Goal: Task Accomplishment & Management: Manage account settings

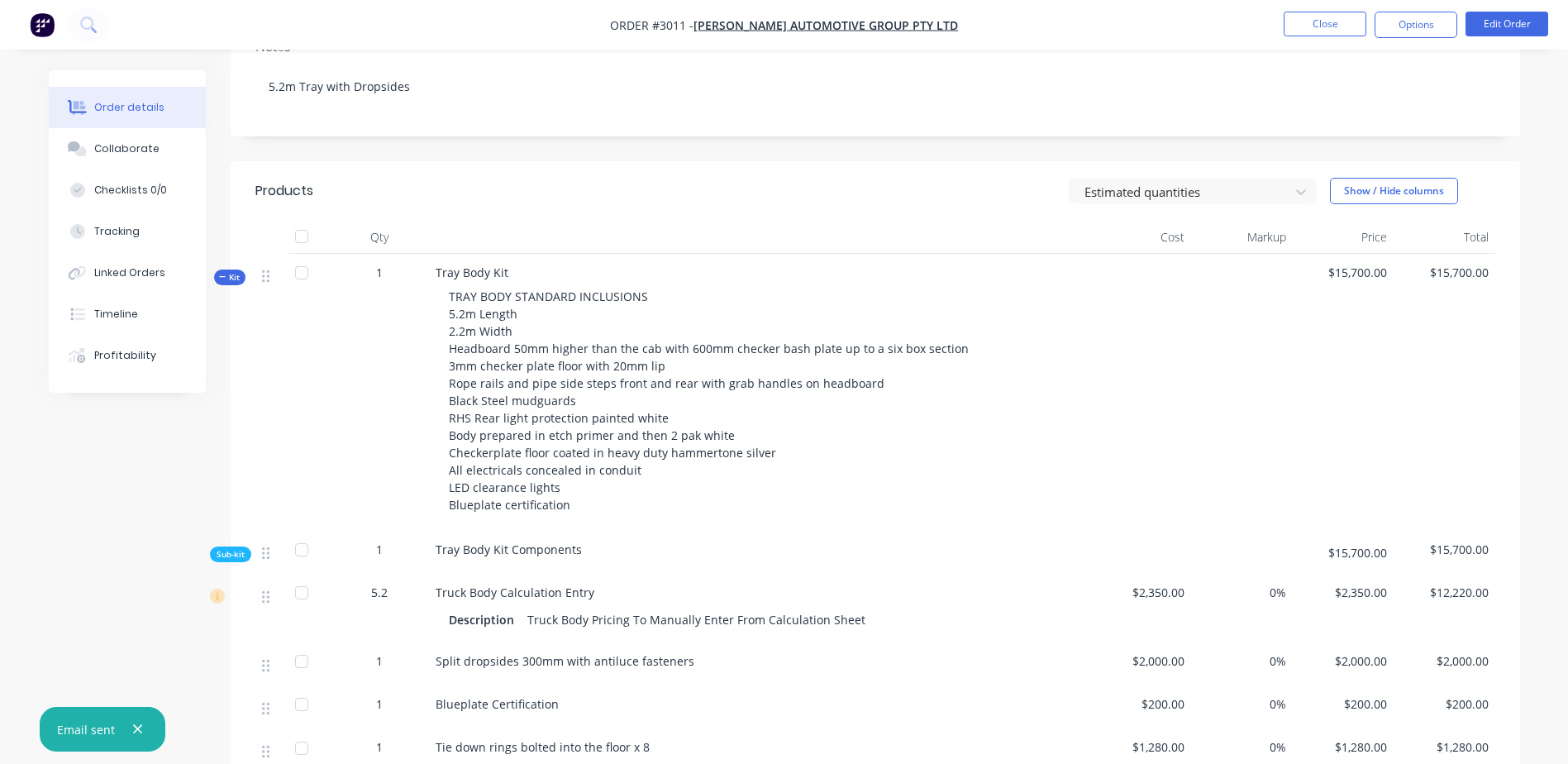
scroll to position [248, 0]
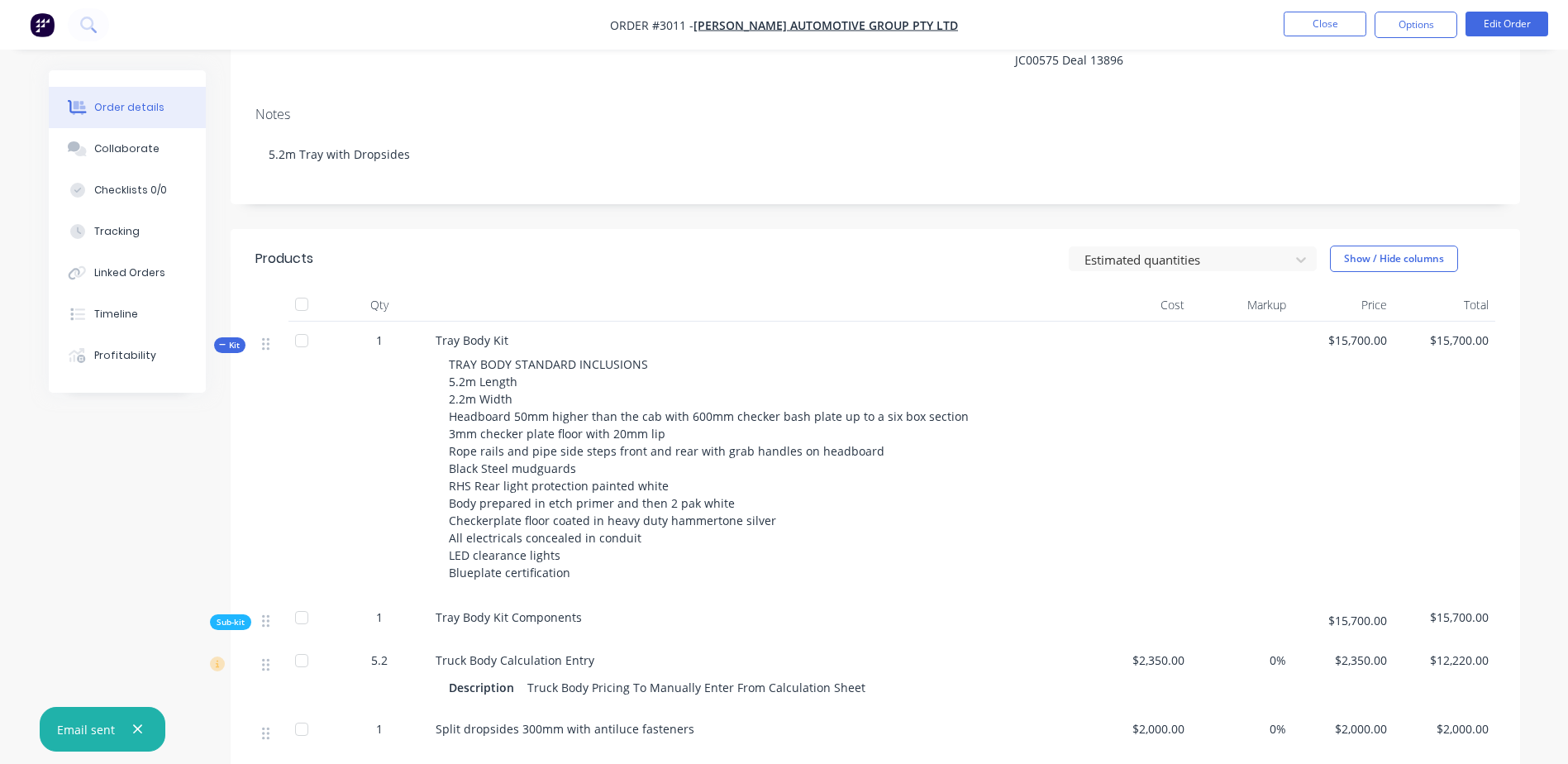
click at [700, 206] on div "Created by [PERSON_NAME] Created [DATE] Required [DATE] Assigned to RT LT SW Xe…" at bounding box center [875, 527] width 1290 height 1409
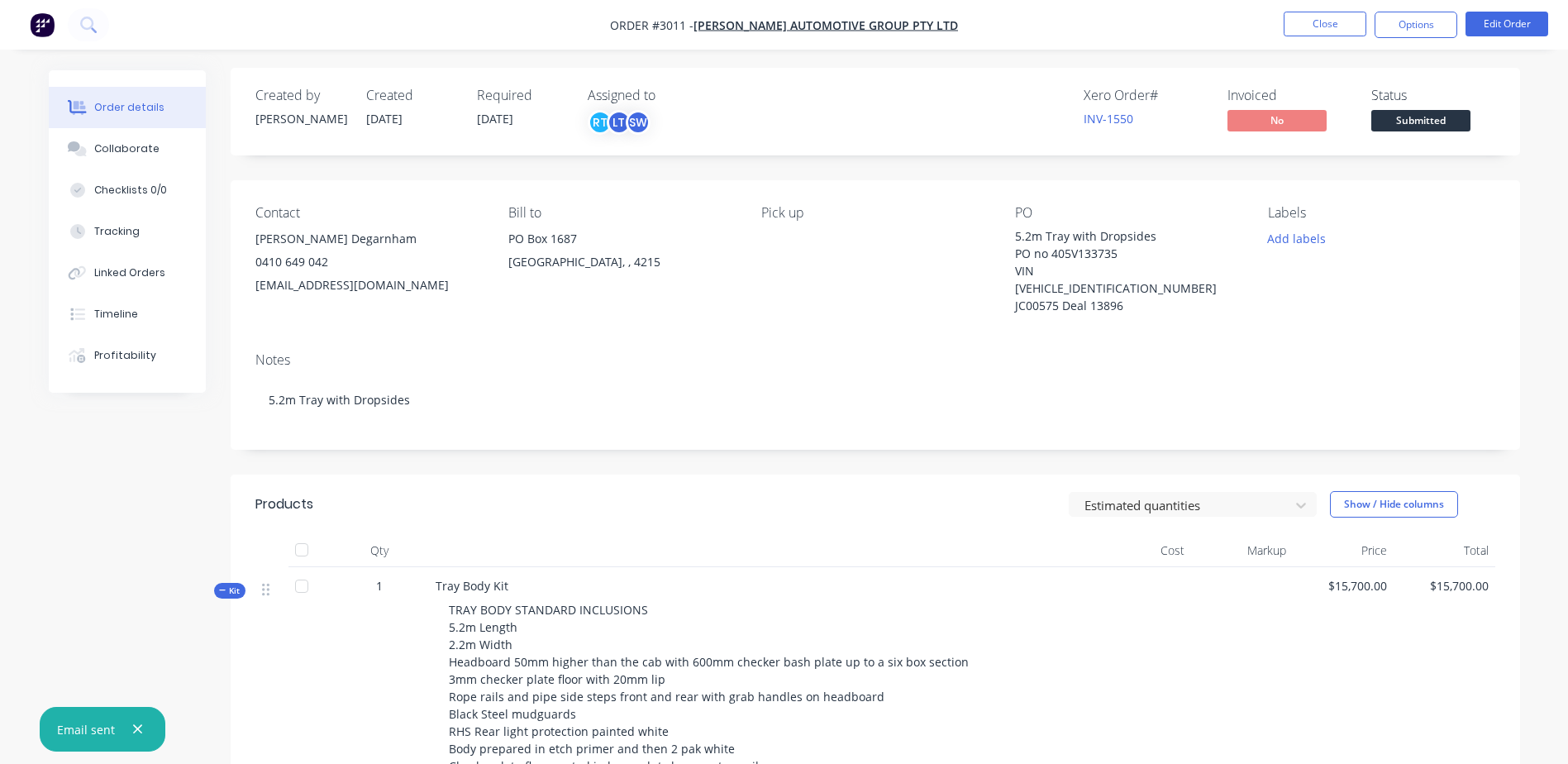
scroll to position [0, 0]
click at [157, 114] on div "Order details" at bounding box center [129, 107] width 70 height 15
click at [801, 24] on span "[PERSON_NAME] Automotive Group Pty Ltd" at bounding box center [826, 25] width 264 height 16
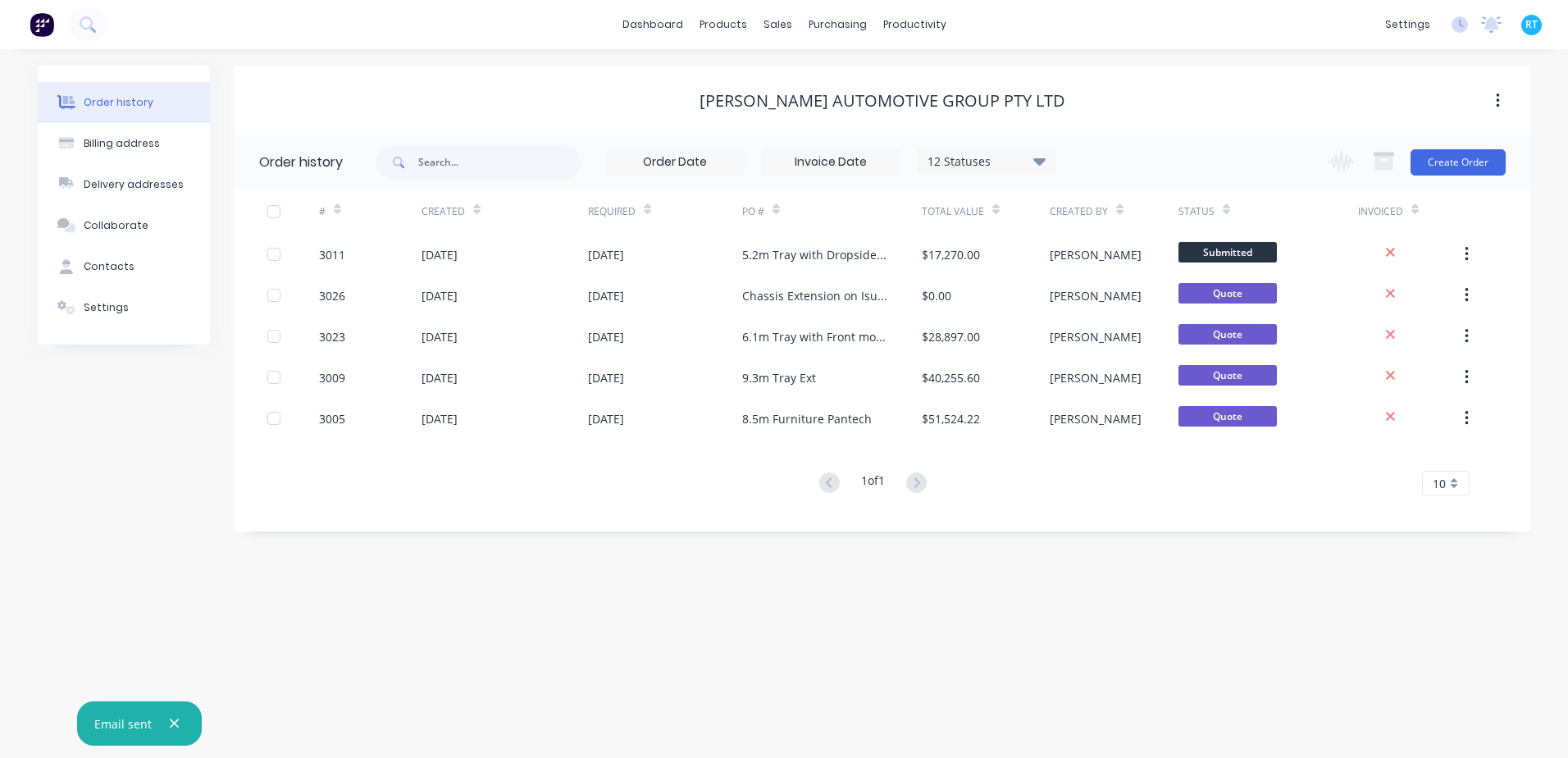
click at [586, 91] on div "[PERSON_NAME] Automotive Group Pty Ltd" at bounding box center [882, 100] width 1296 height 19
click at [796, 73] on div at bounding box center [788, 78] width 25 height 14
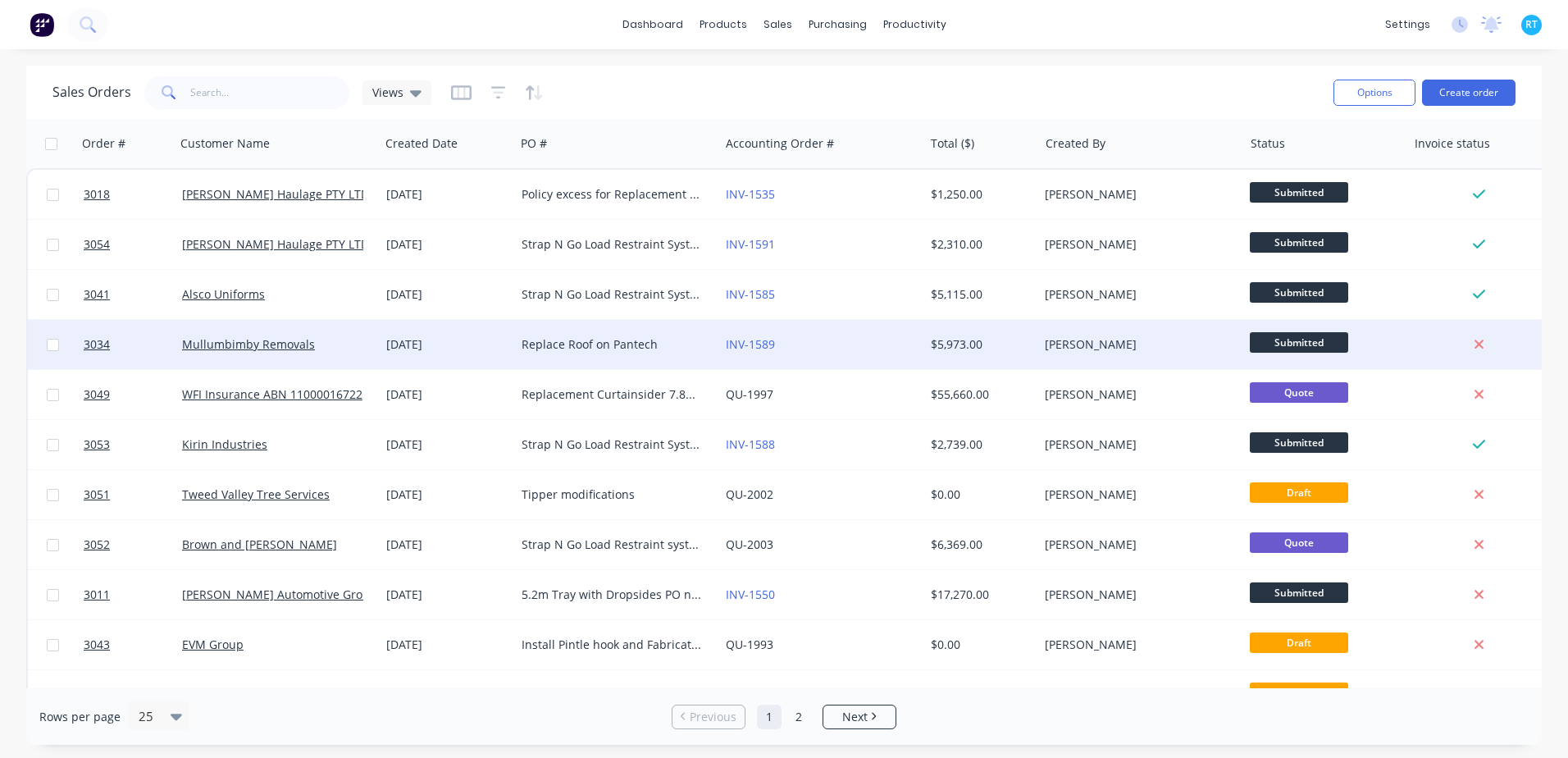
click at [483, 354] on div "[DATE]" at bounding box center [447, 344] width 135 height 49
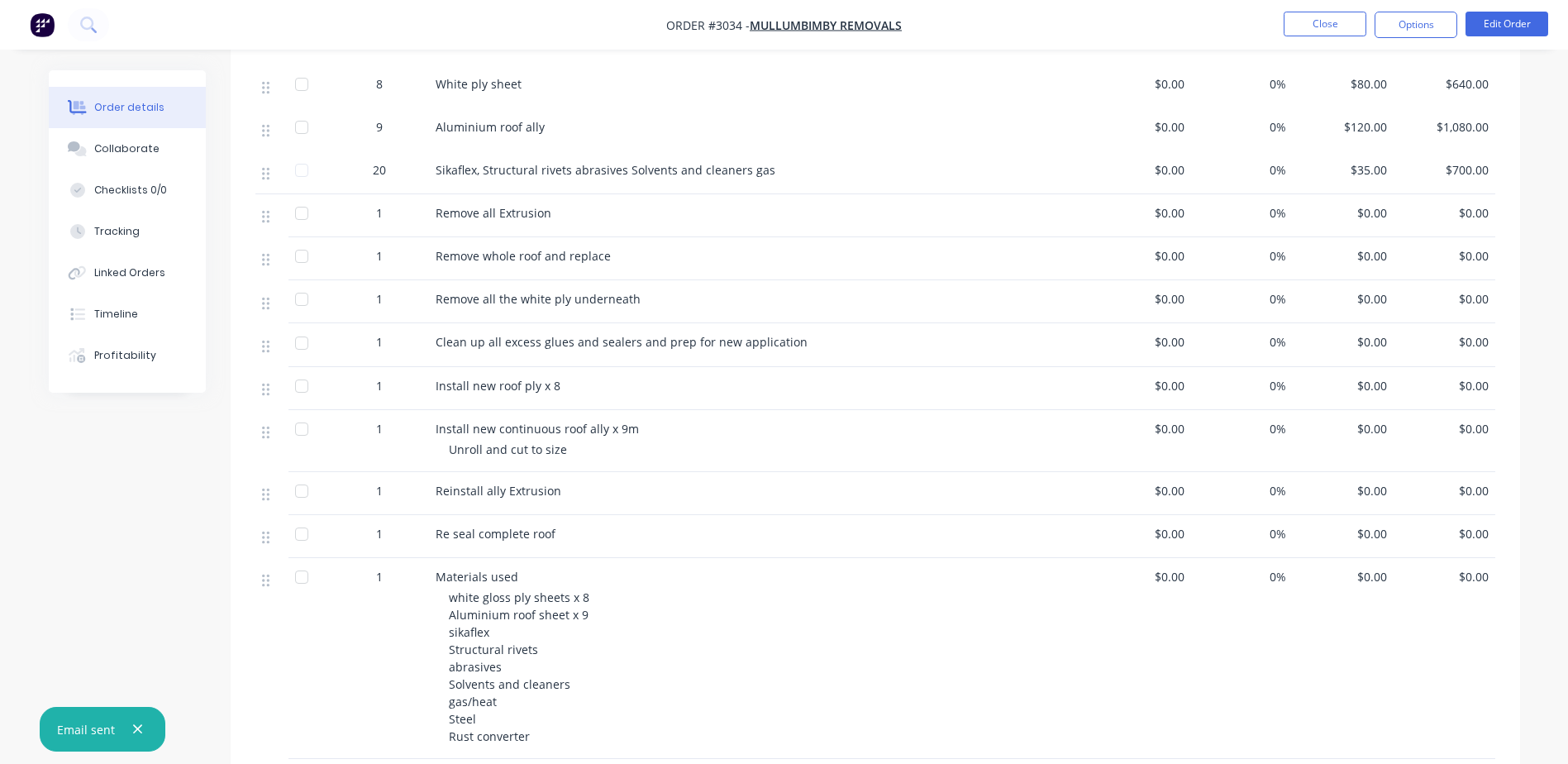
scroll to position [1062, 0]
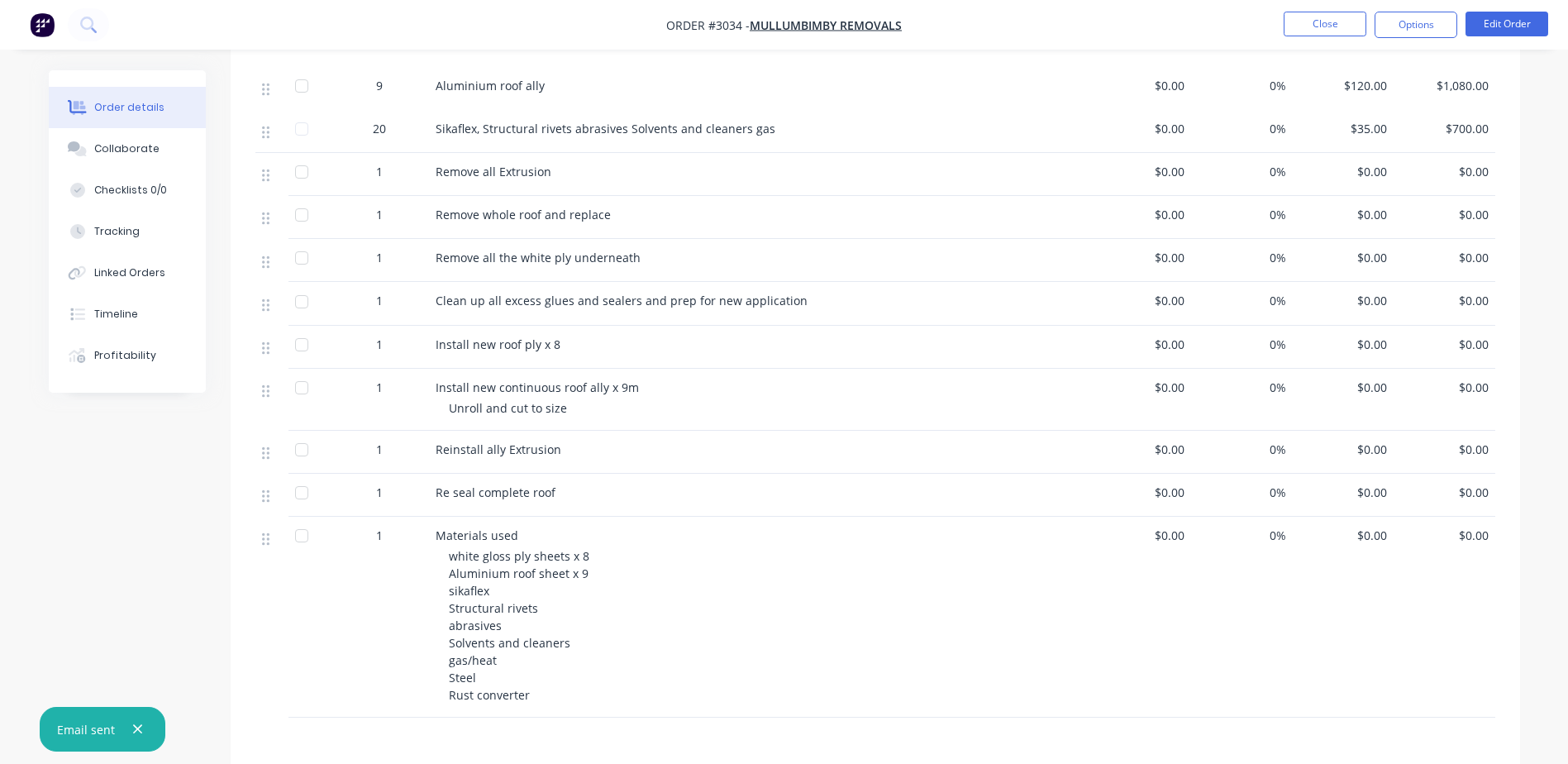
click at [646, 538] on div "Materials used" at bounding box center [759, 536] width 648 height 17
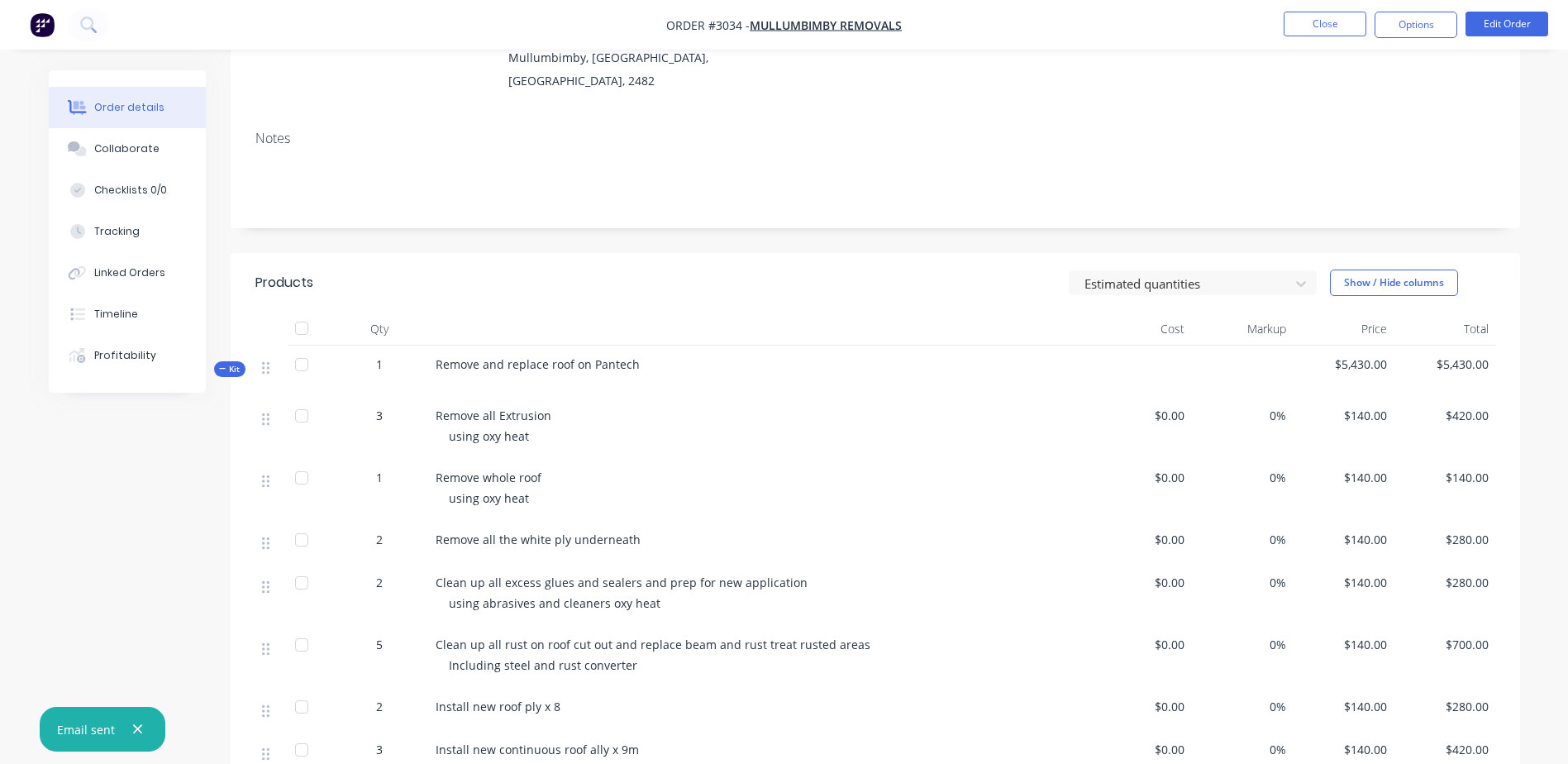
scroll to position [70, 0]
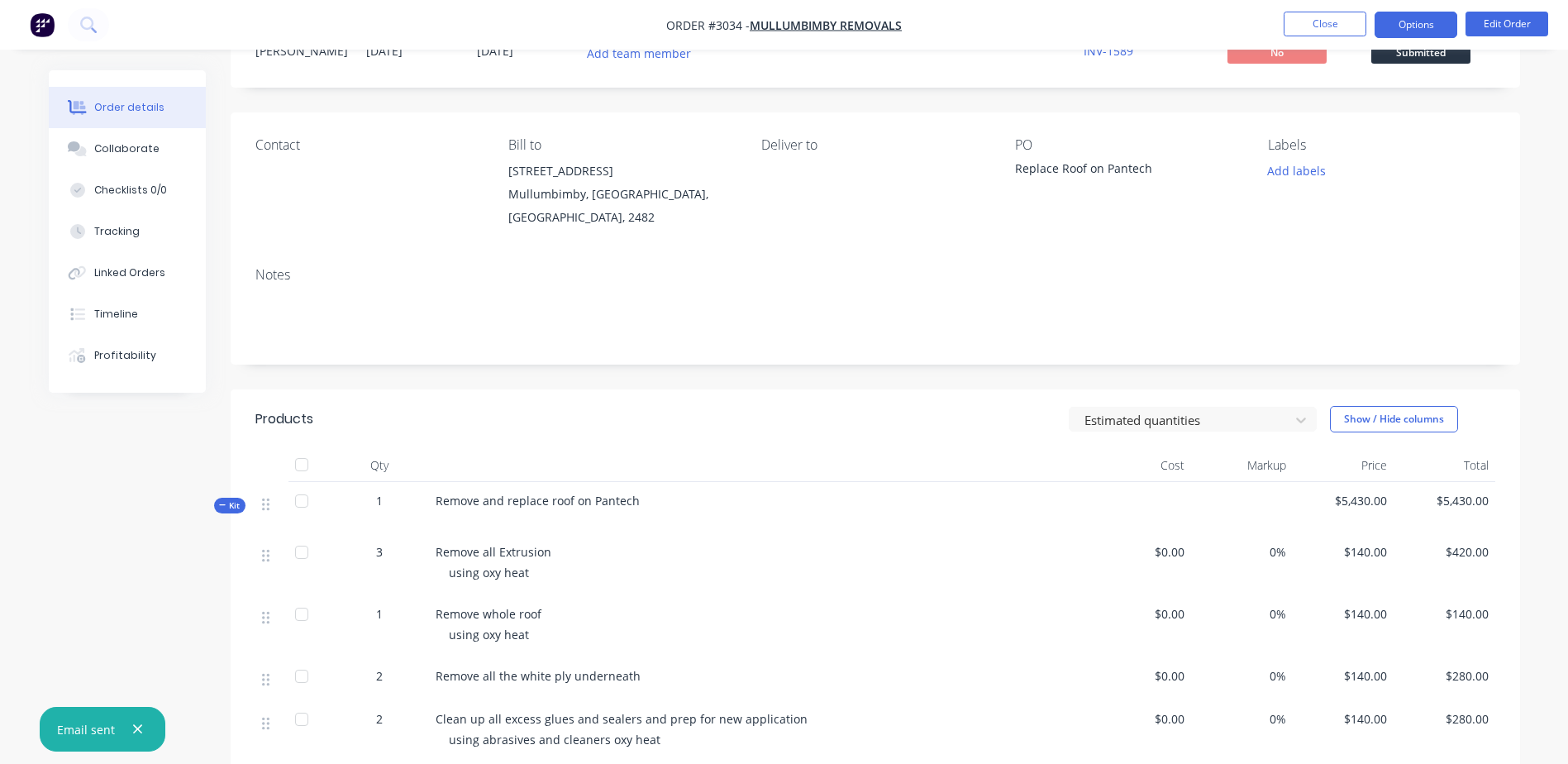
click at [1456, 21] on button "Options" at bounding box center [1415, 24] width 83 height 26
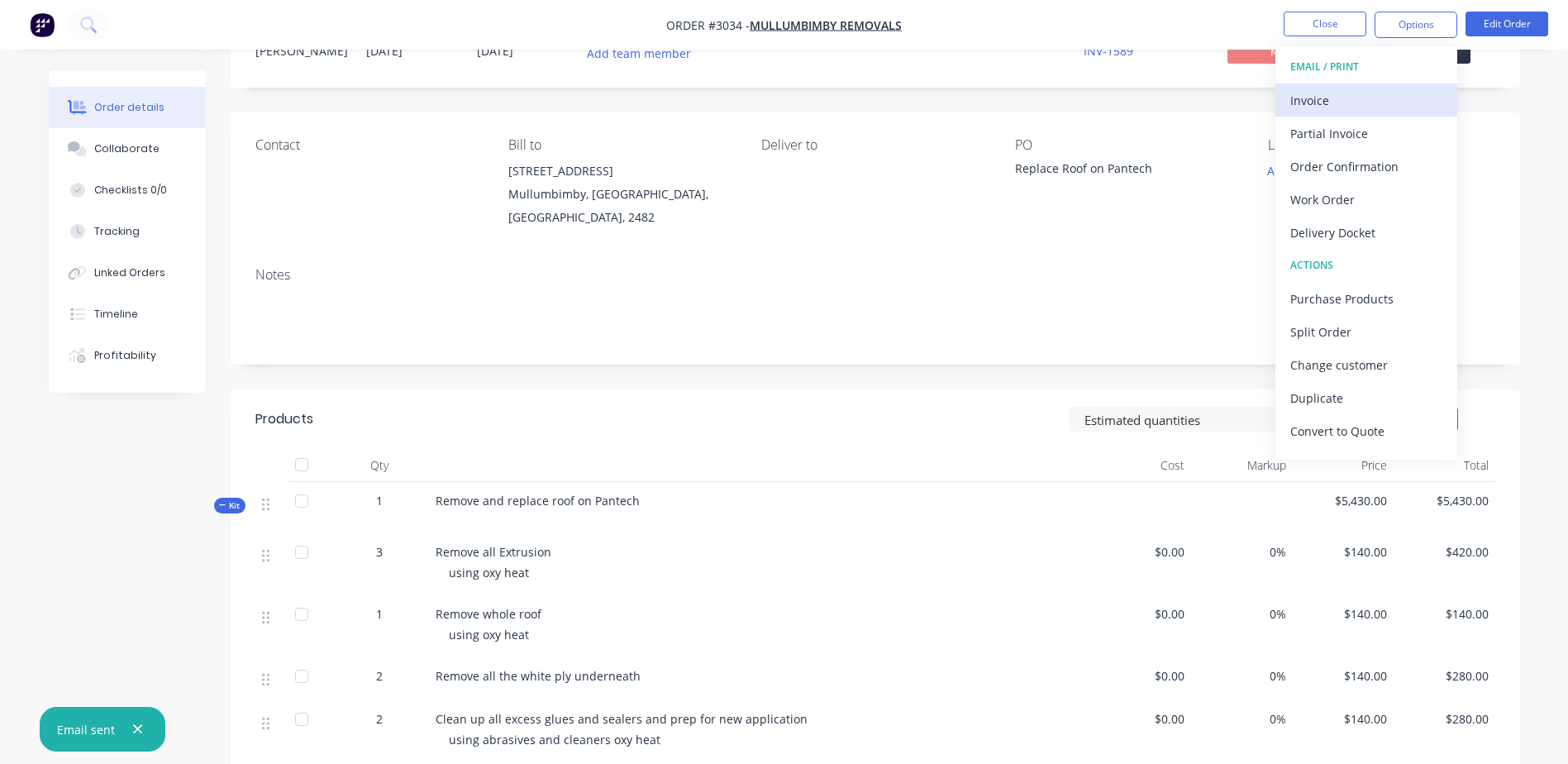
click at [1373, 98] on div "Invoice" at bounding box center [1367, 100] width 152 height 24
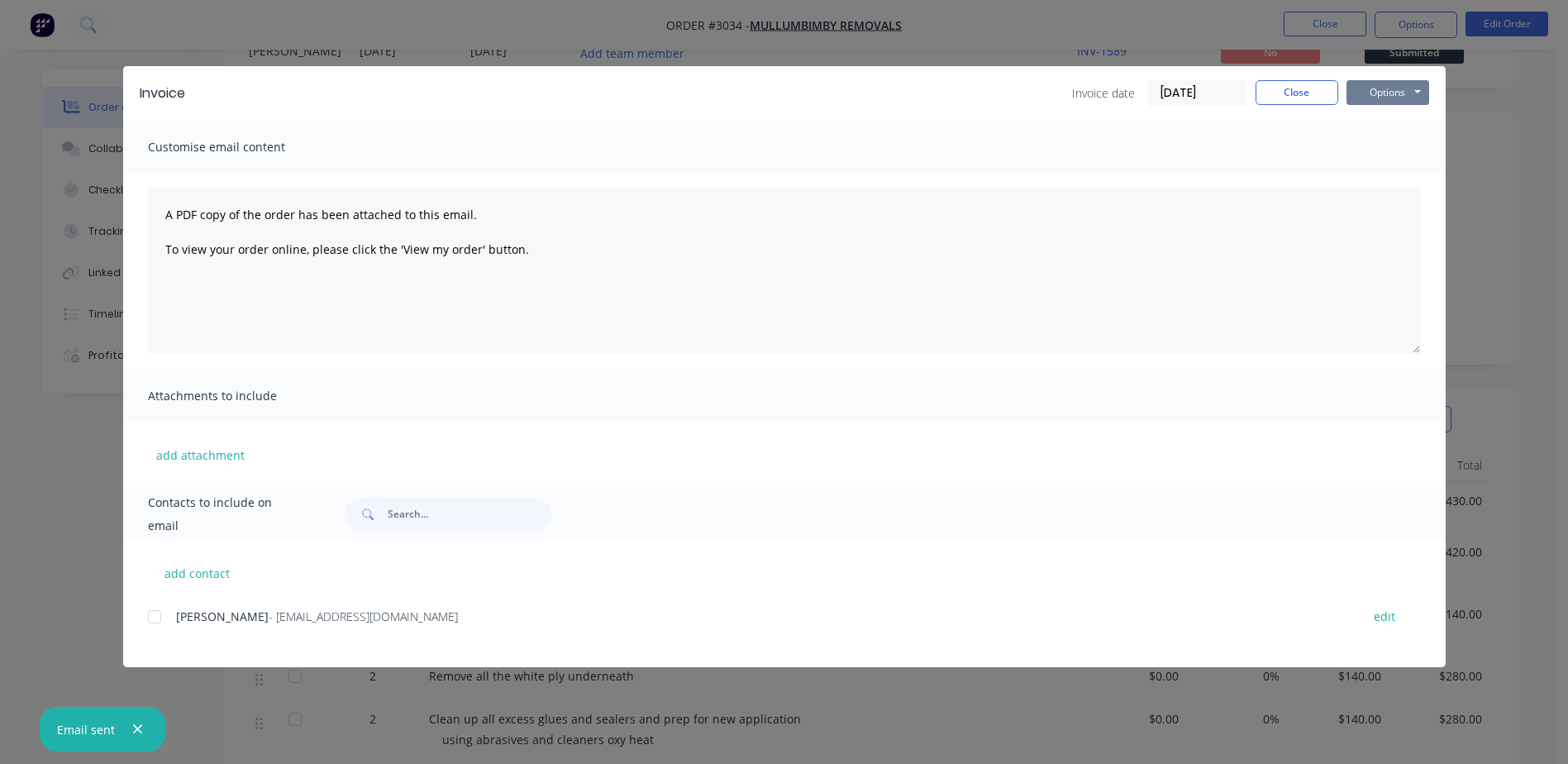
click at [1391, 98] on button "Options" at bounding box center [1387, 92] width 83 height 25
click at [1399, 123] on button "Preview" at bounding box center [1399, 122] width 106 height 27
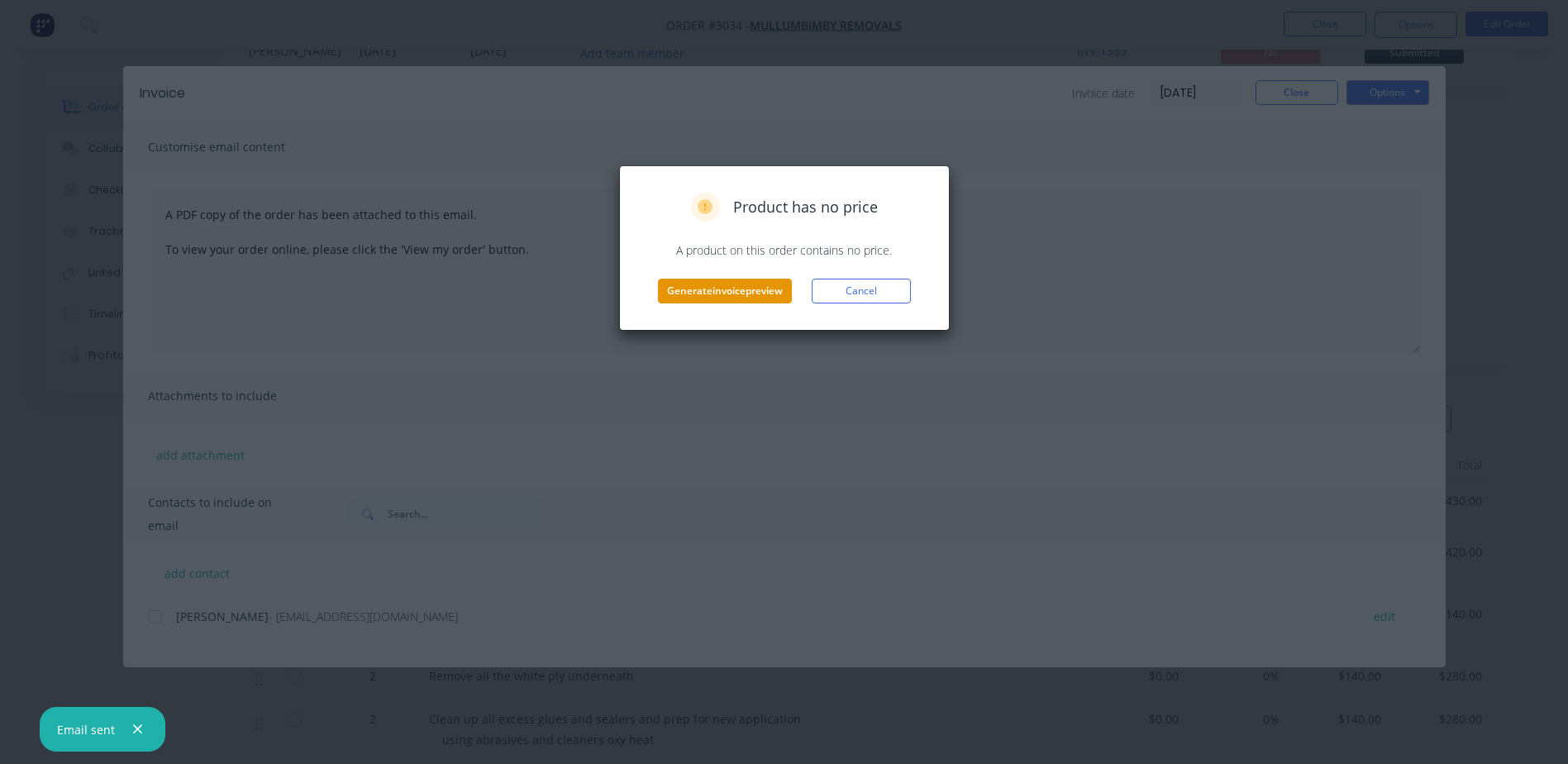
click at [727, 295] on button "Generate invoice preview" at bounding box center [725, 292] width 134 height 25
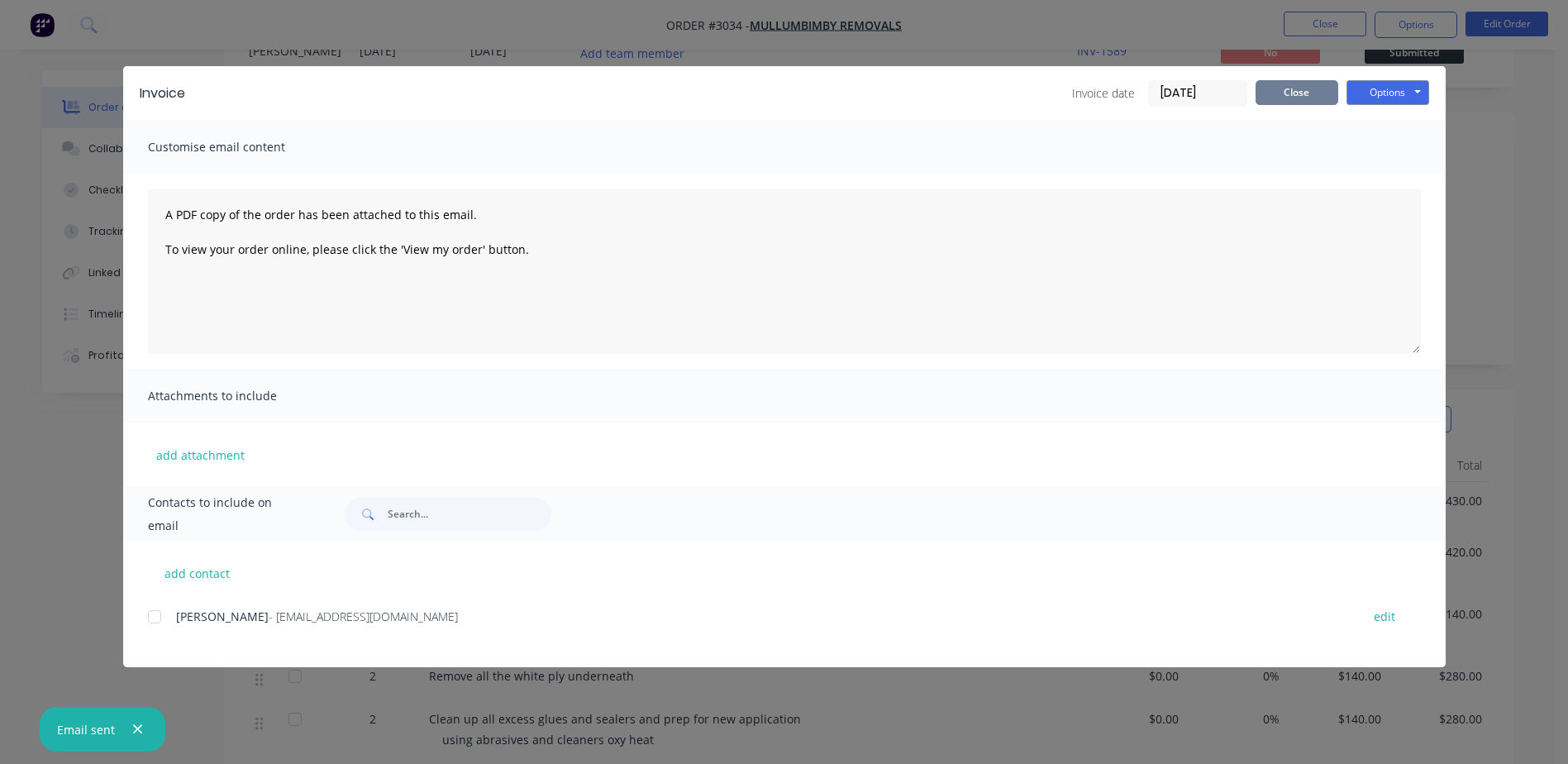
click at [1313, 91] on button "Close" at bounding box center [1297, 92] width 83 height 25
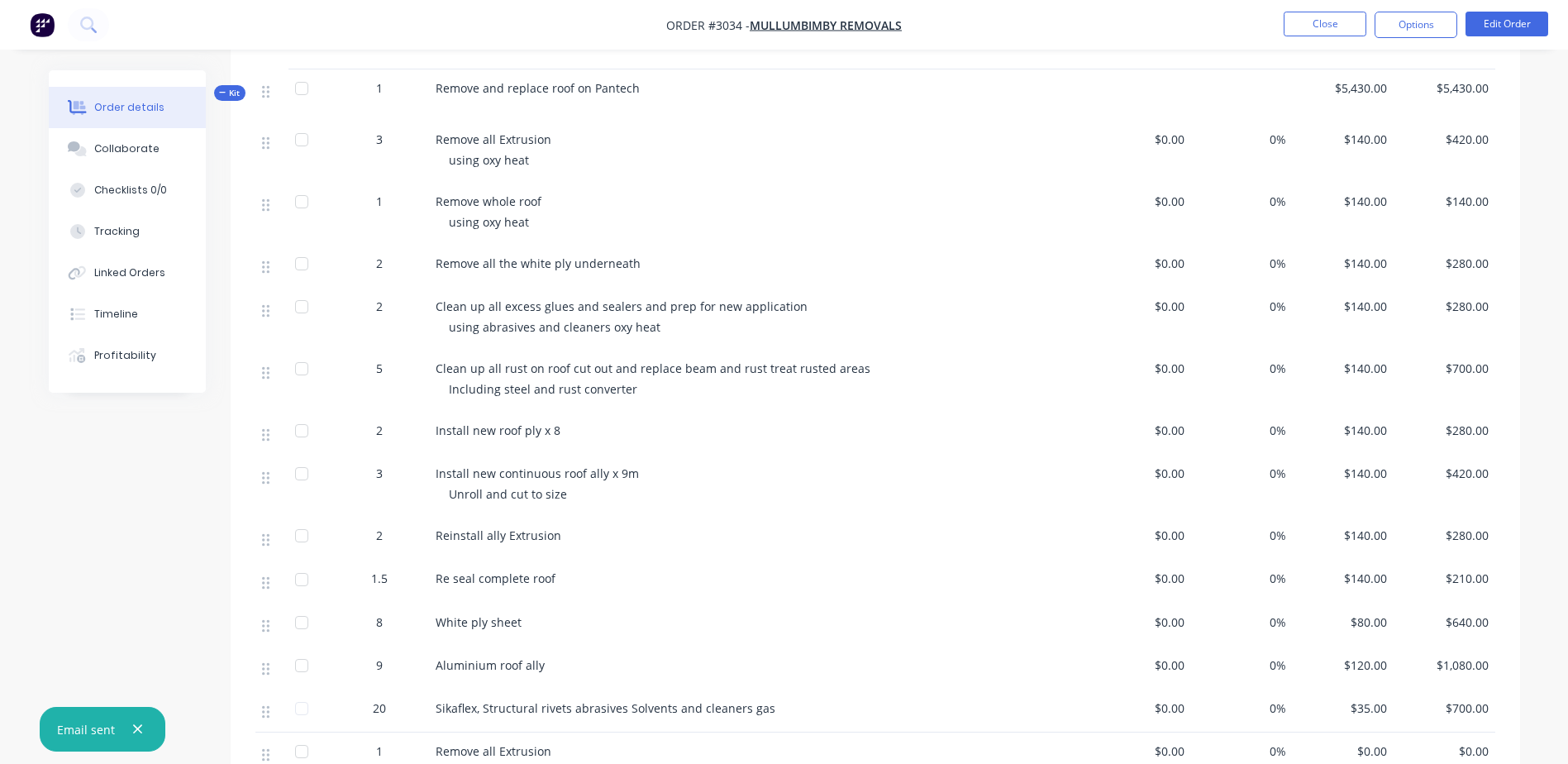
scroll to position [484, 0]
click at [666, 387] on div "Including steel and rust converter" at bounding box center [766, 388] width 635 height 17
click at [678, 379] on div "Including steel and rust converter" at bounding box center [766, 388] width 635 height 17
click at [1511, 14] on button "Edit Order" at bounding box center [1507, 24] width 83 height 25
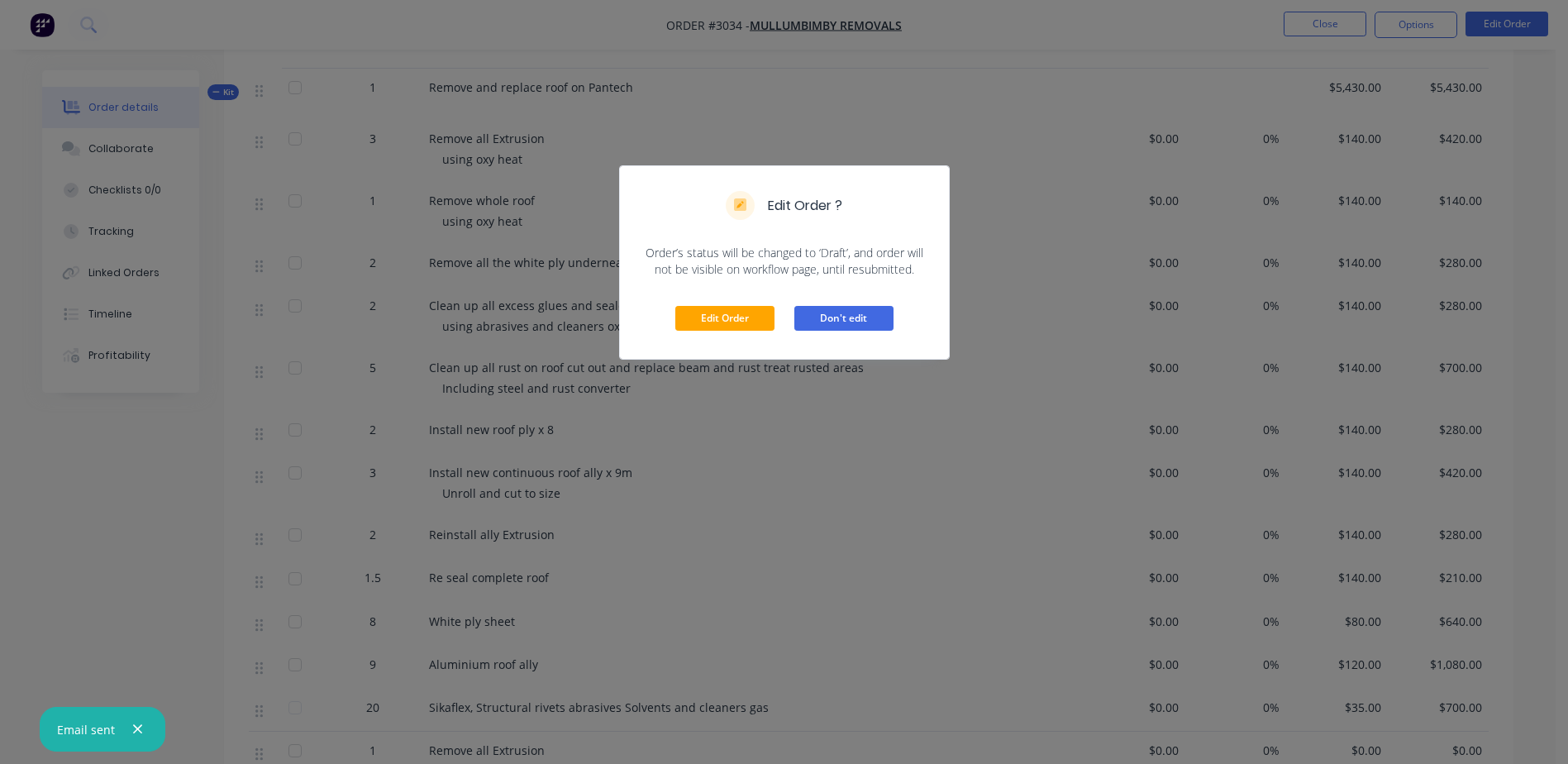
click at [839, 319] on button "Don't edit" at bounding box center [844, 319] width 99 height 25
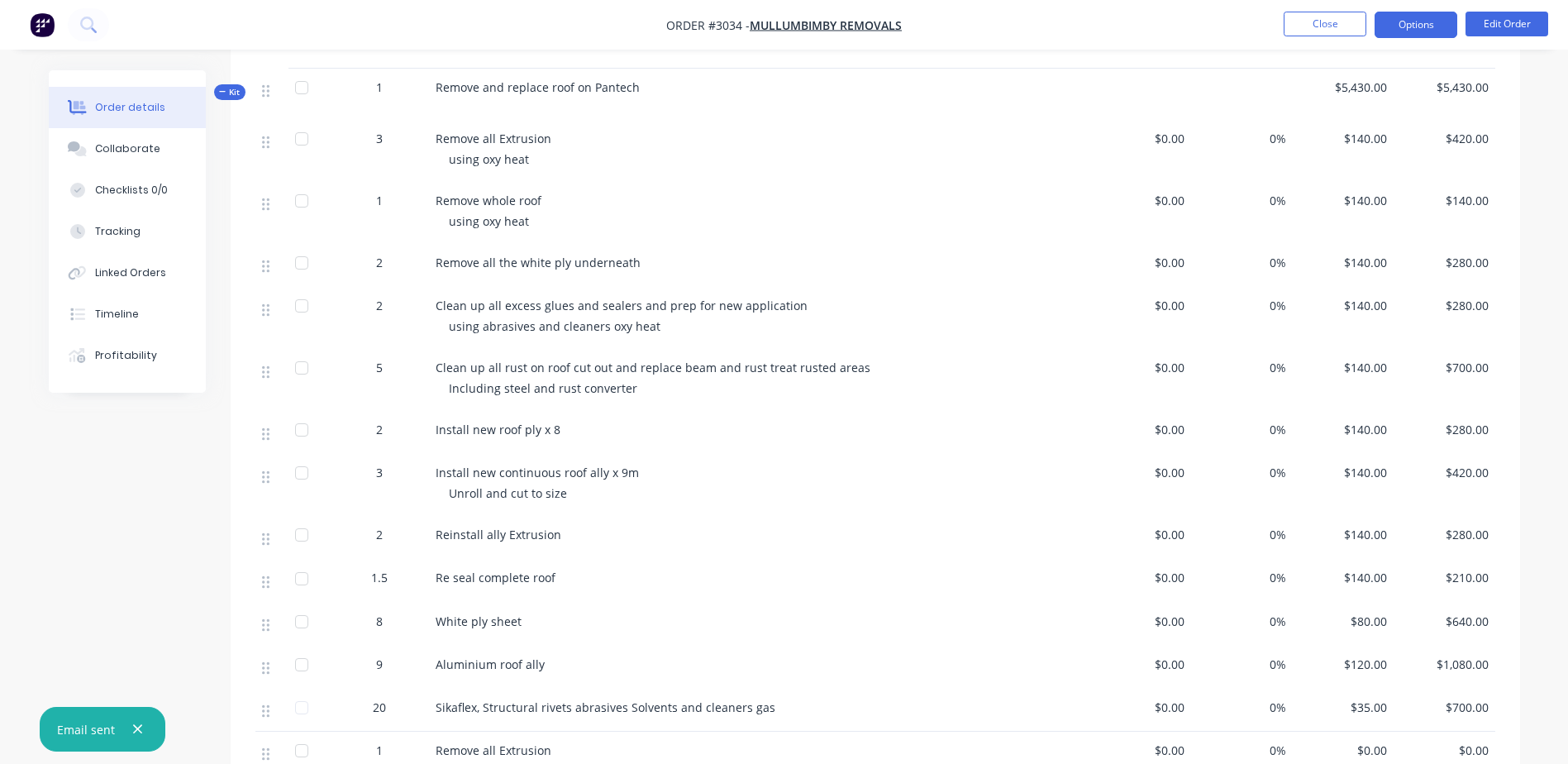
click at [1417, 12] on nav "Order #3034 - Mullumbimby Removals Close Options Edit Order" at bounding box center [784, 24] width 1568 height 50
click at [1417, 17] on button "Options" at bounding box center [1415, 24] width 83 height 26
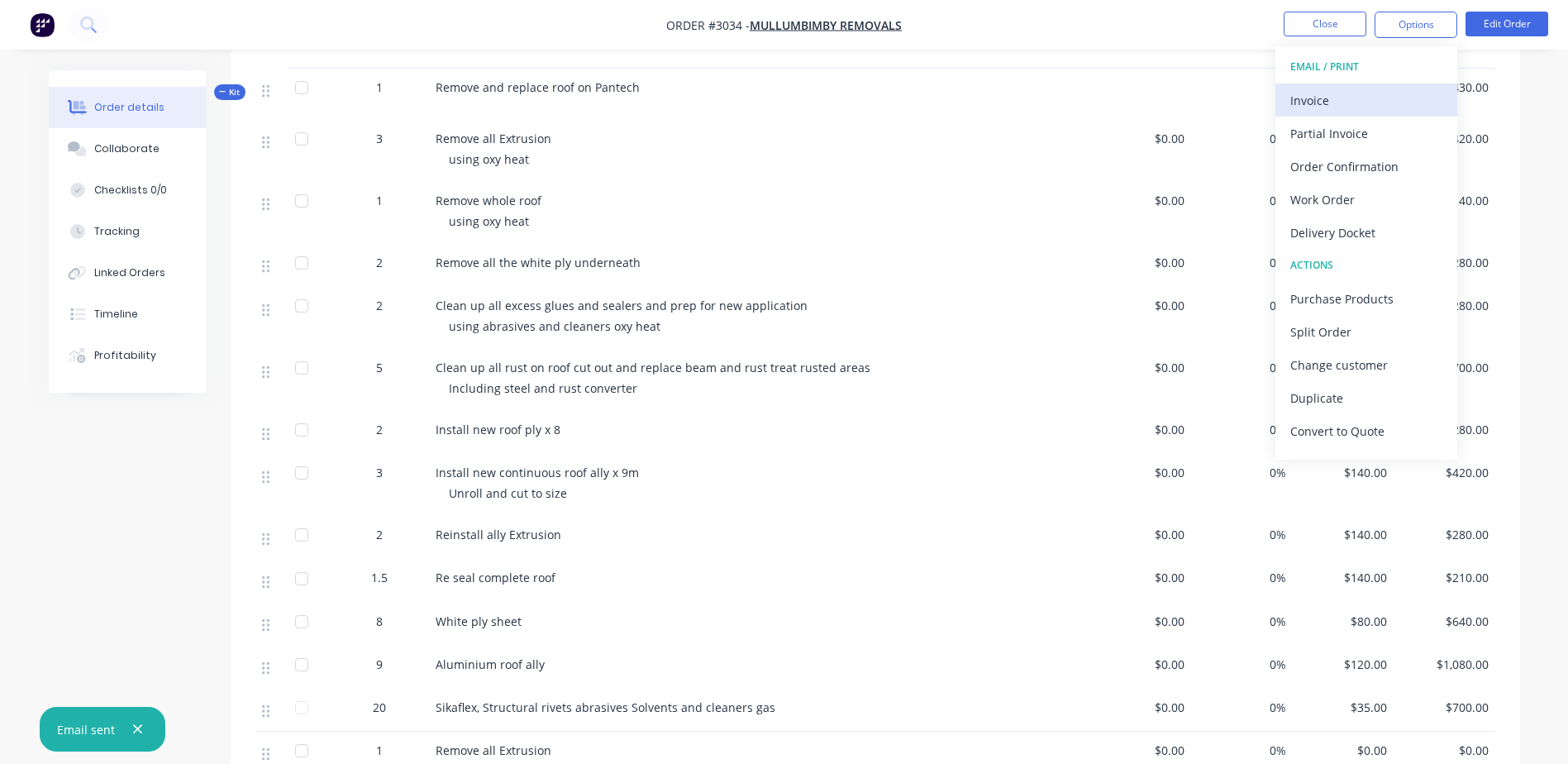
click at [1370, 114] on button "Invoice" at bounding box center [1366, 100] width 182 height 33
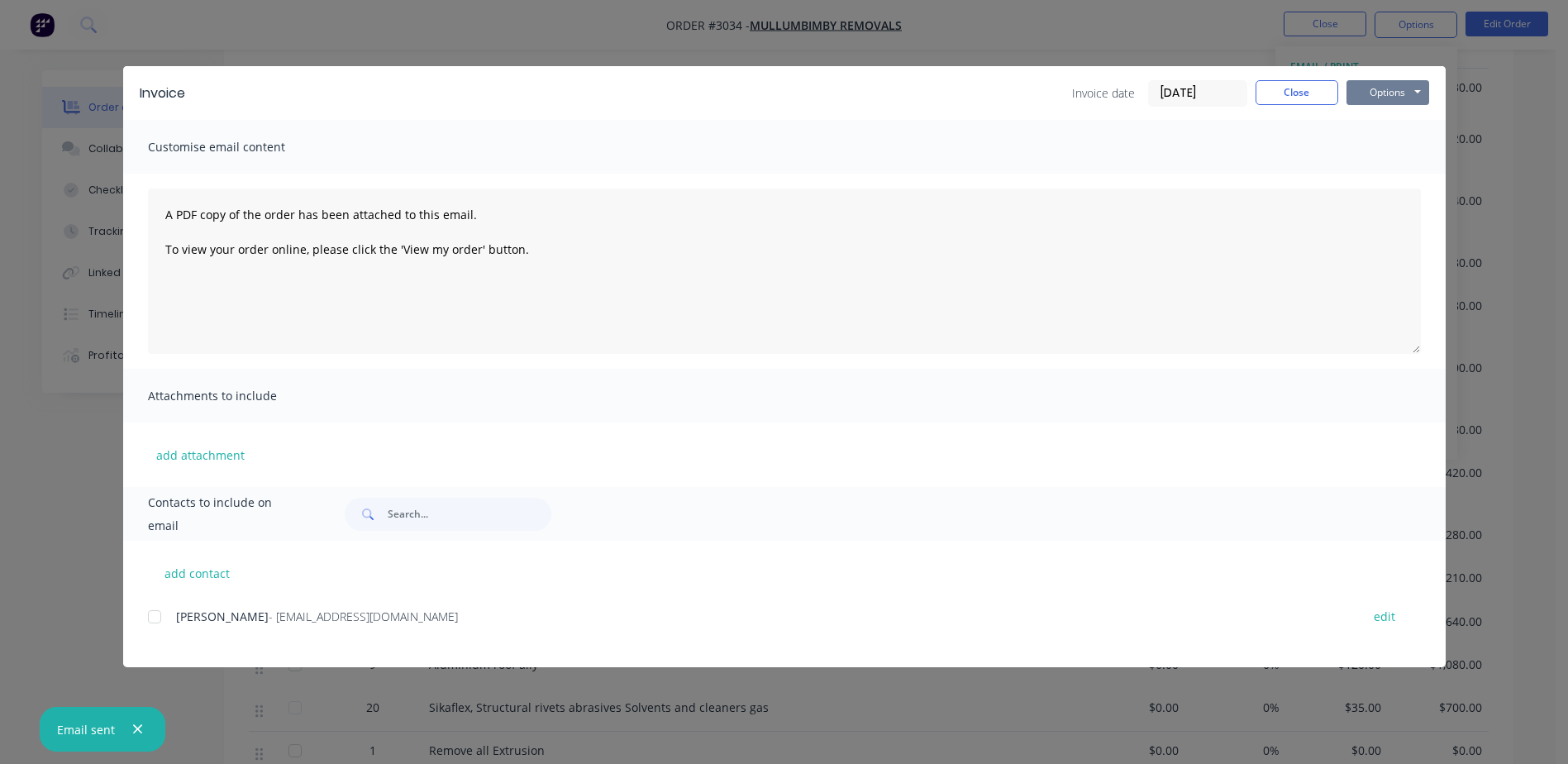
click at [1376, 96] on button "Options" at bounding box center [1387, 92] width 83 height 25
click at [1400, 120] on button "Preview" at bounding box center [1399, 122] width 106 height 27
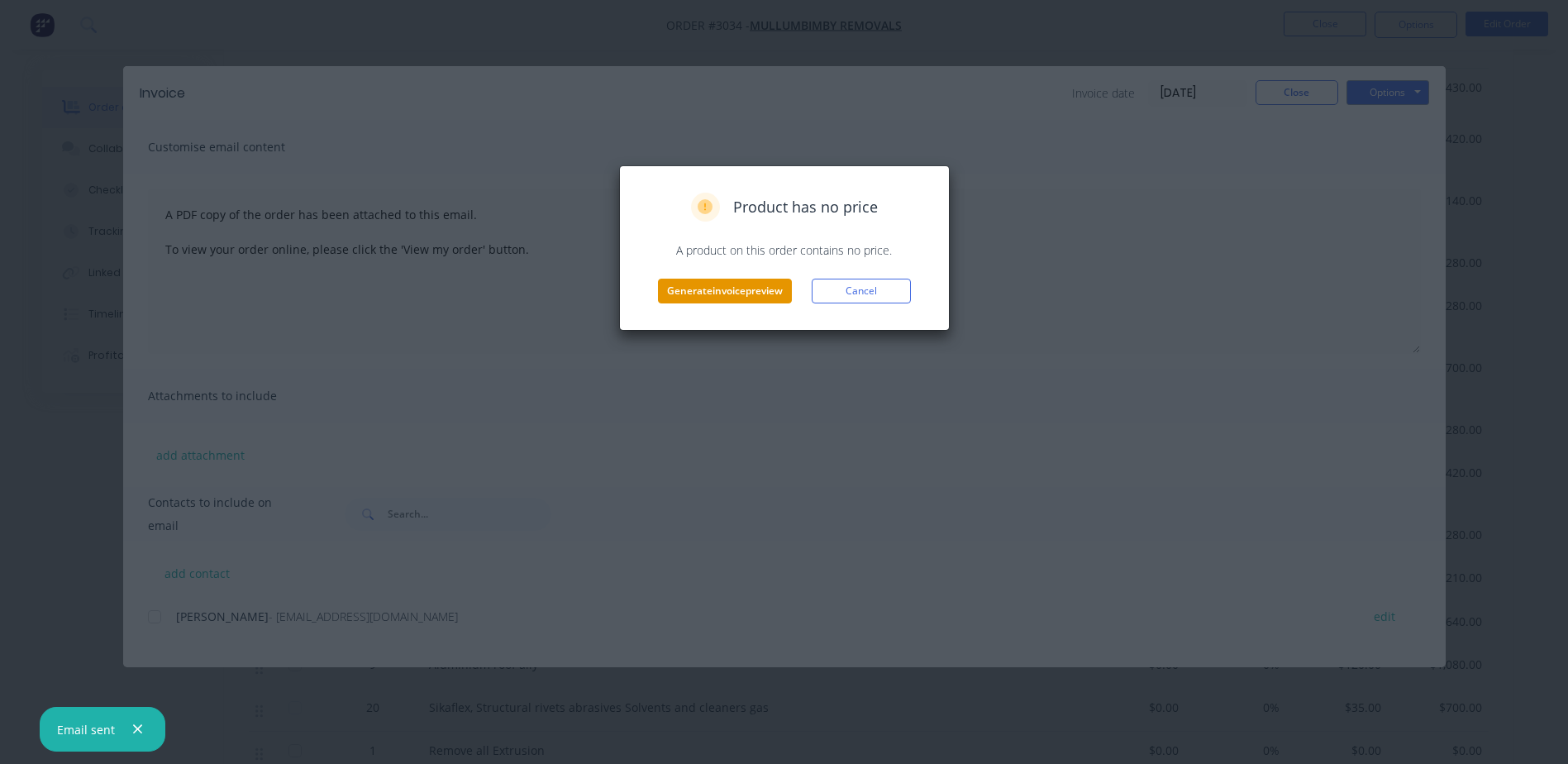
click at [767, 288] on button "Generate invoice preview" at bounding box center [725, 292] width 134 height 25
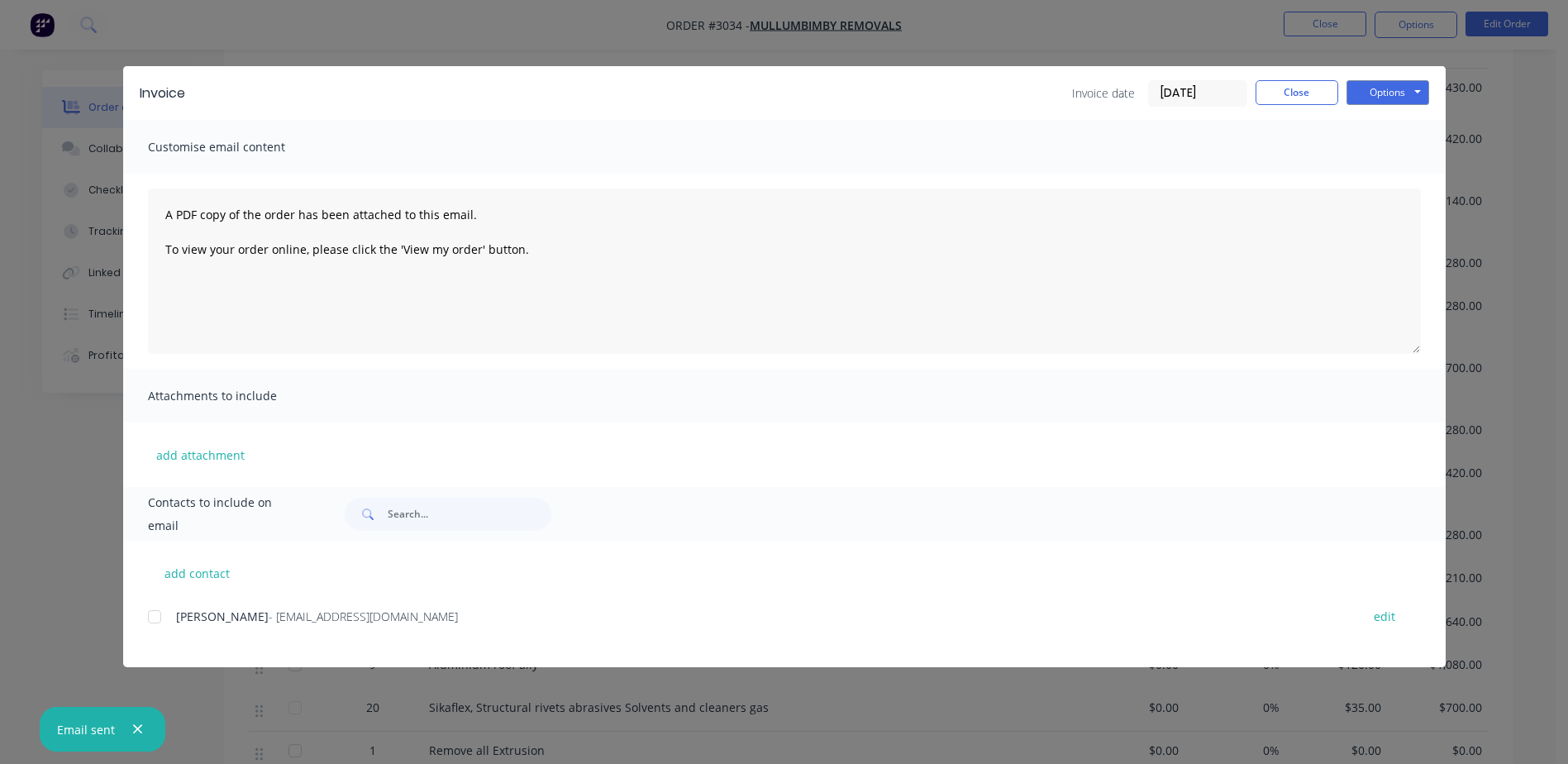
click at [1438, 50] on div "Invoice Invoice date [DATE] Close Options Preview Print Email Customise email c…" at bounding box center [784, 382] width 1568 height 764
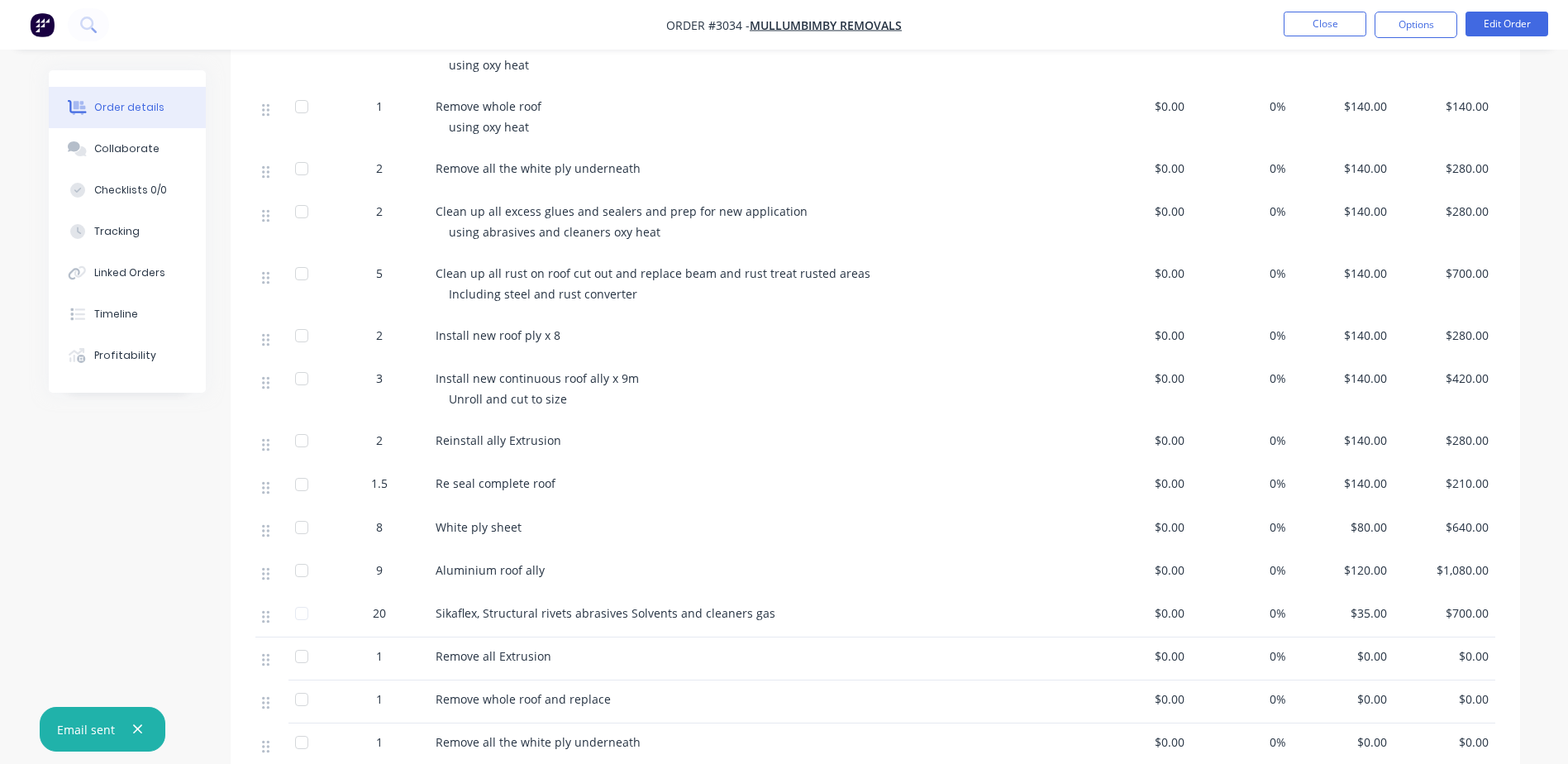
scroll to position [567, 0]
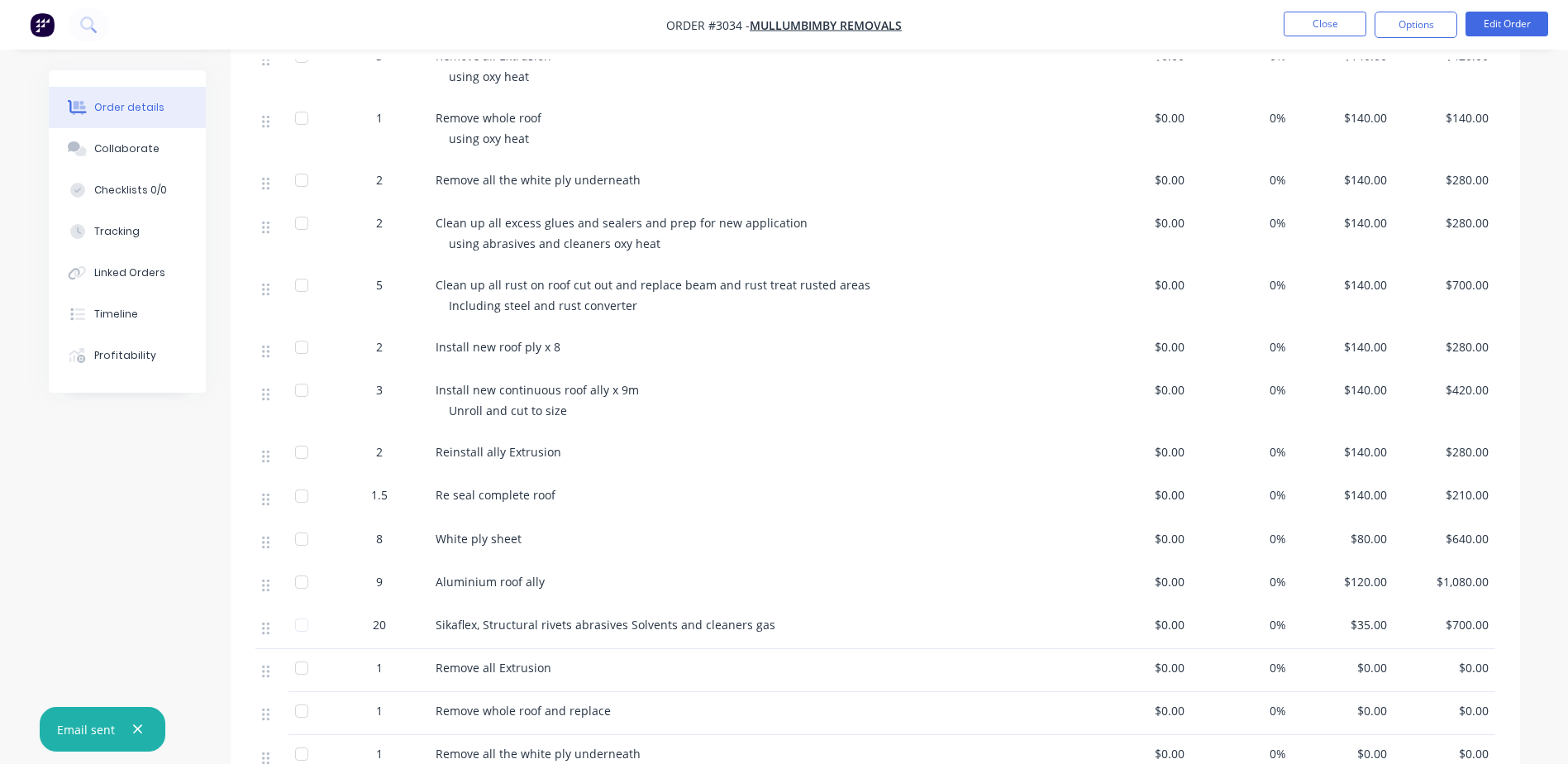
click at [512, 280] on span "Clean up all rust on roof cut out and replace beam and rust treat rusted areas" at bounding box center [652, 285] width 435 height 16
click at [410, 293] on div "5" at bounding box center [379, 285] width 86 height 17
click at [271, 289] on div at bounding box center [272, 297] width 33 height 62
click at [272, 289] on div at bounding box center [272, 297] width 33 height 62
click at [266, 283] on div "3 Remove all Extrusion using oxy heat $0.00 0% $140.00 $420.00 1 Remove whole r…" at bounding box center [876, 342] width 1240 height 611
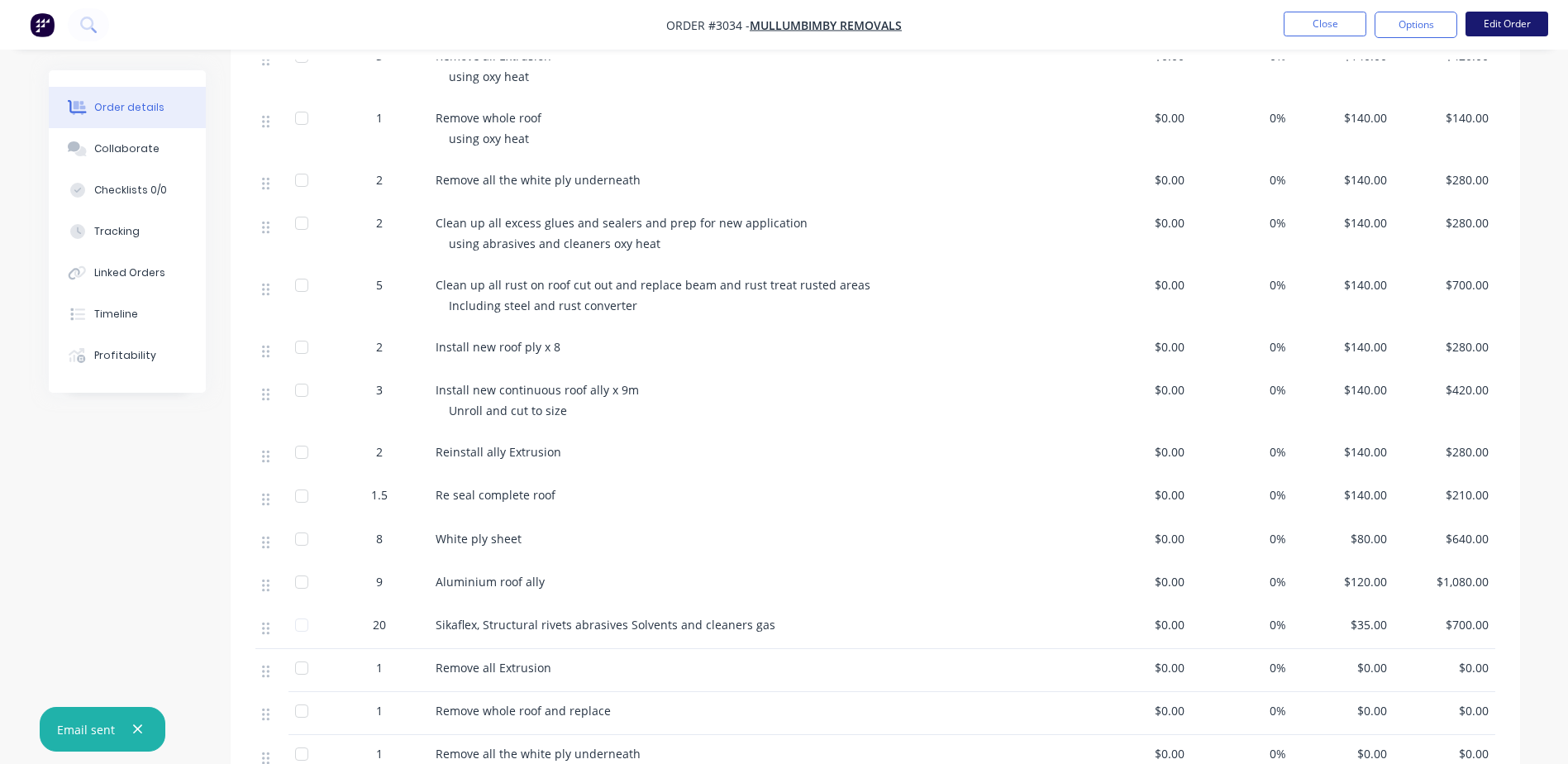
click at [1507, 20] on button "Edit Order" at bounding box center [1507, 24] width 83 height 25
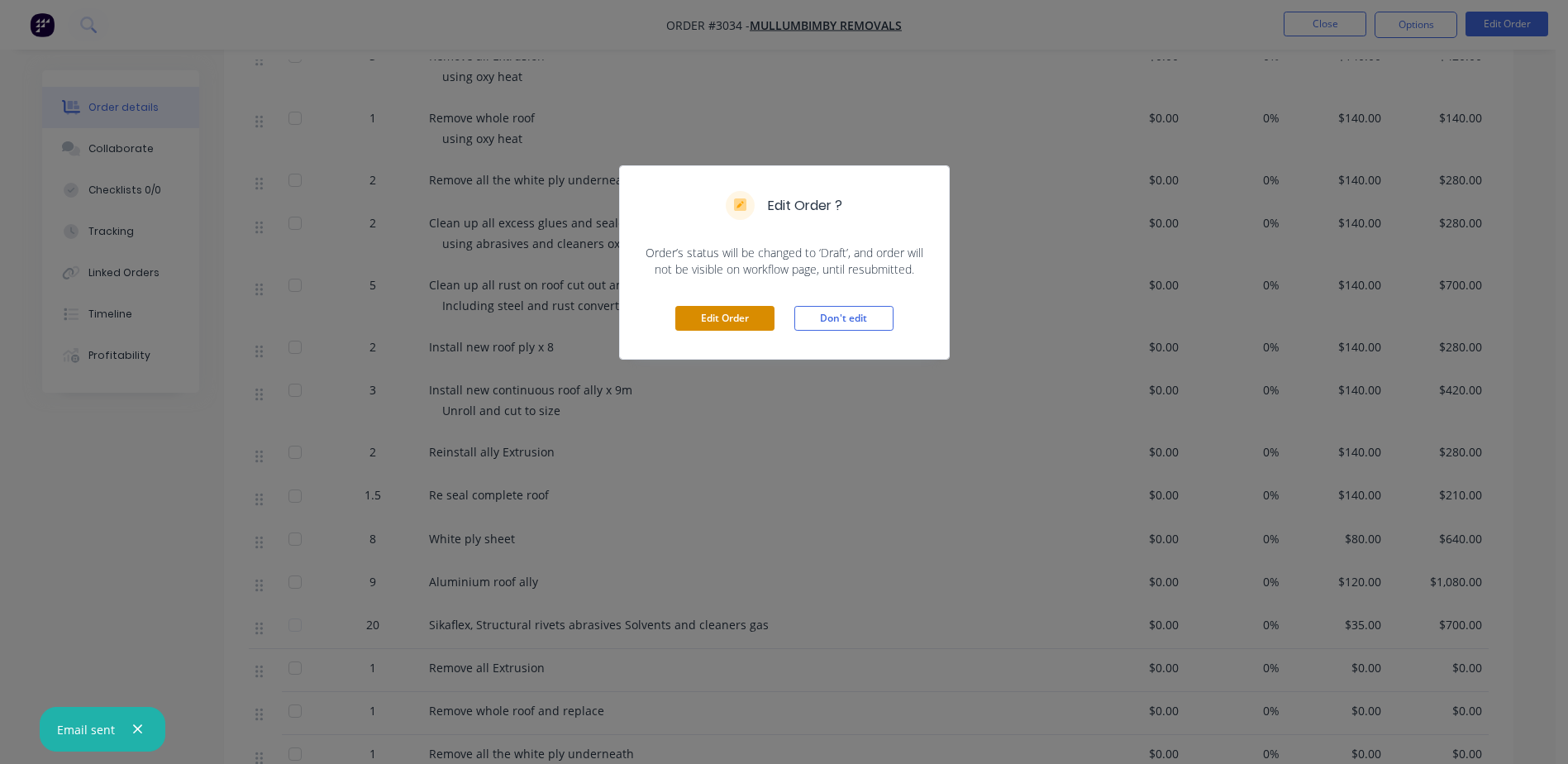
click at [754, 320] on button "Edit Order" at bounding box center [725, 319] width 99 height 25
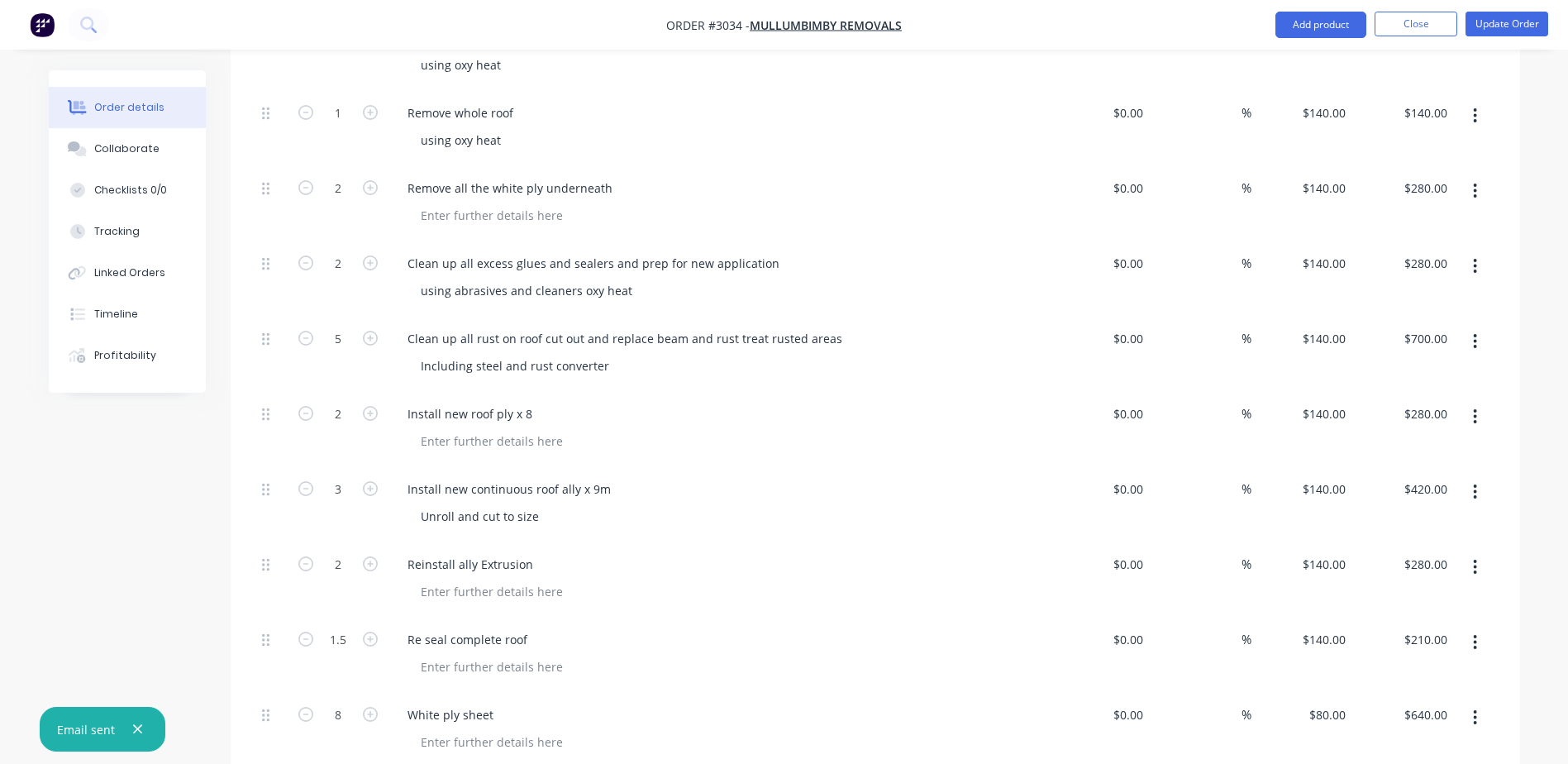
scroll to position [661, 0]
click at [261, 304] on div "3 Remove all Extrusion using oxy heat $0.00 $0.00 % $140.00 $140.00 $420.00 $42…" at bounding box center [876, 464] width 1240 height 903
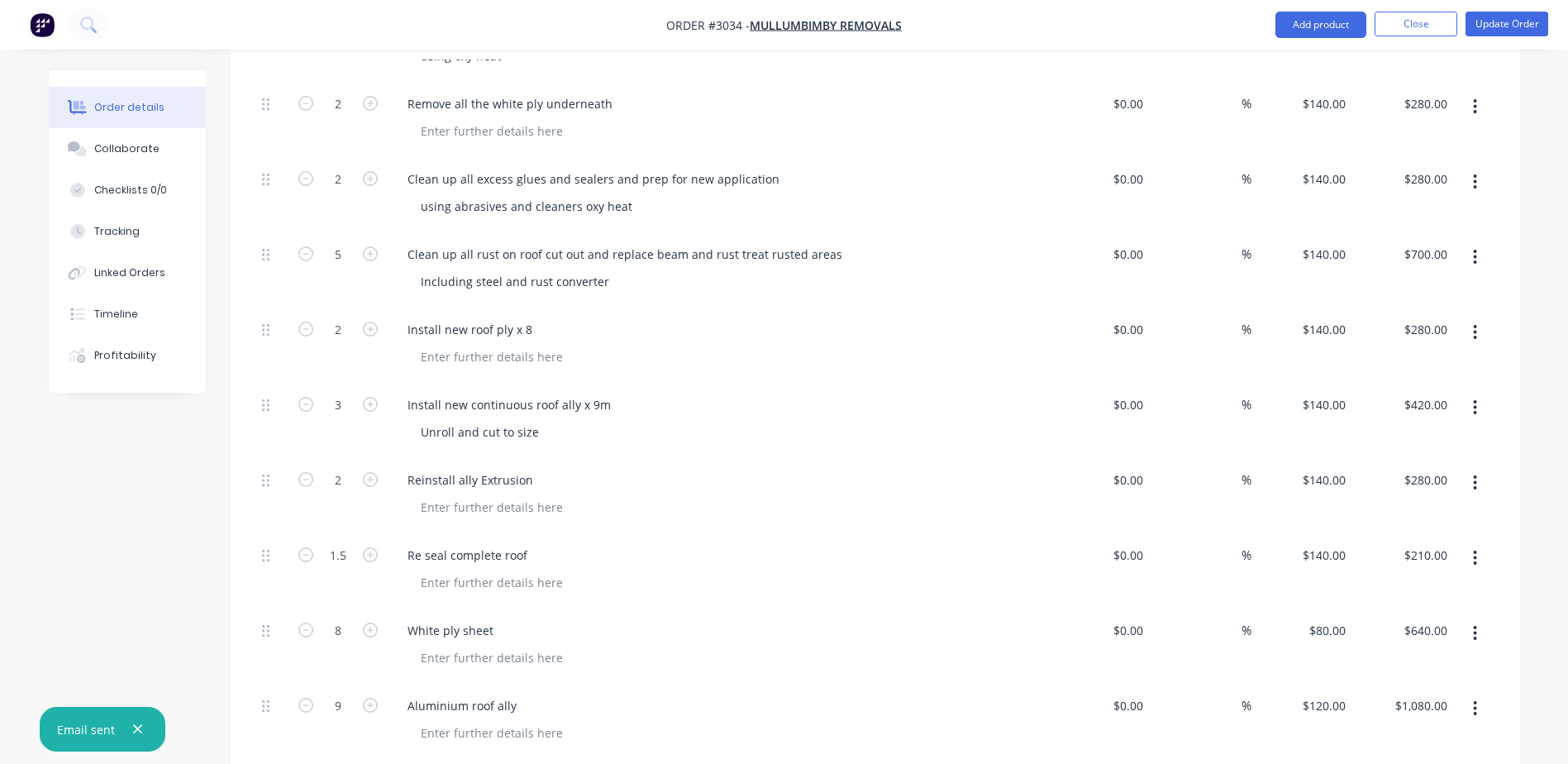
scroll to position [744, 0]
click at [1408, 22] on button "Close" at bounding box center [1415, 24] width 83 height 25
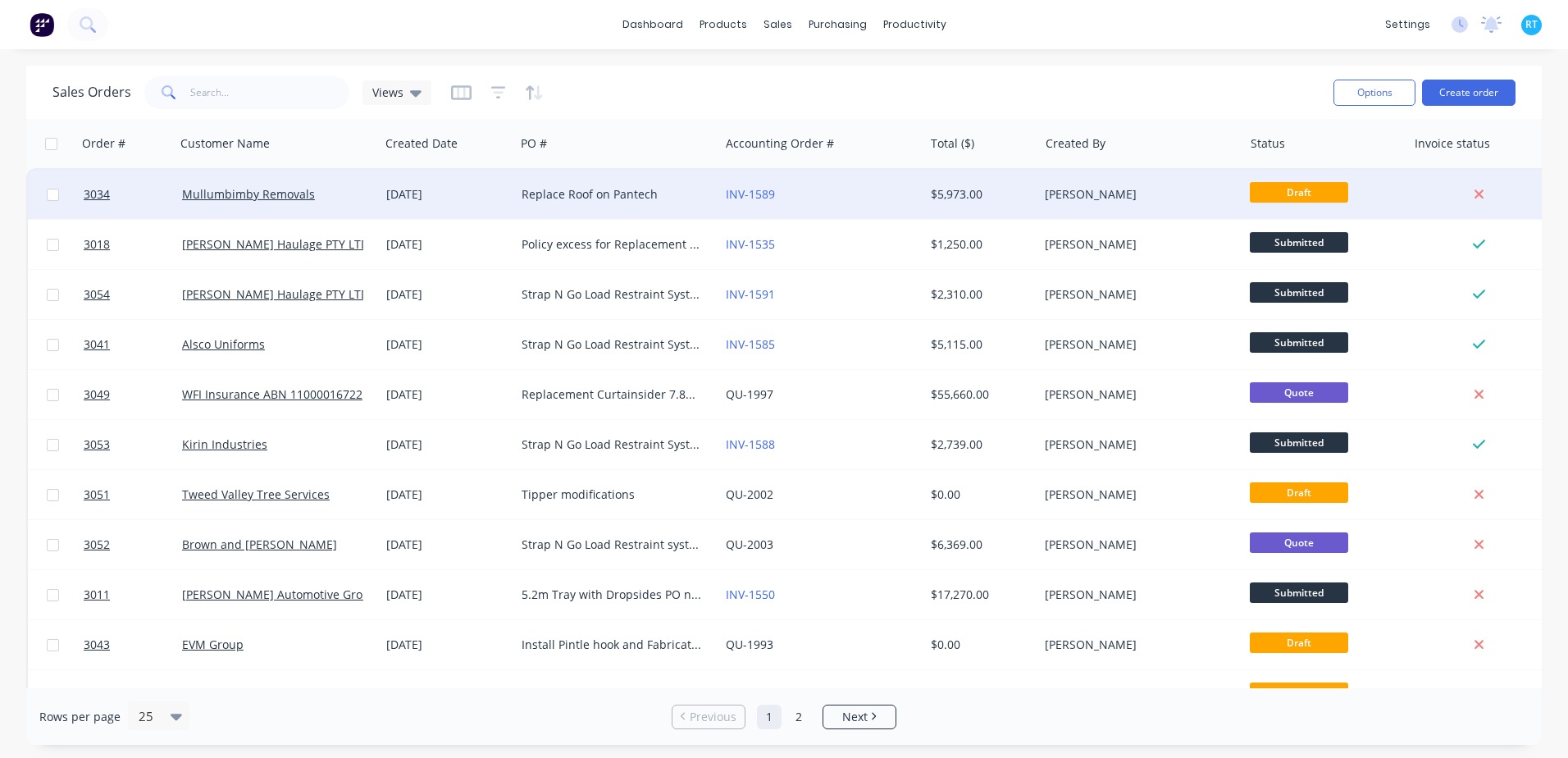
click at [645, 200] on div "Replace Roof on Pantech" at bounding box center [612, 194] width 182 height 16
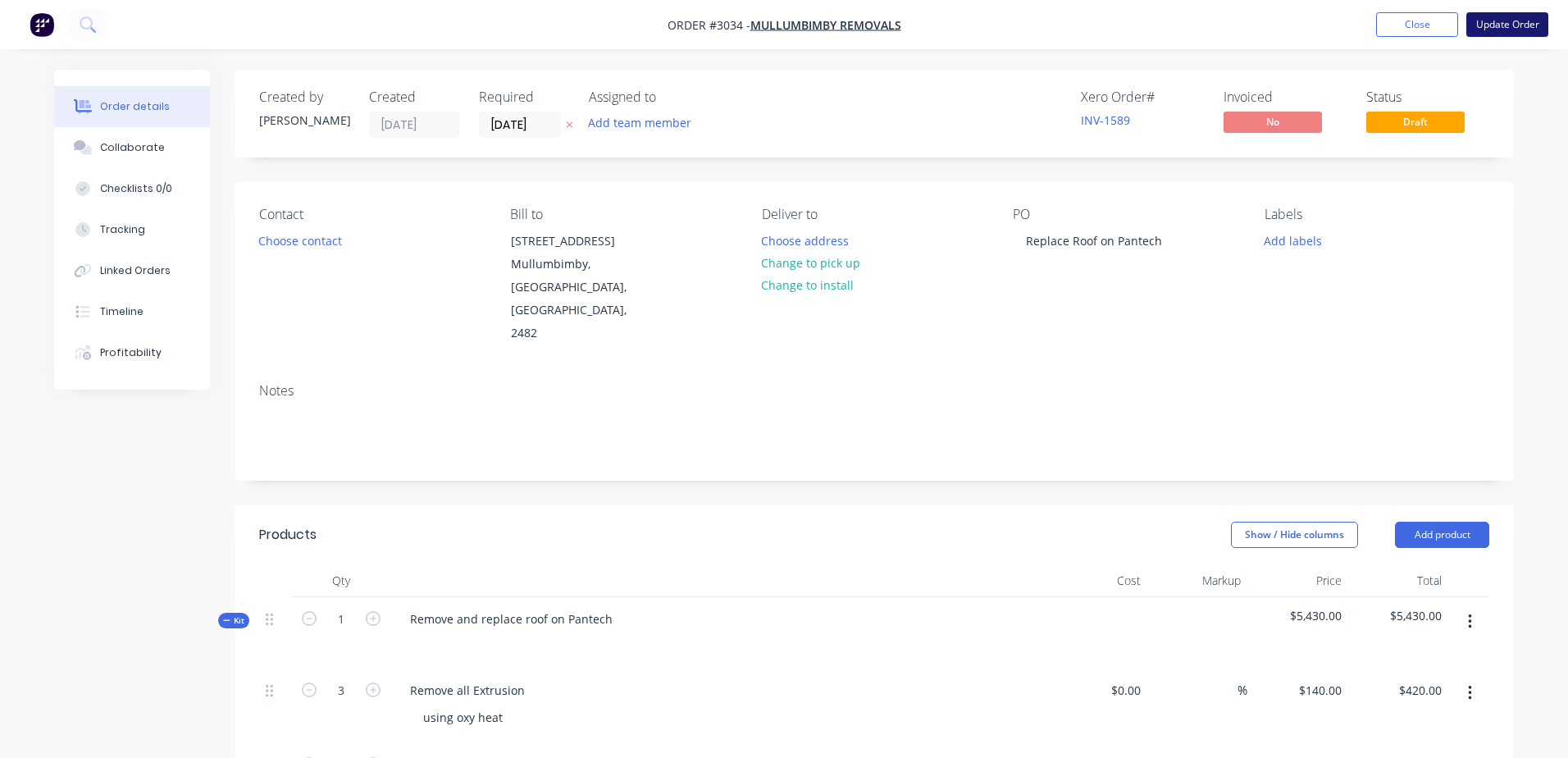
click at [1503, 33] on button "Update Order" at bounding box center [1507, 25] width 82 height 25
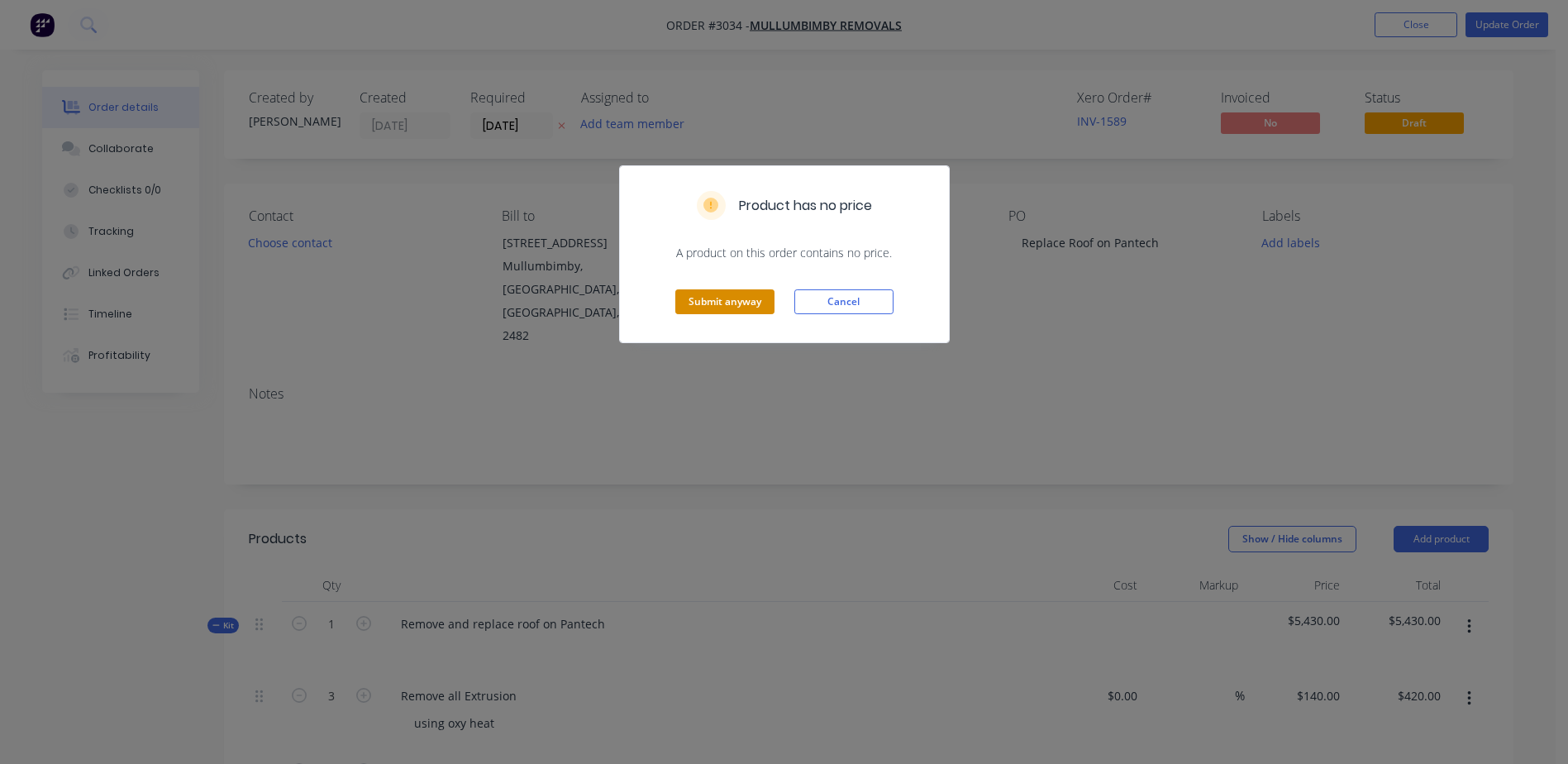
click at [735, 295] on button "Submit anyway" at bounding box center [725, 302] width 99 height 25
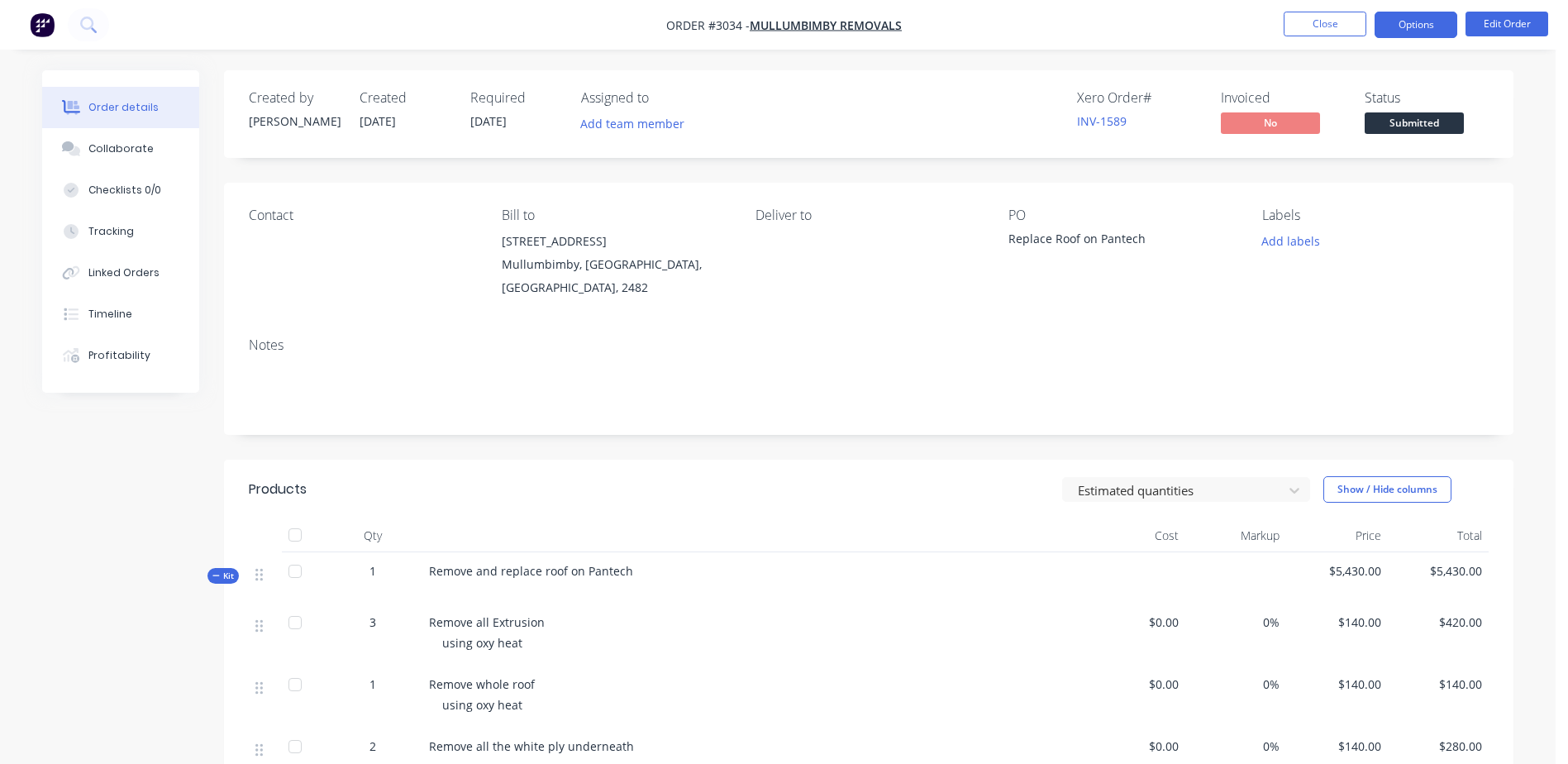
click at [1424, 30] on button "Options" at bounding box center [1415, 24] width 83 height 26
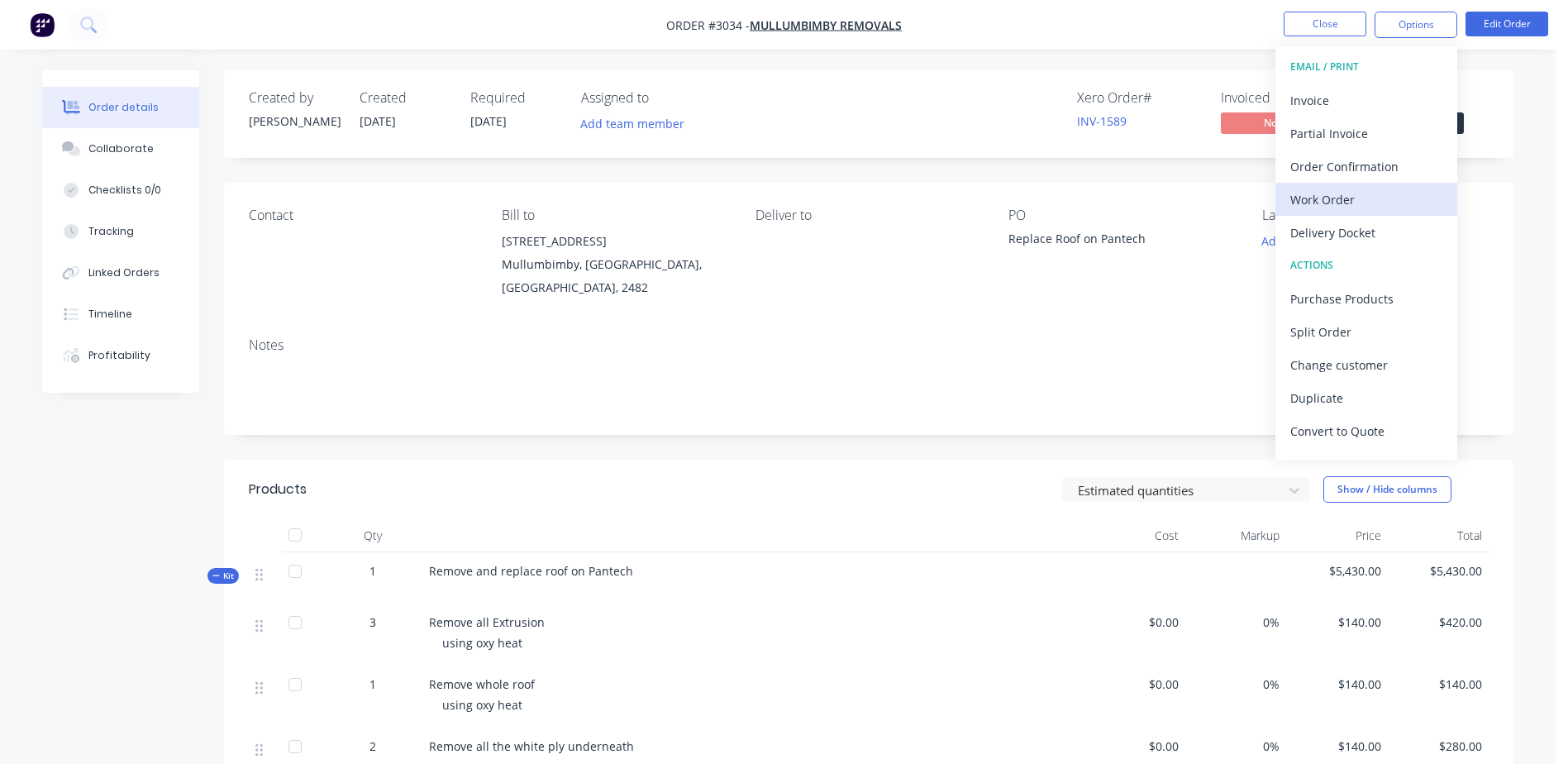
click at [1376, 189] on div "Work Order" at bounding box center [1367, 199] width 152 height 24
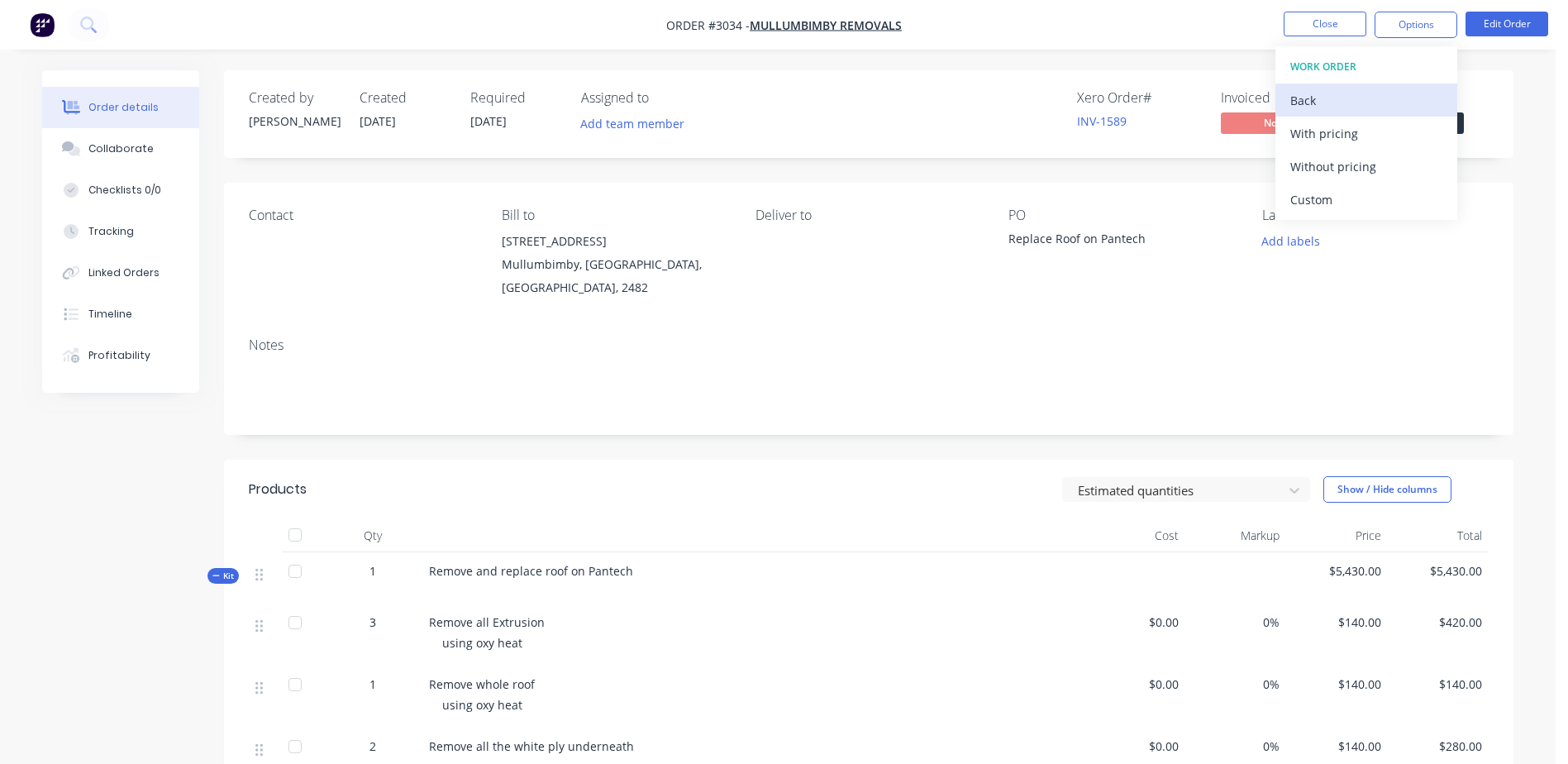
click at [1392, 96] on div "Back" at bounding box center [1367, 100] width 152 height 24
click at [1385, 97] on div "Invoice" at bounding box center [1367, 100] width 152 height 24
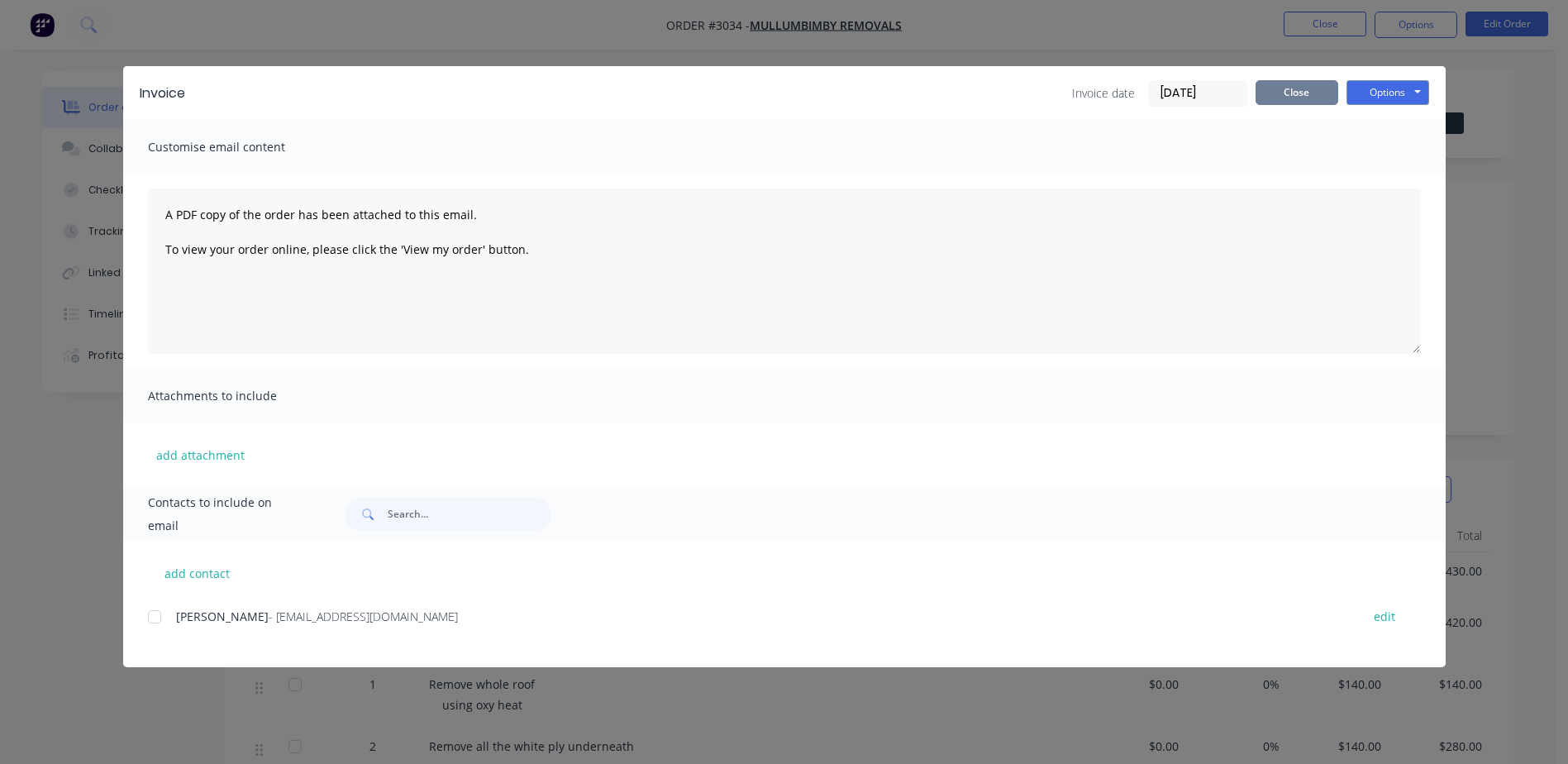
click at [1319, 89] on button "Close" at bounding box center [1297, 92] width 83 height 25
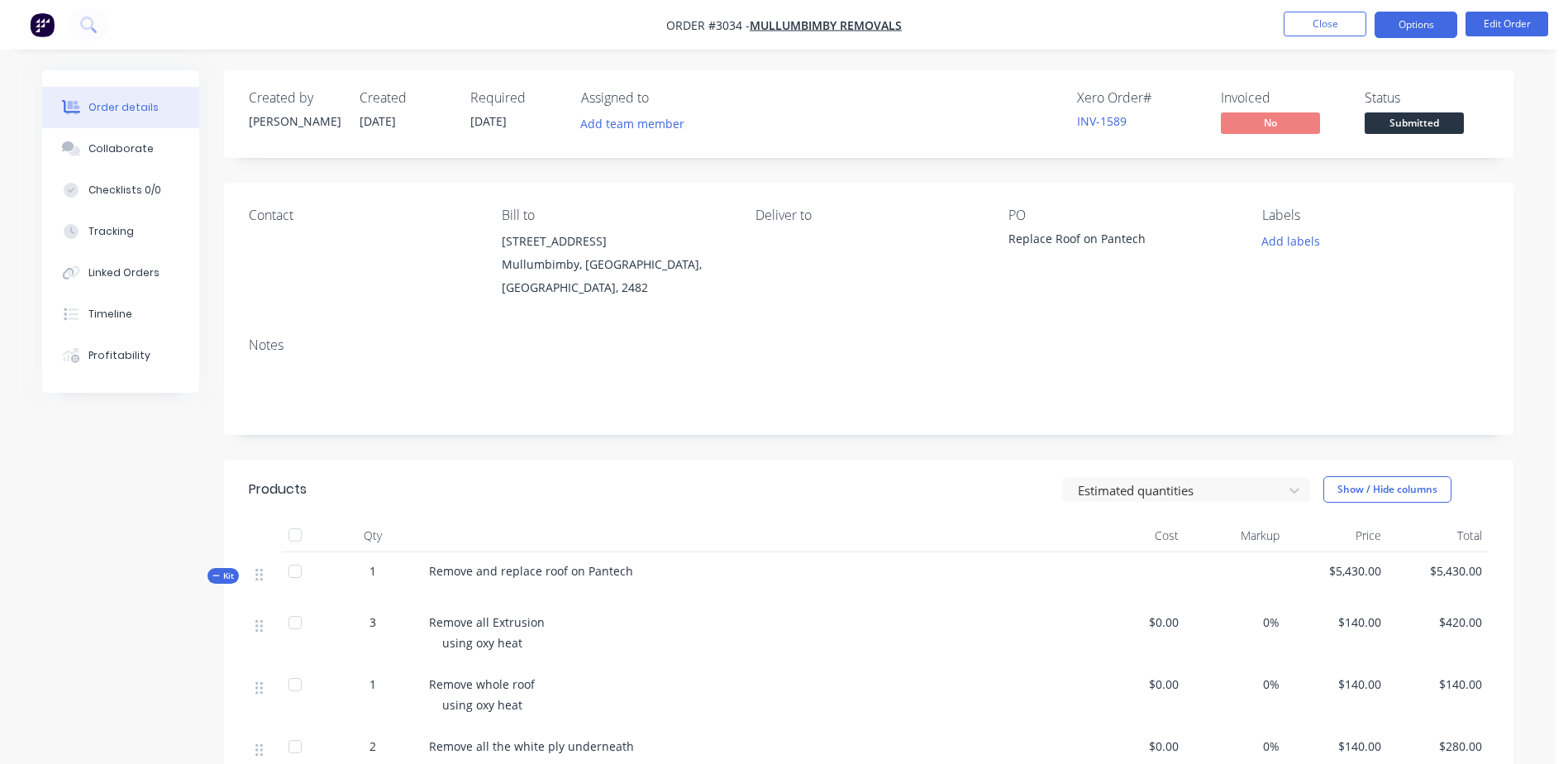
click at [1388, 23] on button "Options" at bounding box center [1415, 24] width 83 height 26
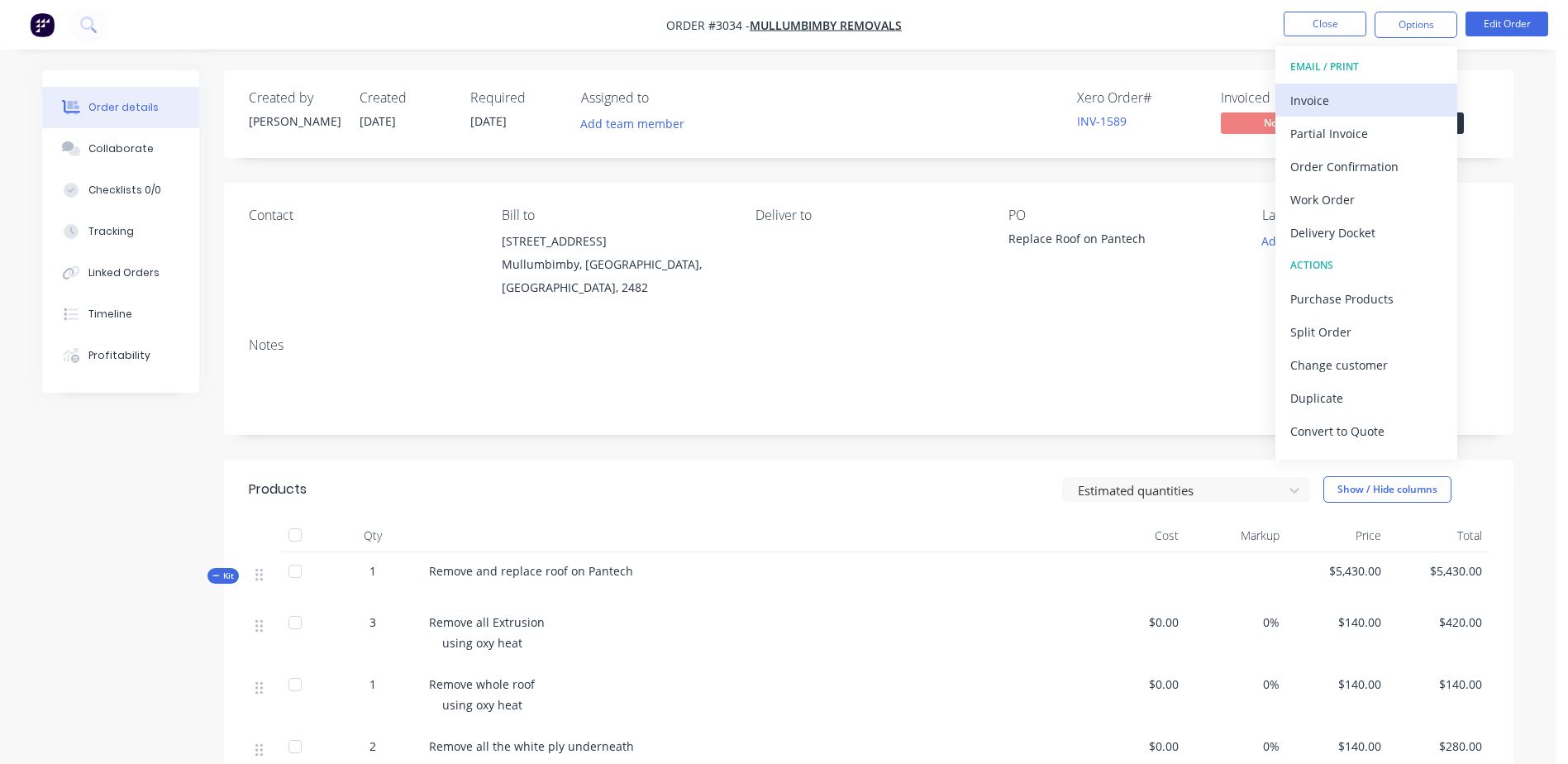
click at [1341, 94] on div "Invoice" at bounding box center [1367, 100] width 152 height 24
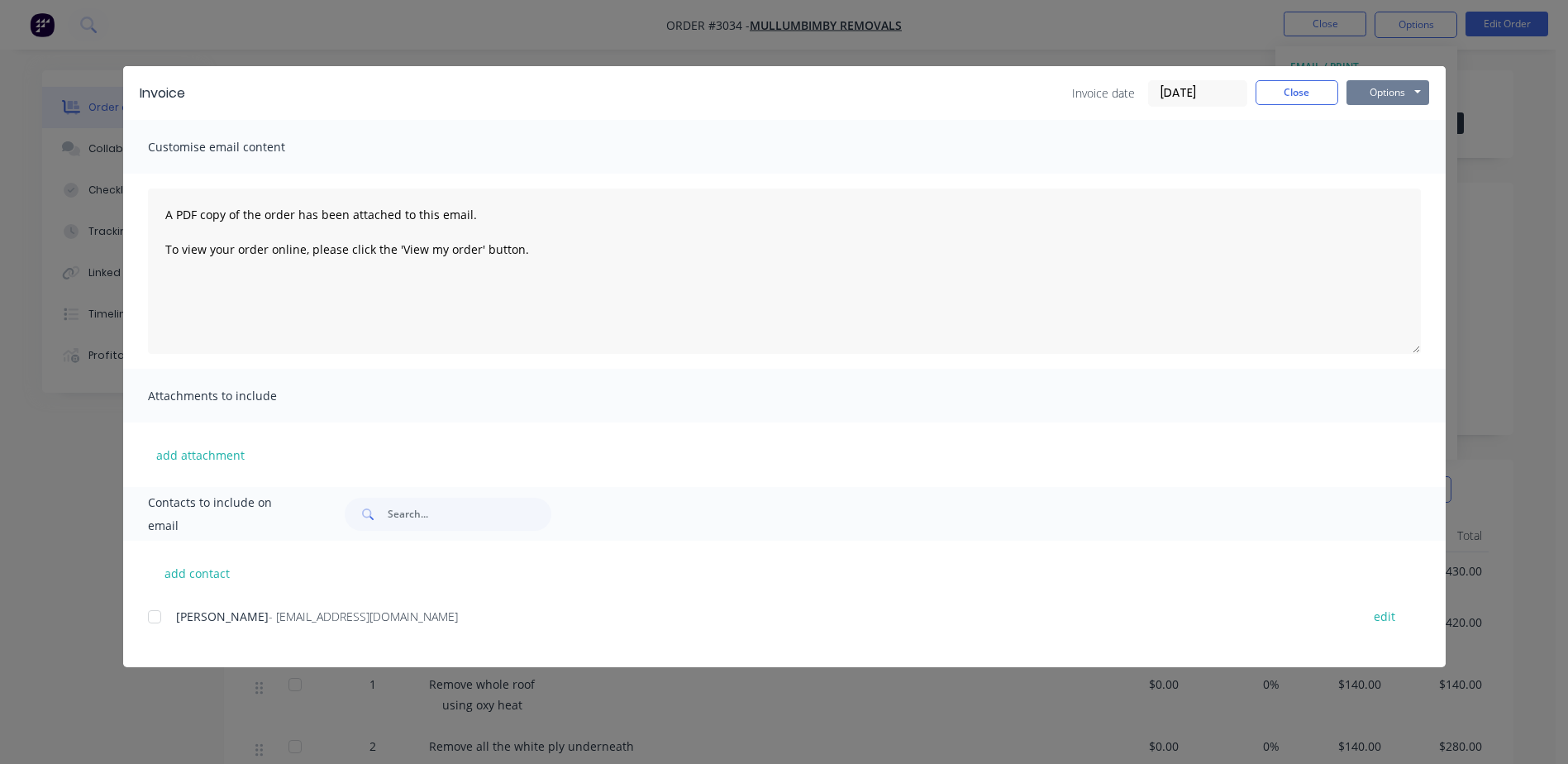
click at [1392, 86] on button "Options" at bounding box center [1387, 92] width 83 height 25
click at [1396, 125] on button "Preview" at bounding box center [1399, 122] width 106 height 27
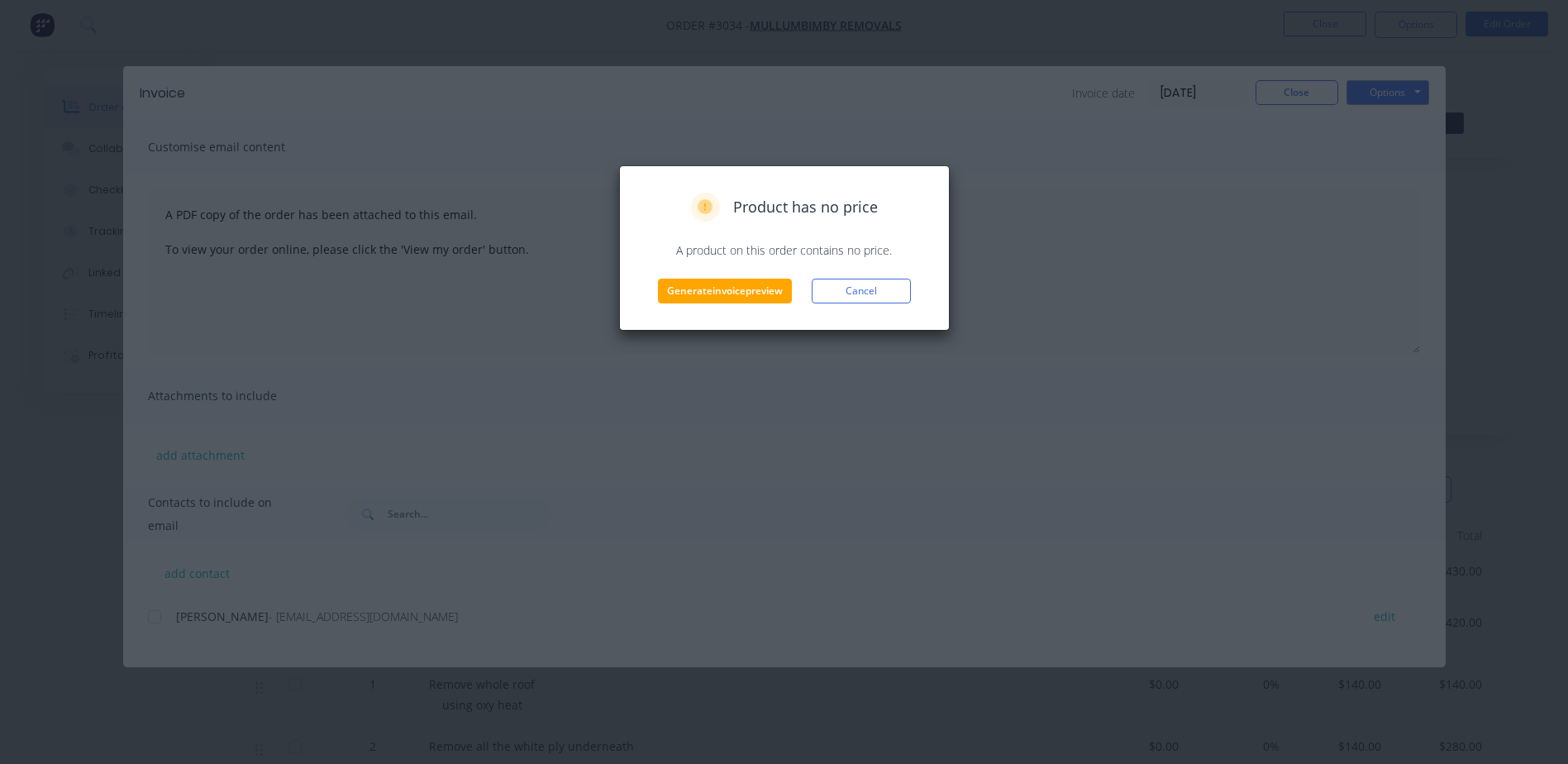
click at [788, 278] on div "Product has no price A product on this order contains no price. Generate invoic…" at bounding box center [784, 248] width 296 height 111
click at [784, 281] on button "Generate invoice preview" at bounding box center [725, 292] width 134 height 25
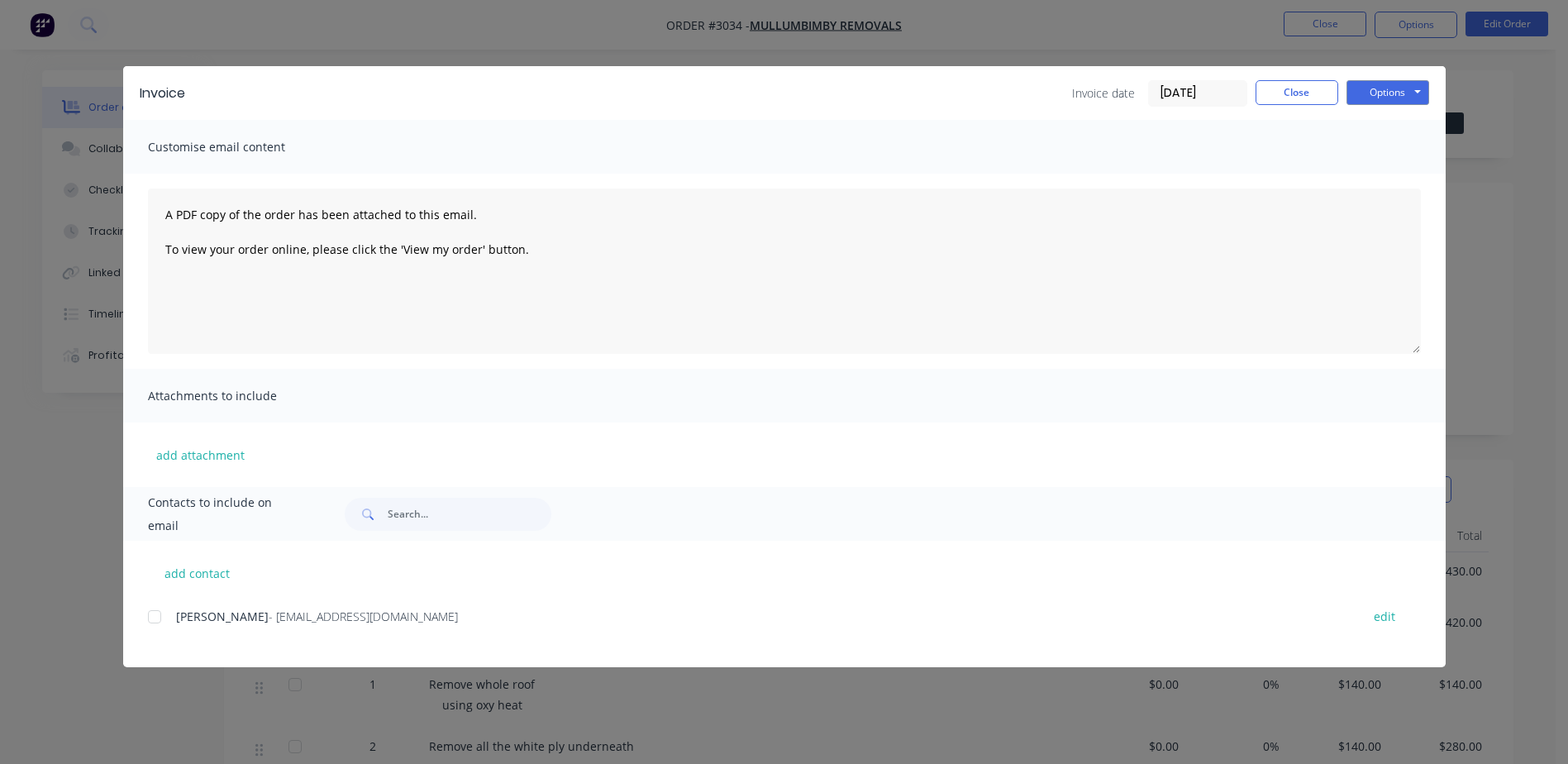
click at [118, 413] on div "Invoice Invoice date [DATE] Close Options Preview Print Email Customise email c…" at bounding box center [784, 382] width 1568 height 764
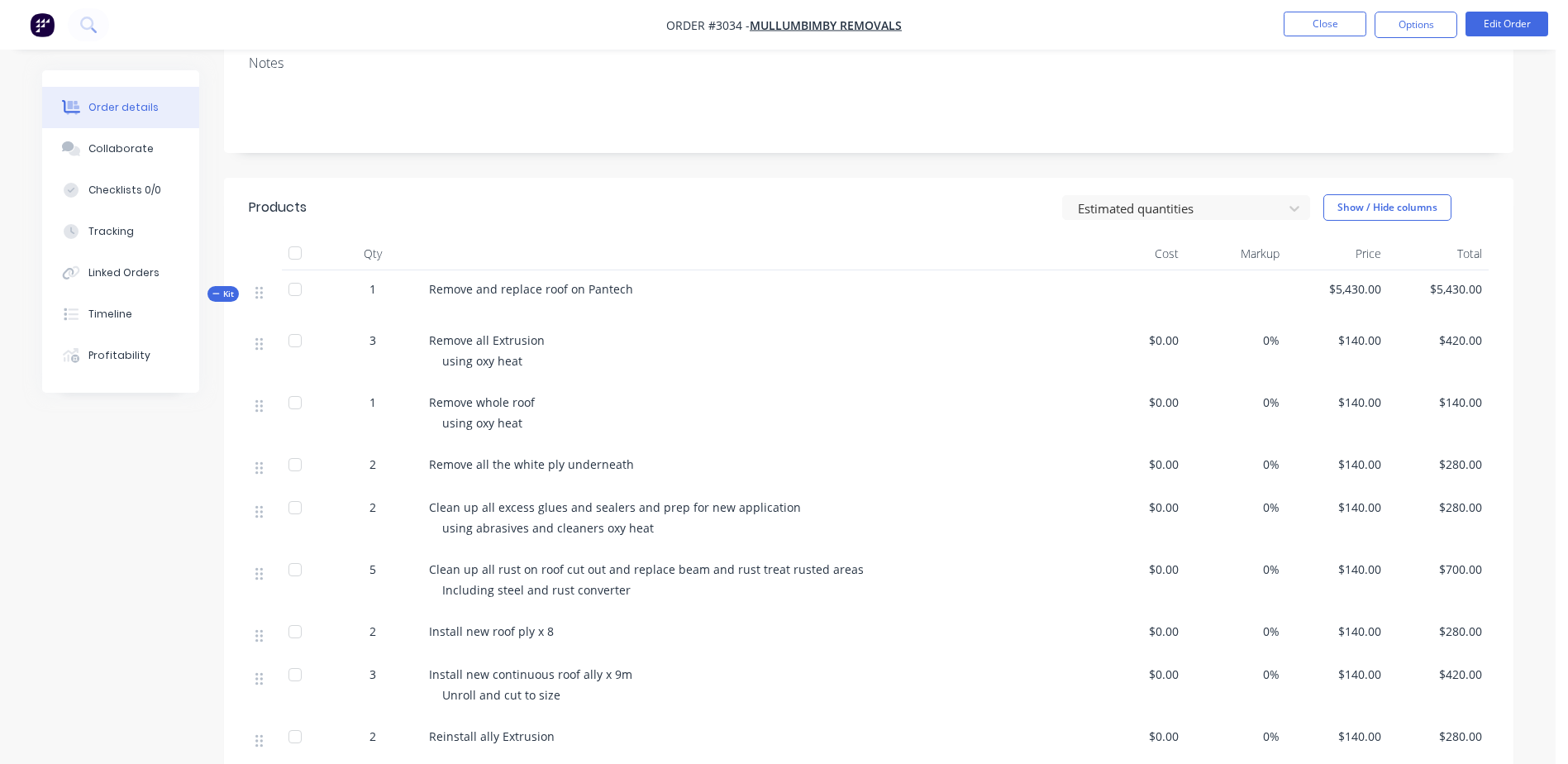
scroll to position [496, 0]
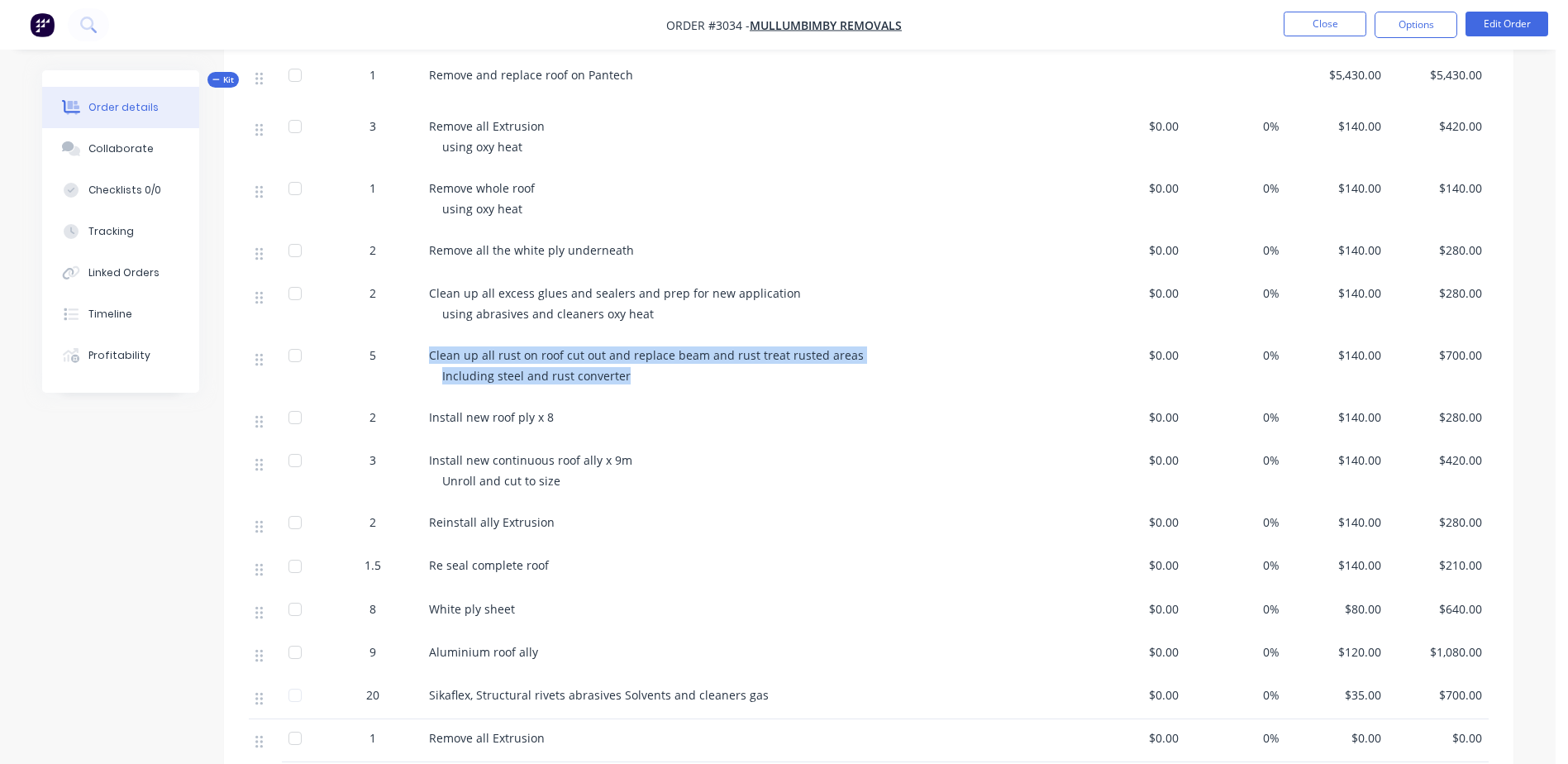
drag, startPoint x: 636, startPoint y: 375, endPoint x: 431, endPoint y: 347, distance: 206.9
click at [431, 347] on div "Clean up all rust on roof cut out and replace beam and rust treat rusted areas …" at bounding box center [753, 367] width 661 height 62
drag, startPoint x: 431, startPoint y: 347, endPoint x: 648, endPoint y: 373, distance: 218.6
click at [648, 373] on div "Including steel and rust converter" at bounding box center [759, 376] width 635 height 17
click at [258, 367] on span at bounding box center [260, 360] width 8 height 16
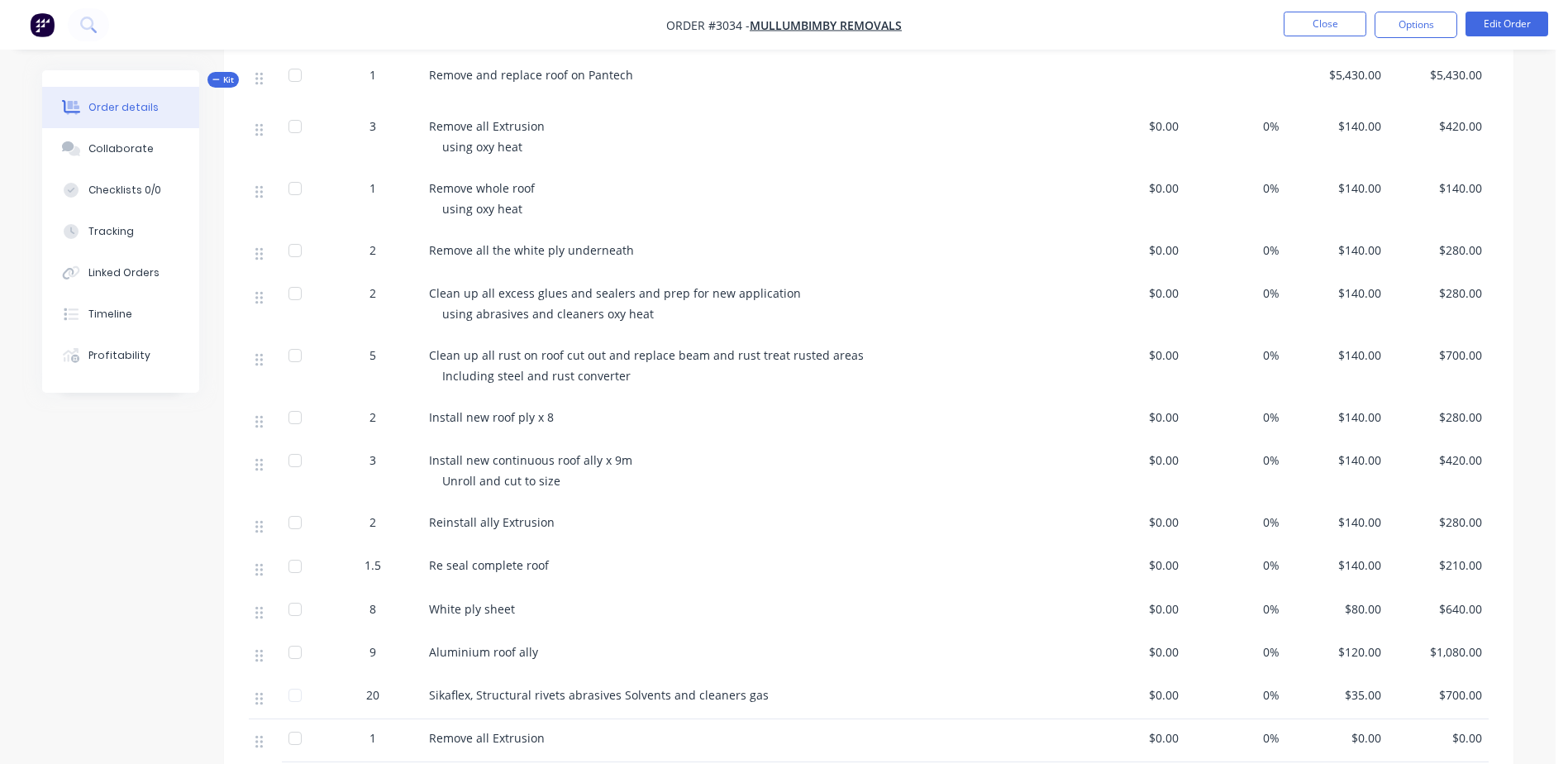
drag, startPoint x: 258, startPoint y: 367, endPoint x: 215, endPoint y: 447, distance: 90.8
click at [215, 447] on div "Created by [PERSON_NAME] Created [DATE] Required [DATE] Assigned to Add team me…" at bounding box center [778, 576] width 1472 height 2004
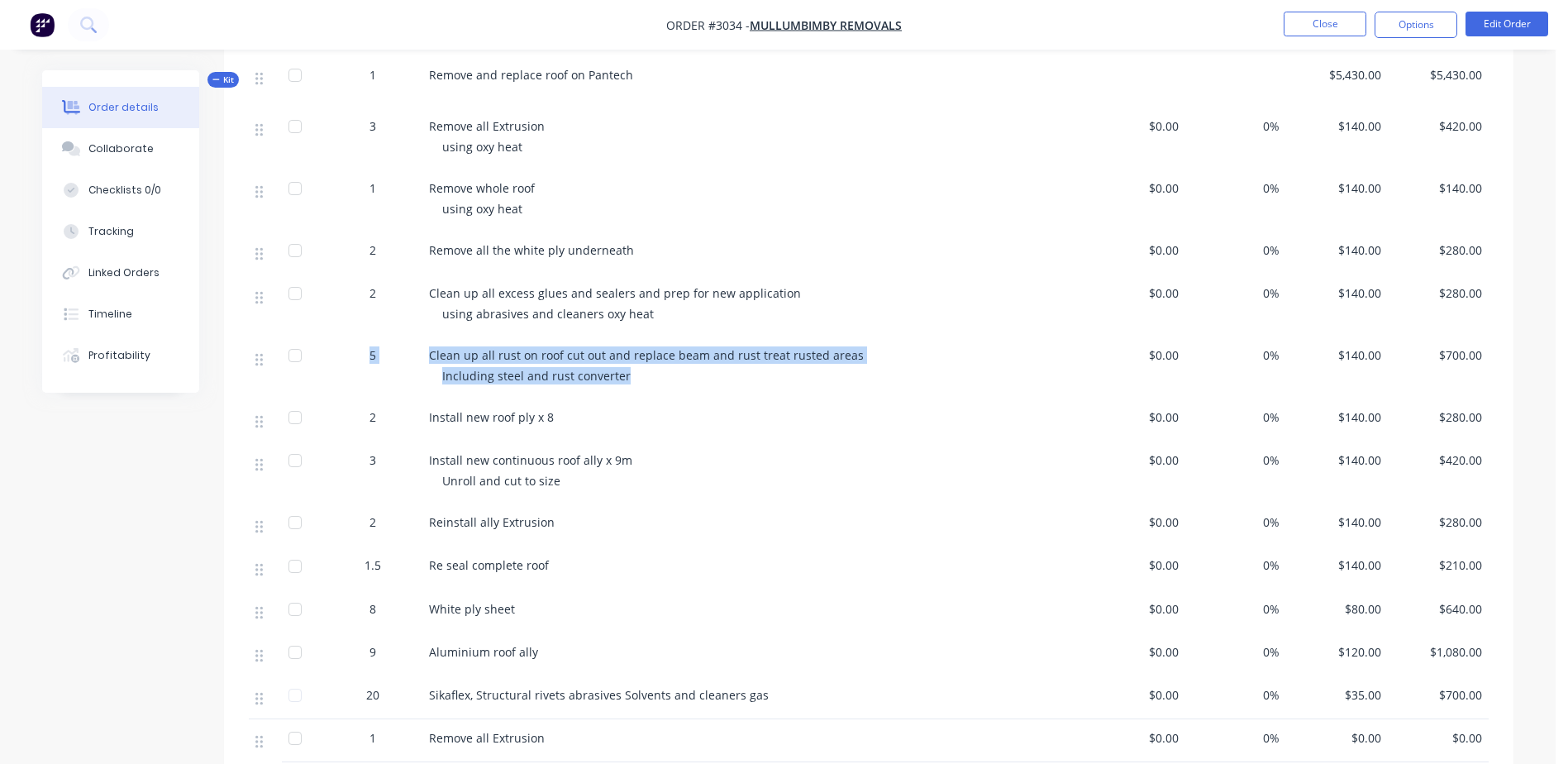
drag, startPoint x: 629, startPoint y: 369, endPoint x: 370, endPoint y: 357, distance: 259.3
click at [370, 357] on div "5 Clean up all rust on roof cut out and replace beam and rust treat rusted area…" at bounding box center [869, 367] width 1240 height 62
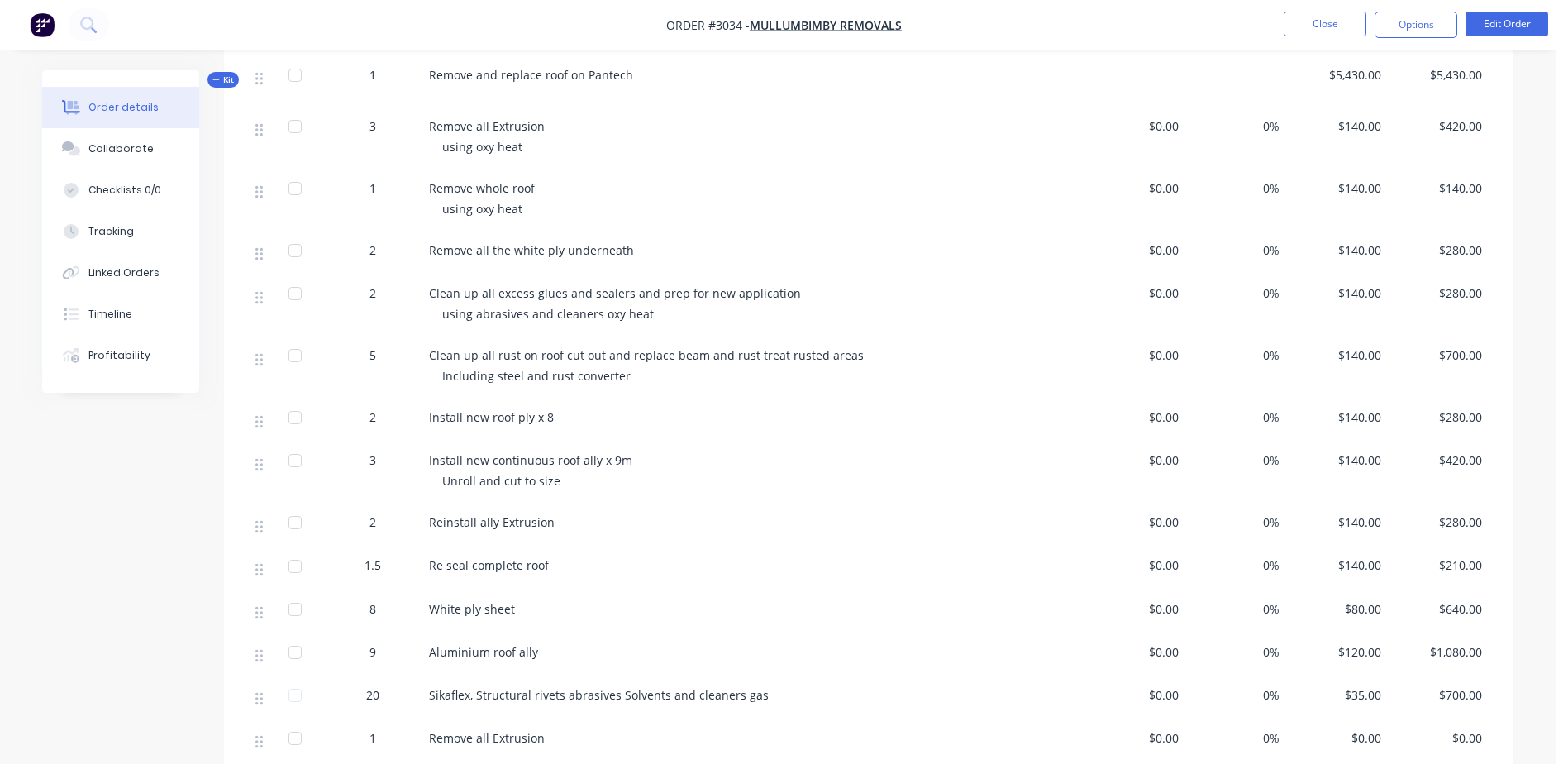
click at [311, 321] on div at bounding box center [302, 305] width 42 height 62
drag, startPoint x: 259, startPoint y: 357, endPoint x: 260, endPoint y: 287, distance: 70.0
click at [260, 287] on div "3 Remove all Extrusion using oxy heat $0.00 0% $140.00 $420.00 1 Remove whole r…" at bounding box center [869, 413] width 1240 height 611
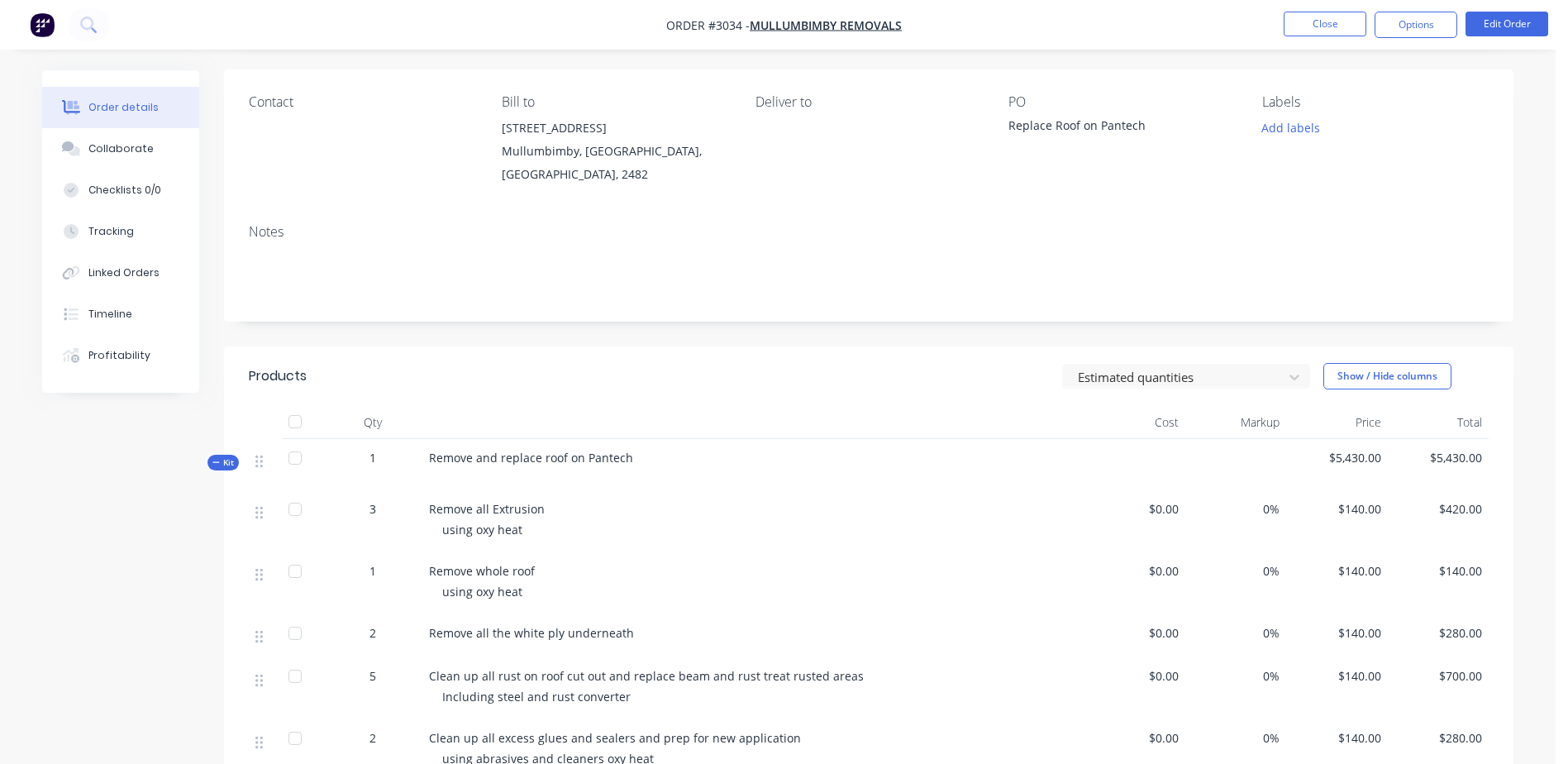
scroll to position [0, 0]
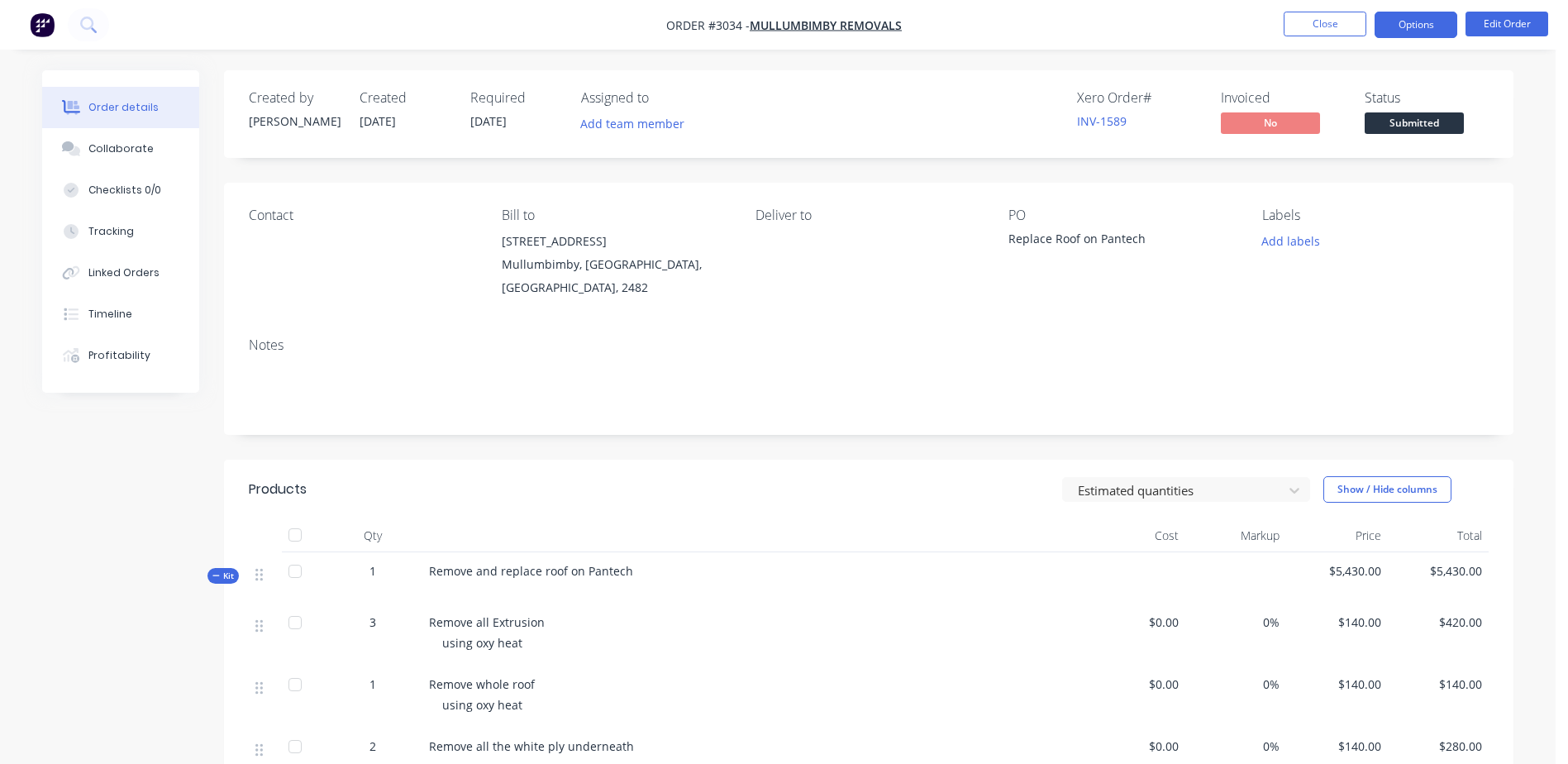
drag, startPoint x: 1417, startPoint y: 20, endPoint x: 1411, endPoint y: 46, distance: 26.7
click at [1416, 21] on button "Options" at bounding box center [1415, 24] width 83 height 26
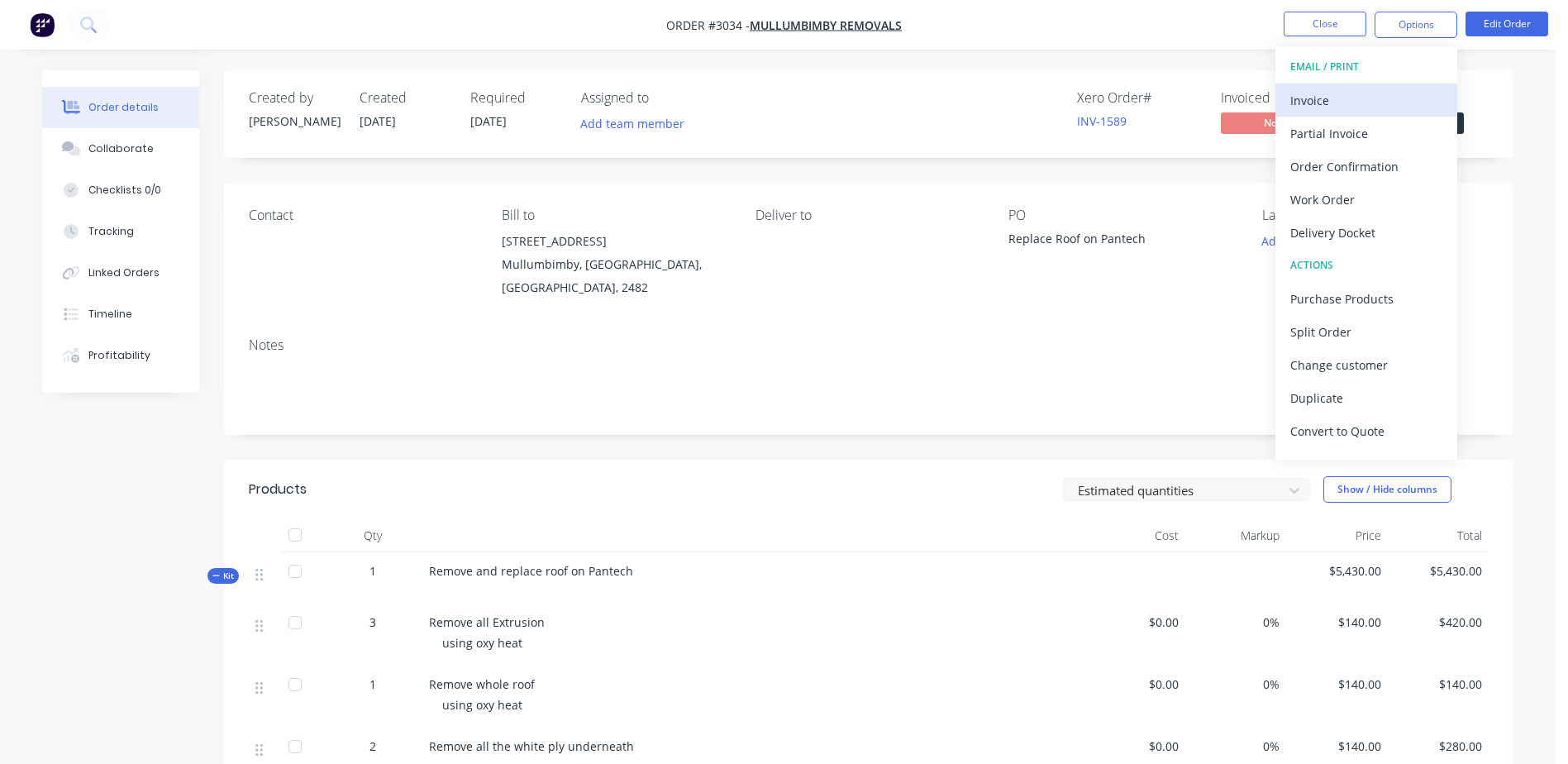
click at [1353, 104] on div "Invoice" at bounding box center [1367, 100] width 152 height 24
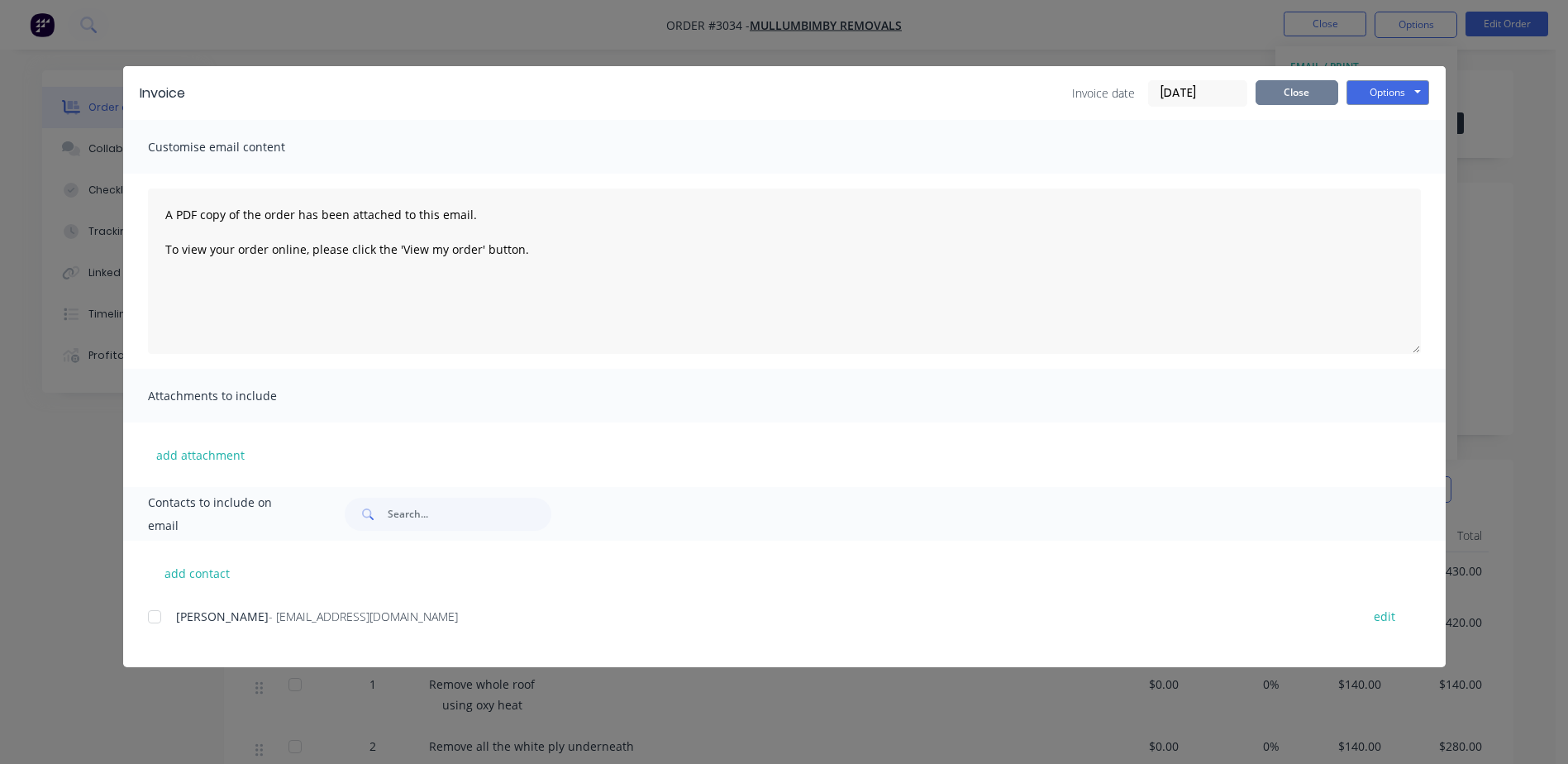
click at [1271, 85] on button "Close" at bounding box center [1297, 92] width 83 height 25
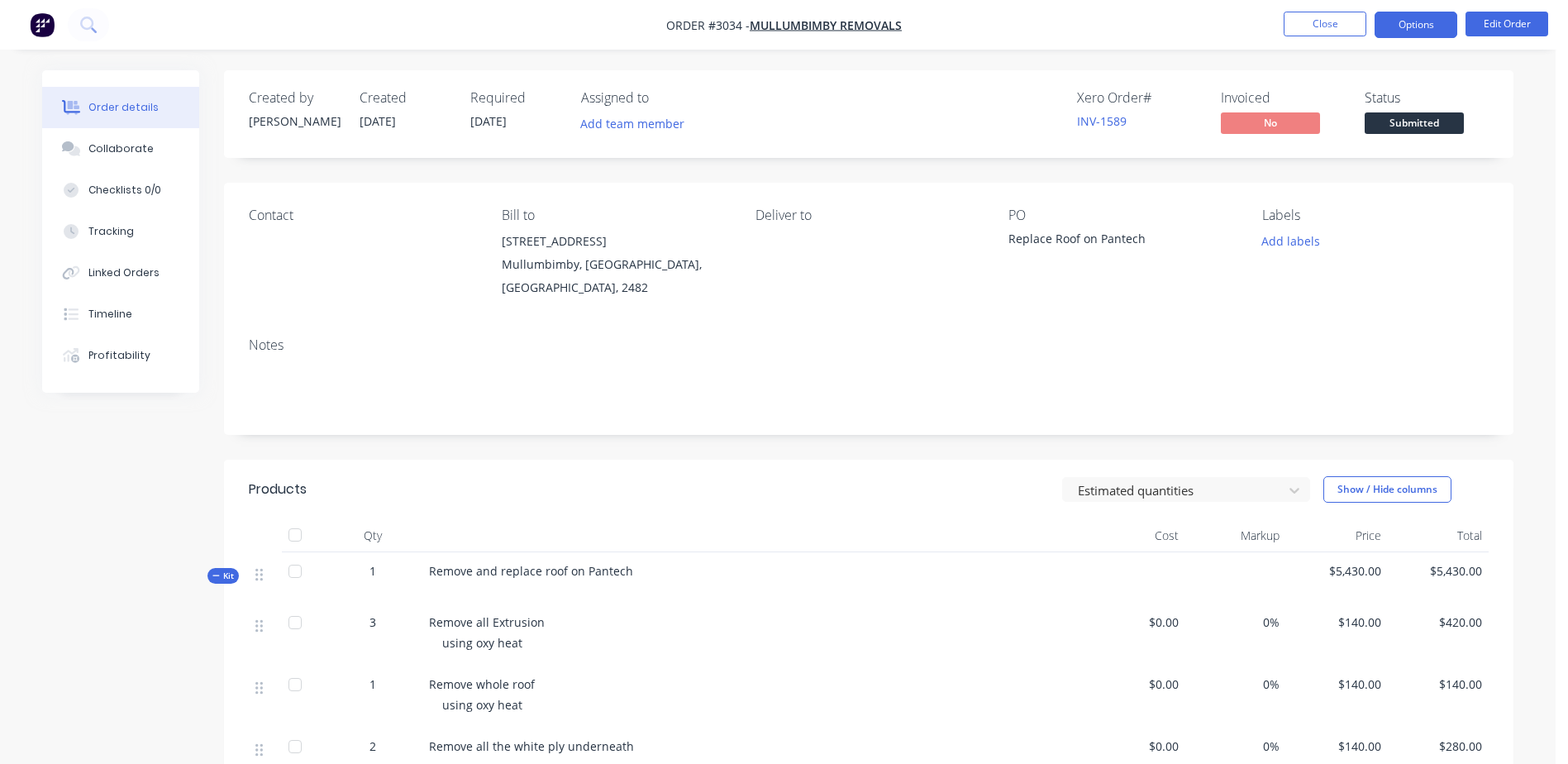
click at [1381, 19] on button "Options" at bounding box center [1415, 24] width 83 height 26
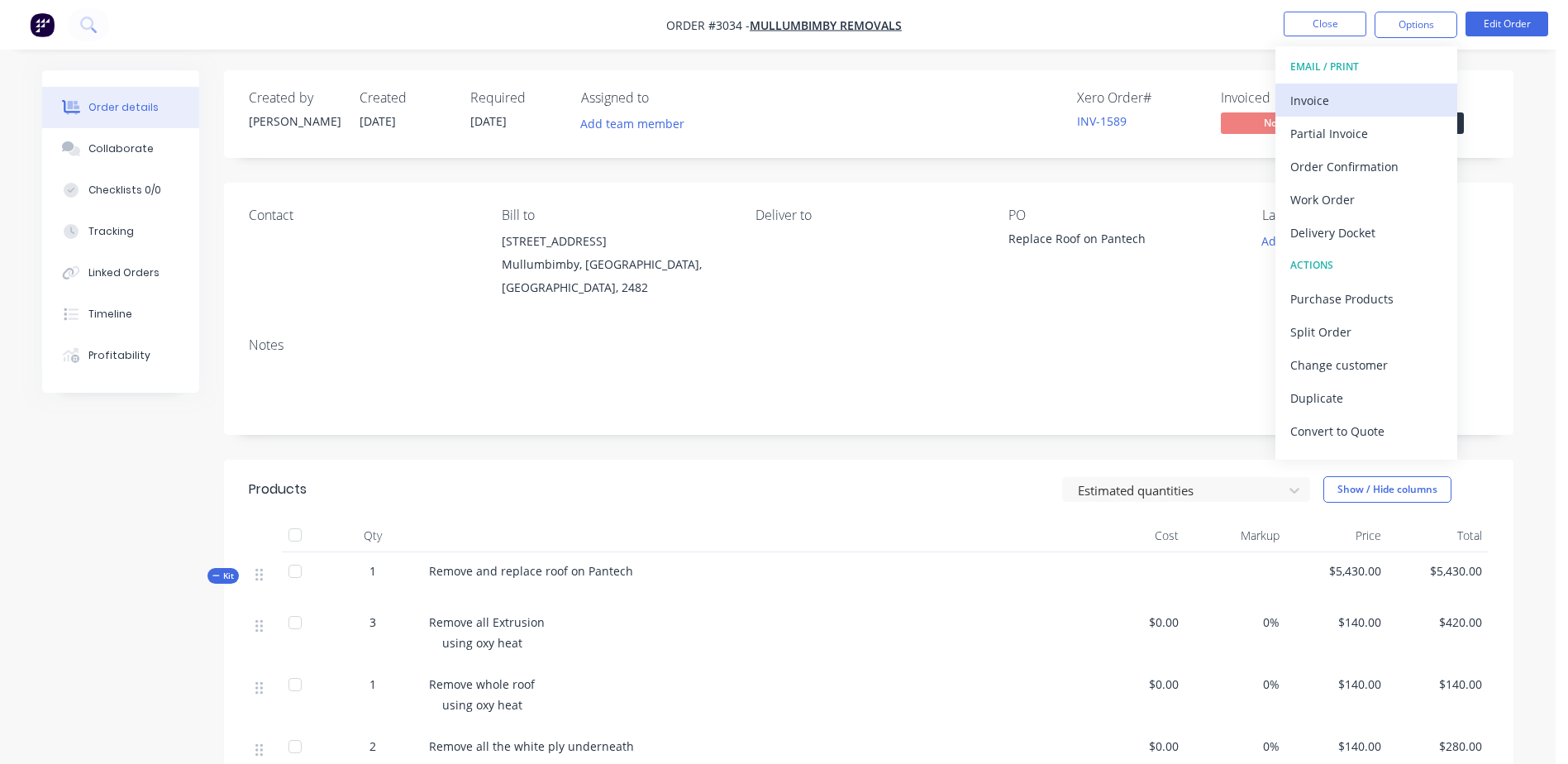
click at [1354, 90] on div "Invoice" at bounding box center [1367, 100] width 152 height 24
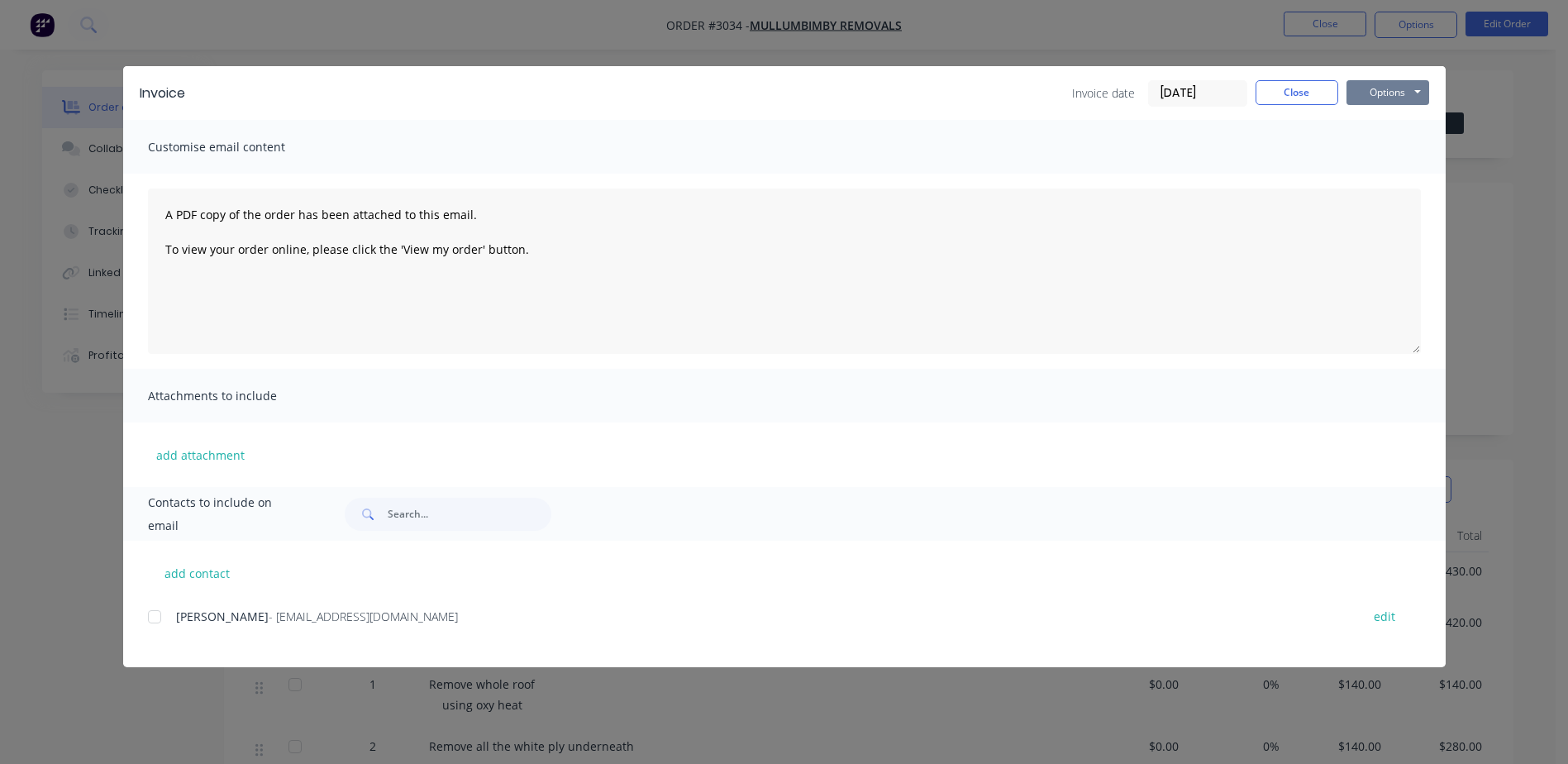
click at [1391, 85] on button "Options" at bounding box center [1387, 92] width 83 height 25
click at [1403, 130] on button "Preview" at bounding box center [1399, 122] width 106 height 27
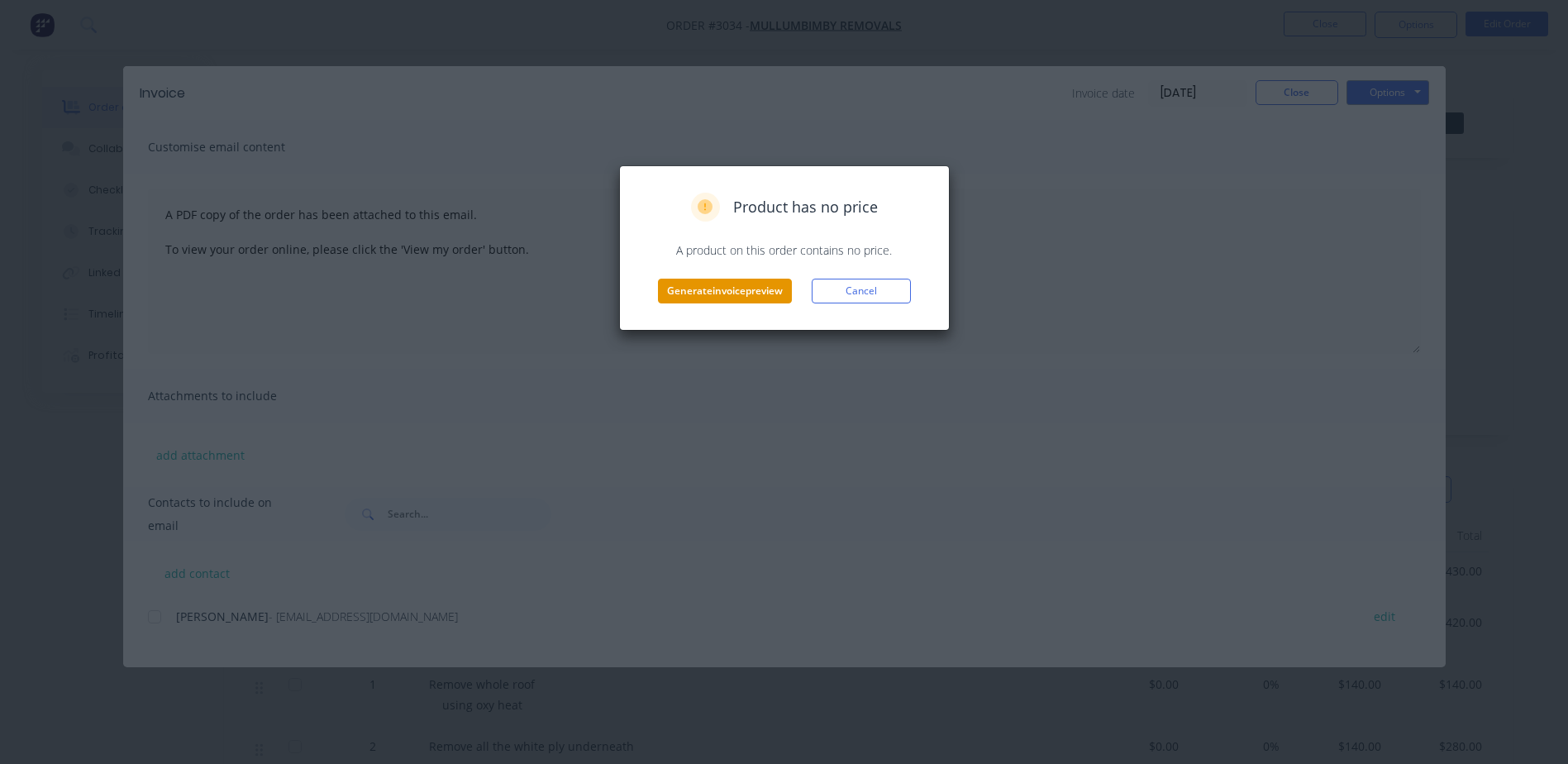
click at [736, 292] on button "Generate invoice preview" at bounding box center [725, 292] width 134 height 25
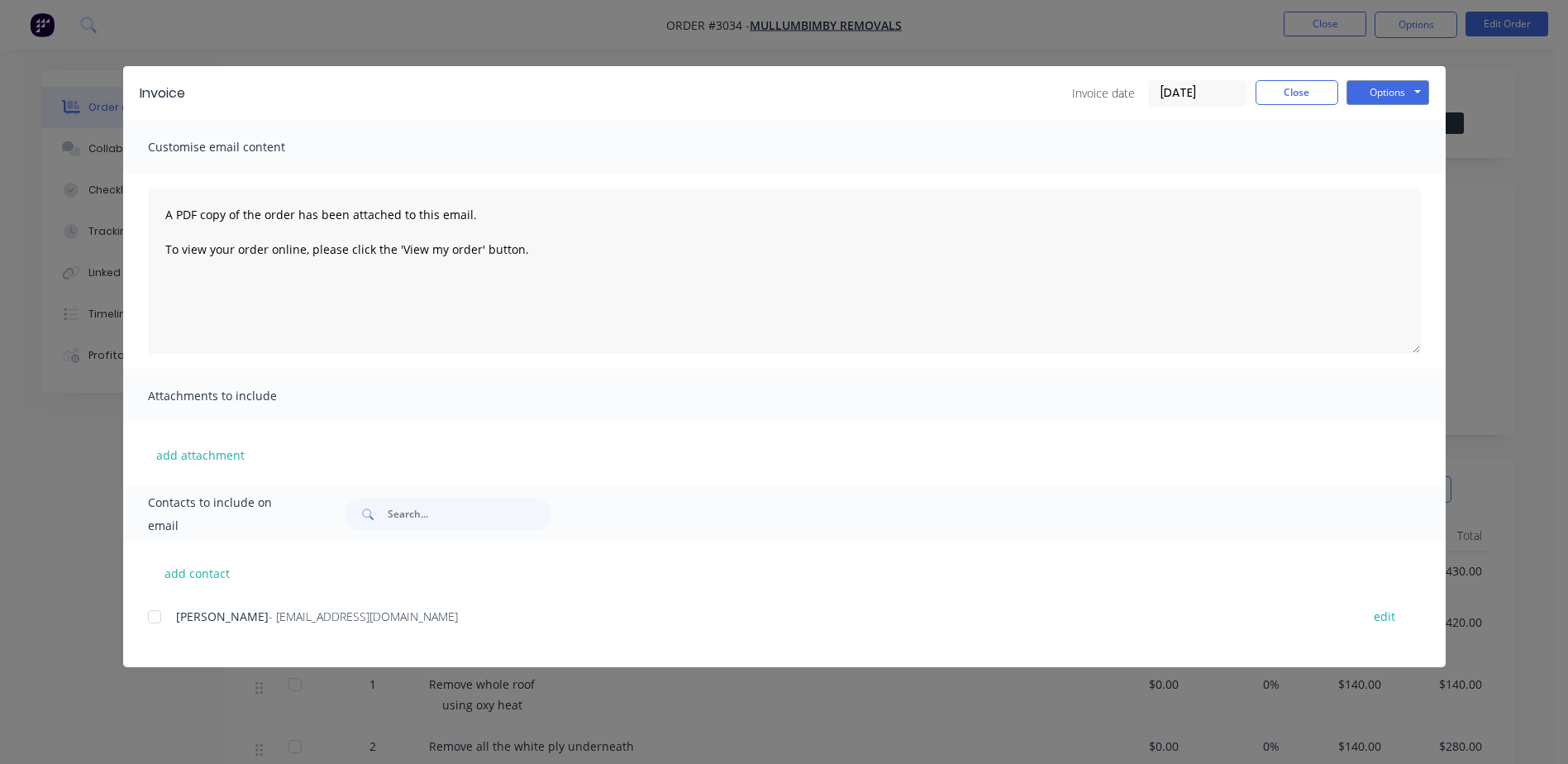
click at [1512, 202] on div "Invoice Invoice date [DATE] Close Options Preview Print Email Customise email c…" at bounding box center [784, 382] width 1568 height 764
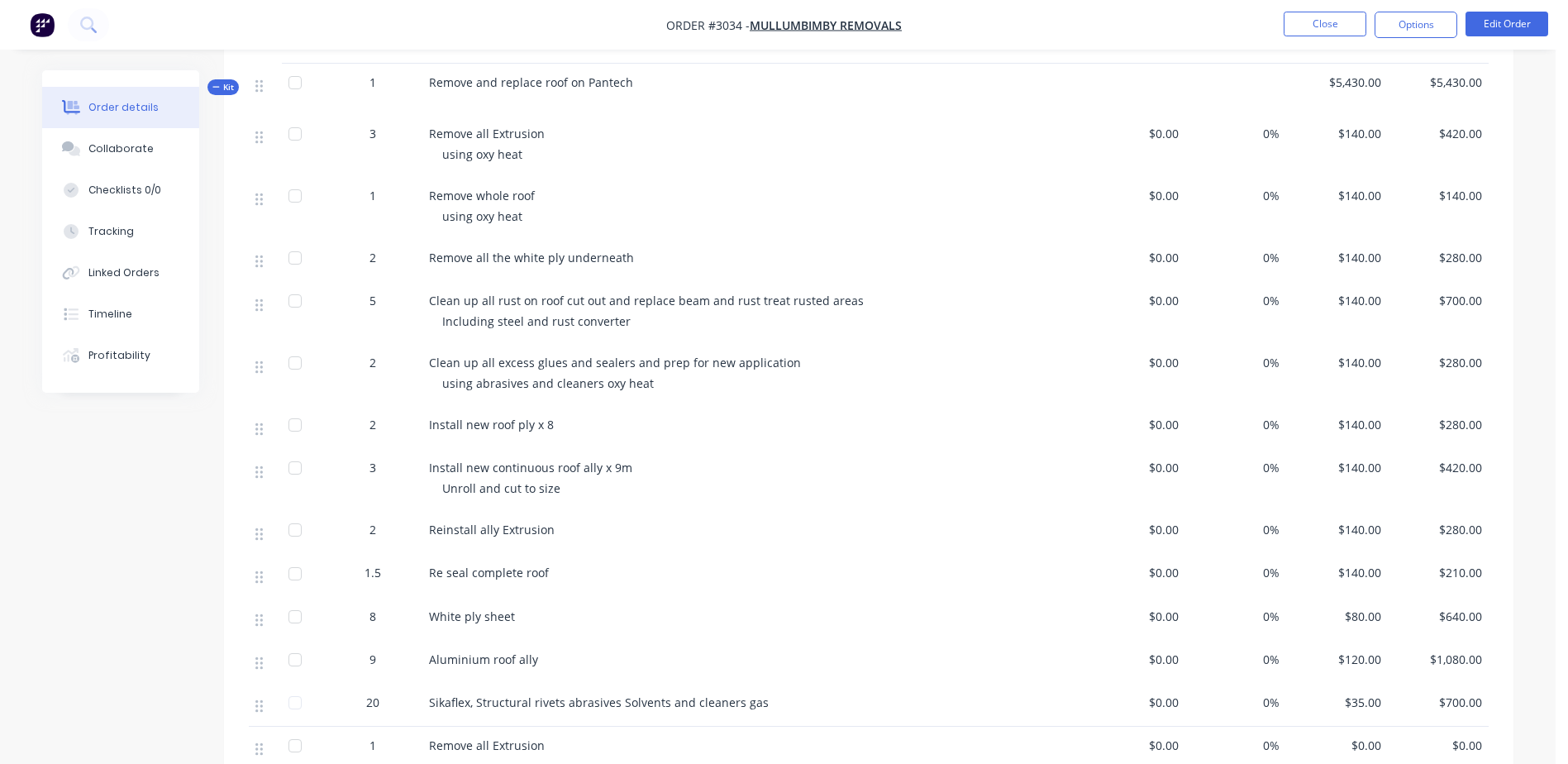
scroll to position [496, 0]
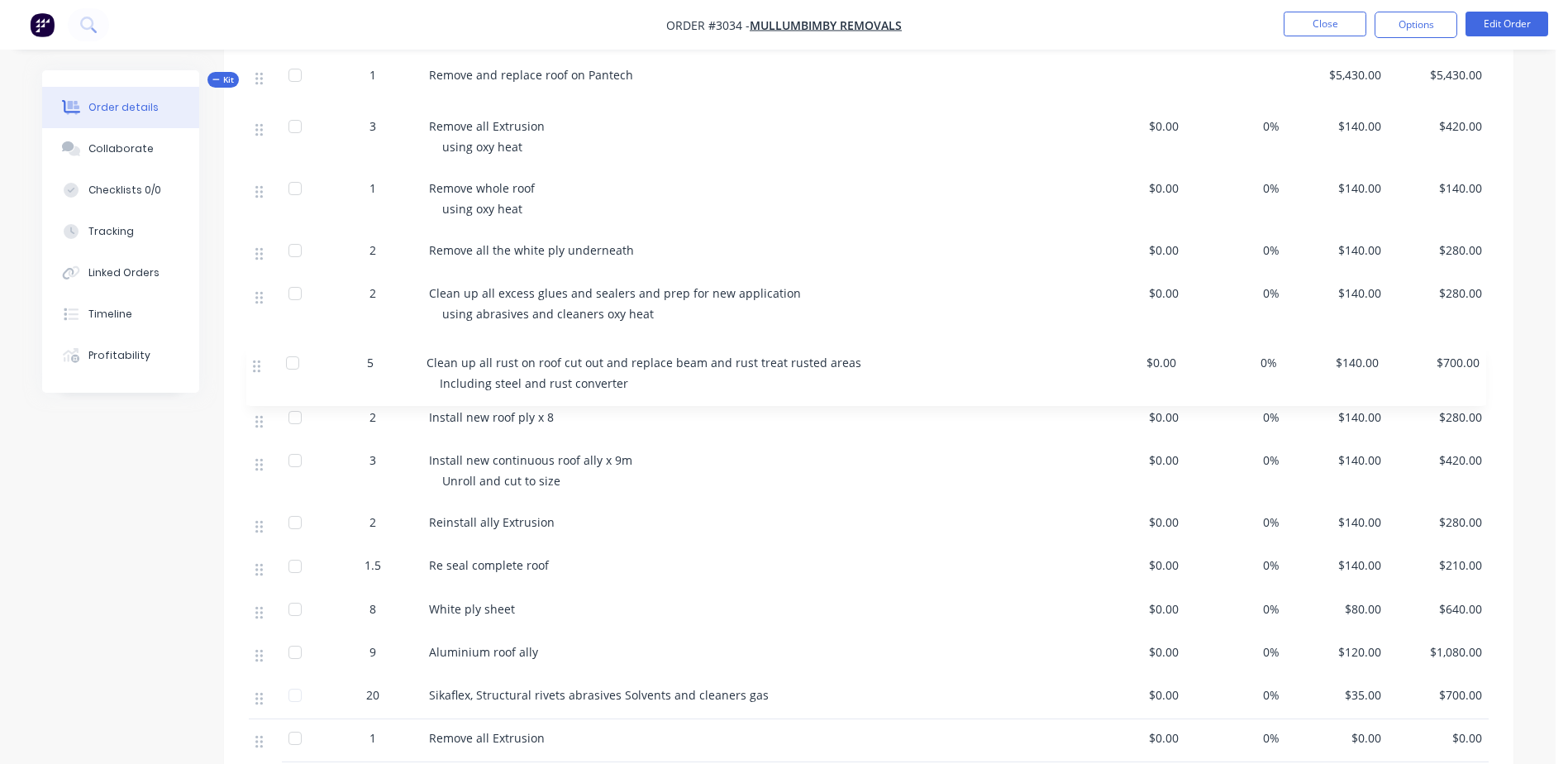
drag, startPoint x: 259, startPoint y: 295, endPoint x: 257, endPoint y: 369, distance: 74.0
click at [257, 369] on div "3 Remove all Extrusion using oxy heat $0.00 0% $140.00 $420.00 1 Remove whole r…" at bounding box center [869, 413] width 1240 height 611
click at [812, 364] on div "Clean up all rust on roof cut out and replace beam and rust treat rusted areas" at bounding box center [752, 355] width 648 height 17
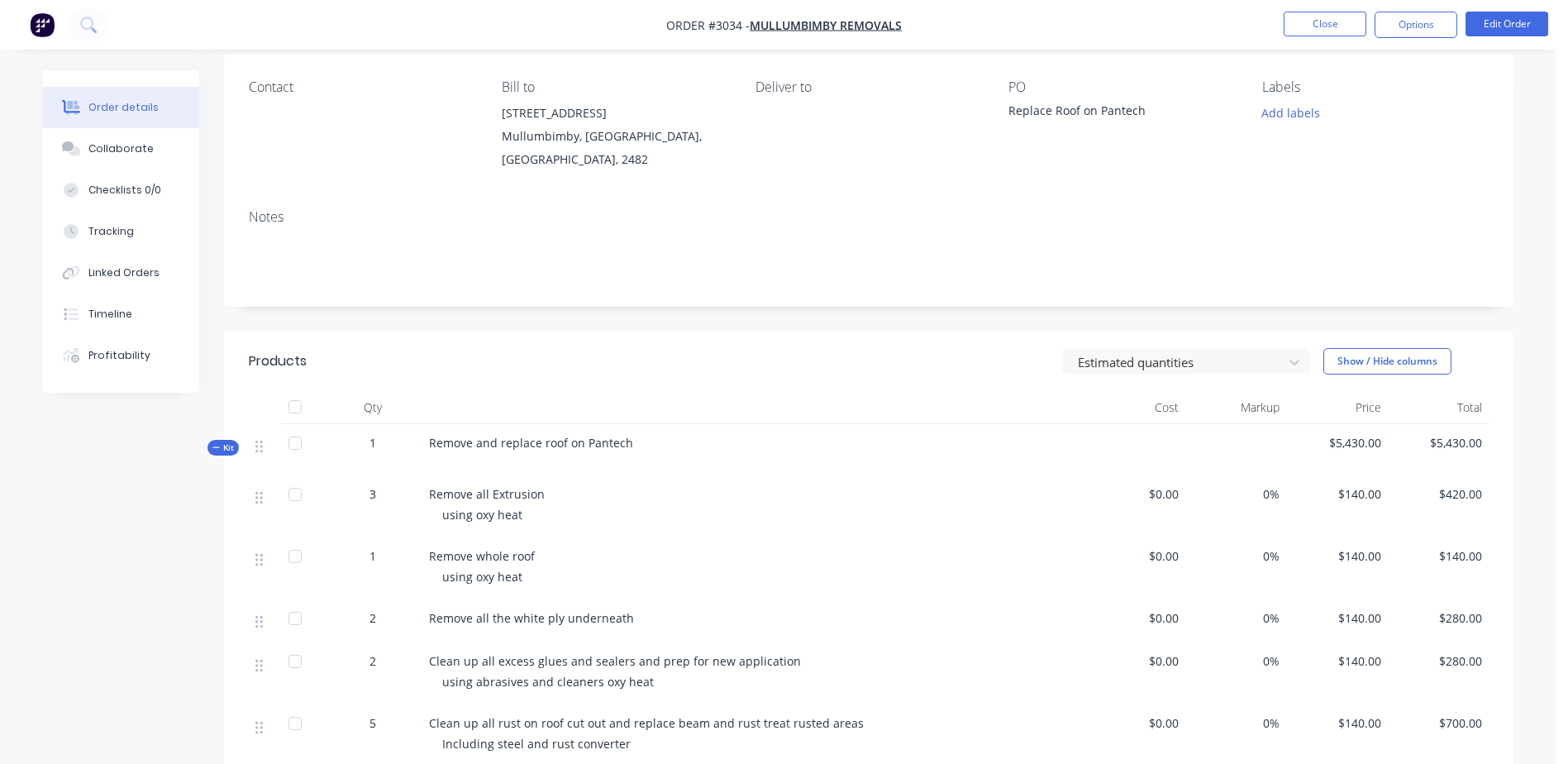
scroll to position [83, 0]
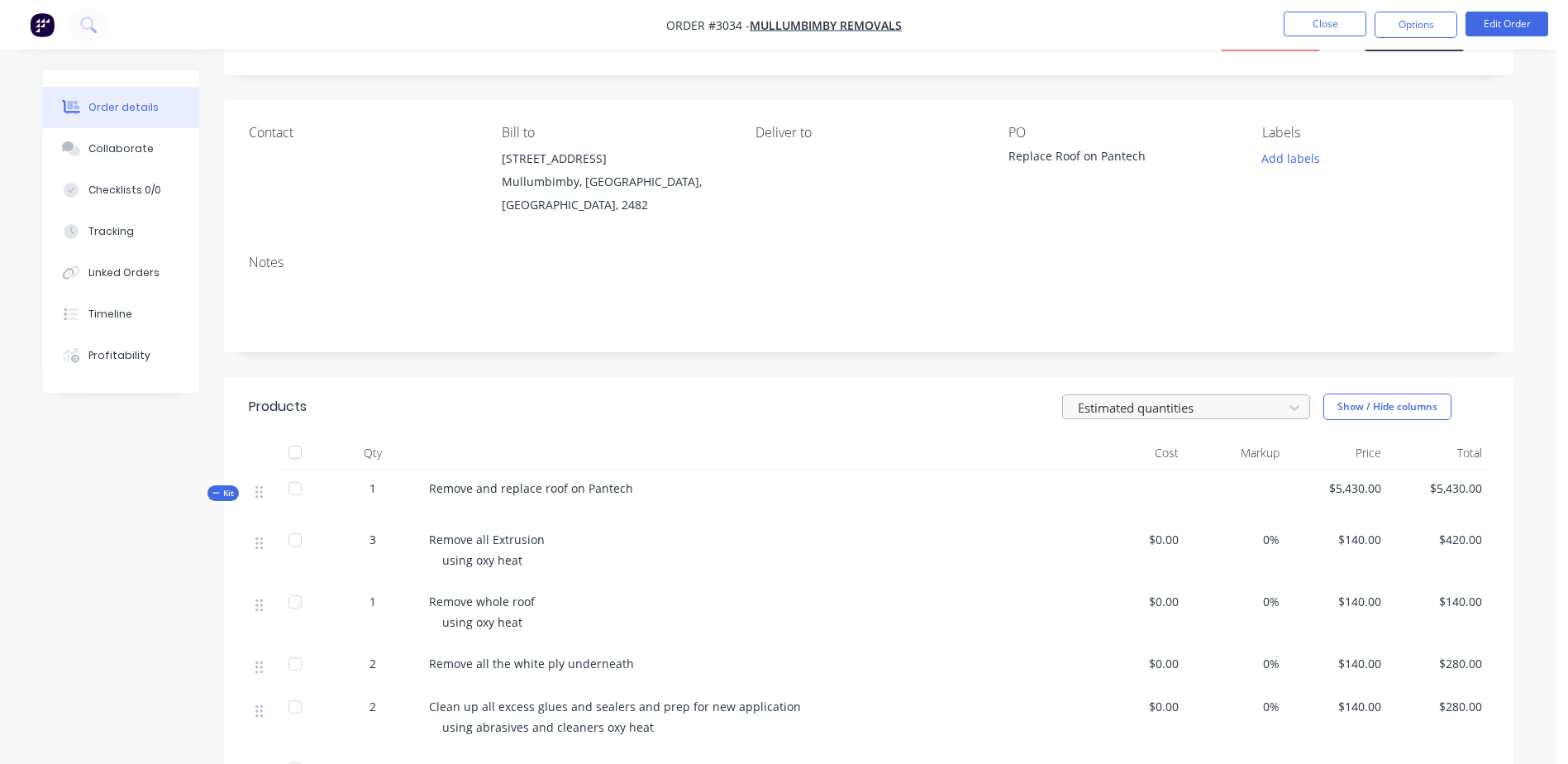
click at [1207, 396] on div "Estimated quantities" at bounding box center [1175, 408] width 208 height 25
click at [1201, 401] on div at bounding box center [1175, 406] width 198 height 20
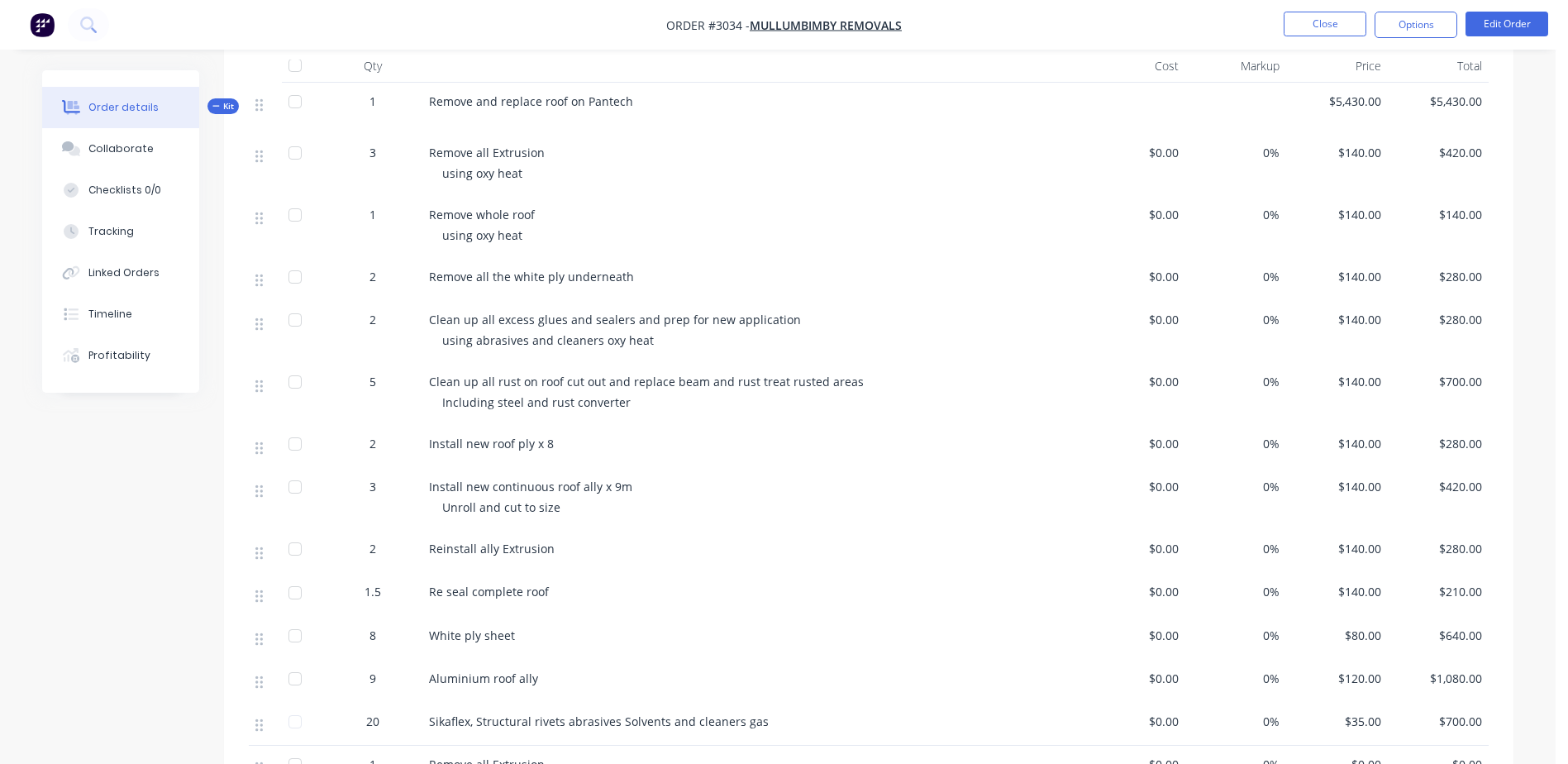
scroll to position [578, 0]
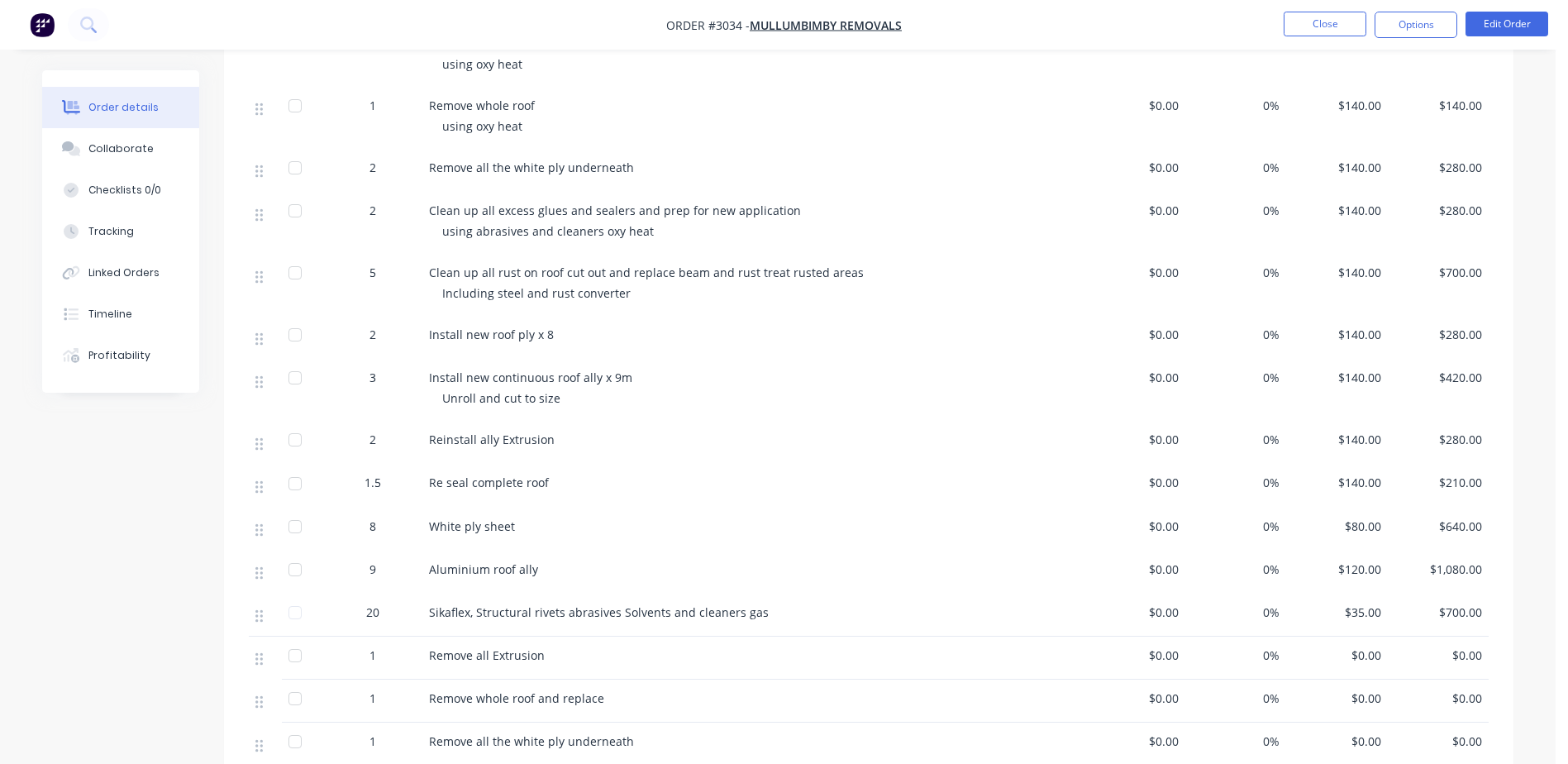
click at [773, 88] on div "Remove whole roof using oxy heat" at bounding box center [753, 118] width 661 height 62
click at [1429, 23] on button "Options" at bounding box center [1415, 24] width 83 height 26
click at [1025, 325] on div "Install new roof ply x 8" at bounding box center [753, 337] width 661 height 43
click at [1384, 25] on button "Options" at bounding box center [1415, 24] width 83 height 26
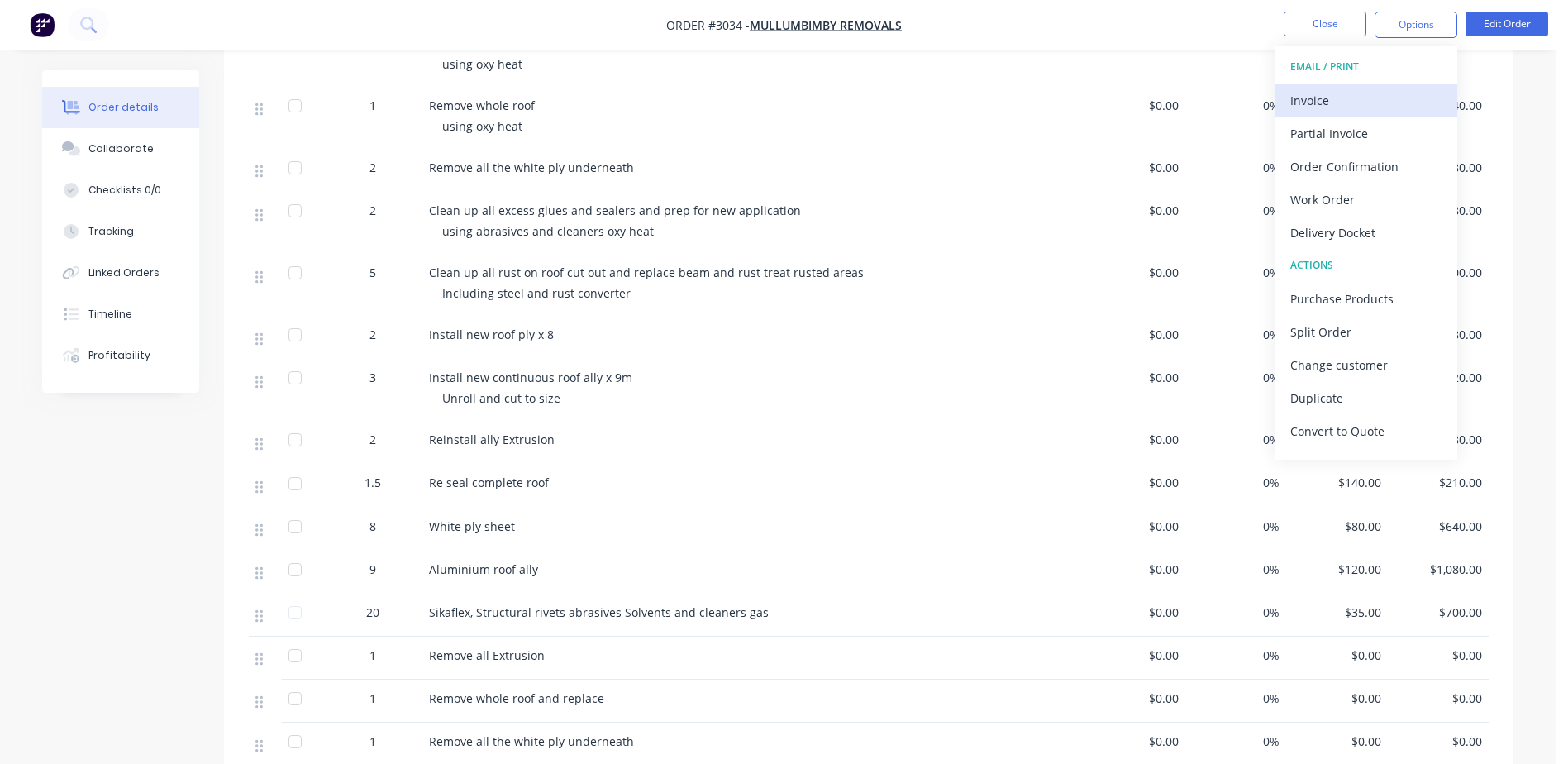
click at [1353, 97] on div "Invoice" at bounding box center [1367, 100] width 152 height 24
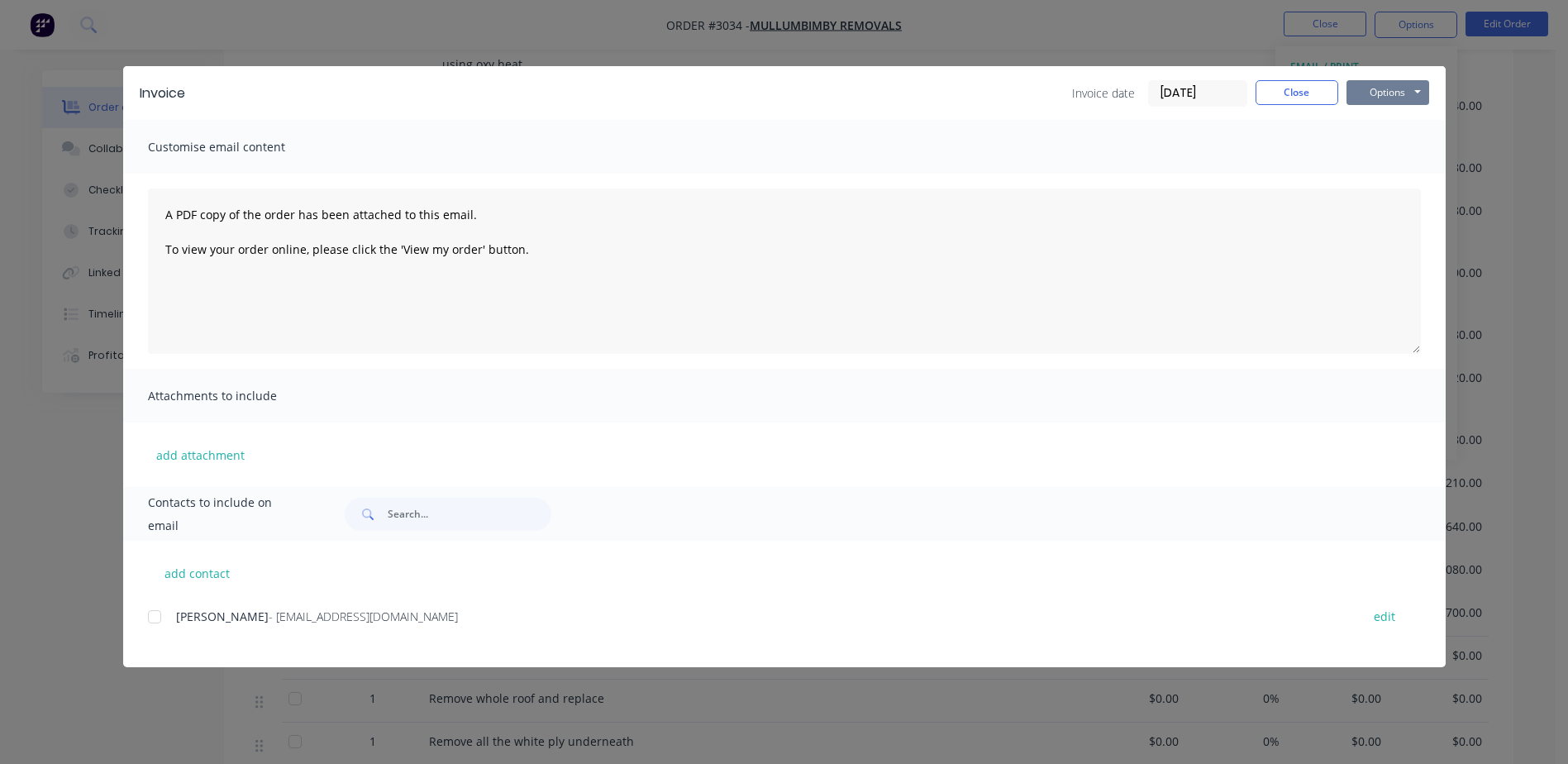
click at [1373, 86] on button "Options" at bounding box center [1387, 92] width 83 height 25
click at [1379, 145] on button "Print" at bounding box center [1399, 149] width 106 height 27
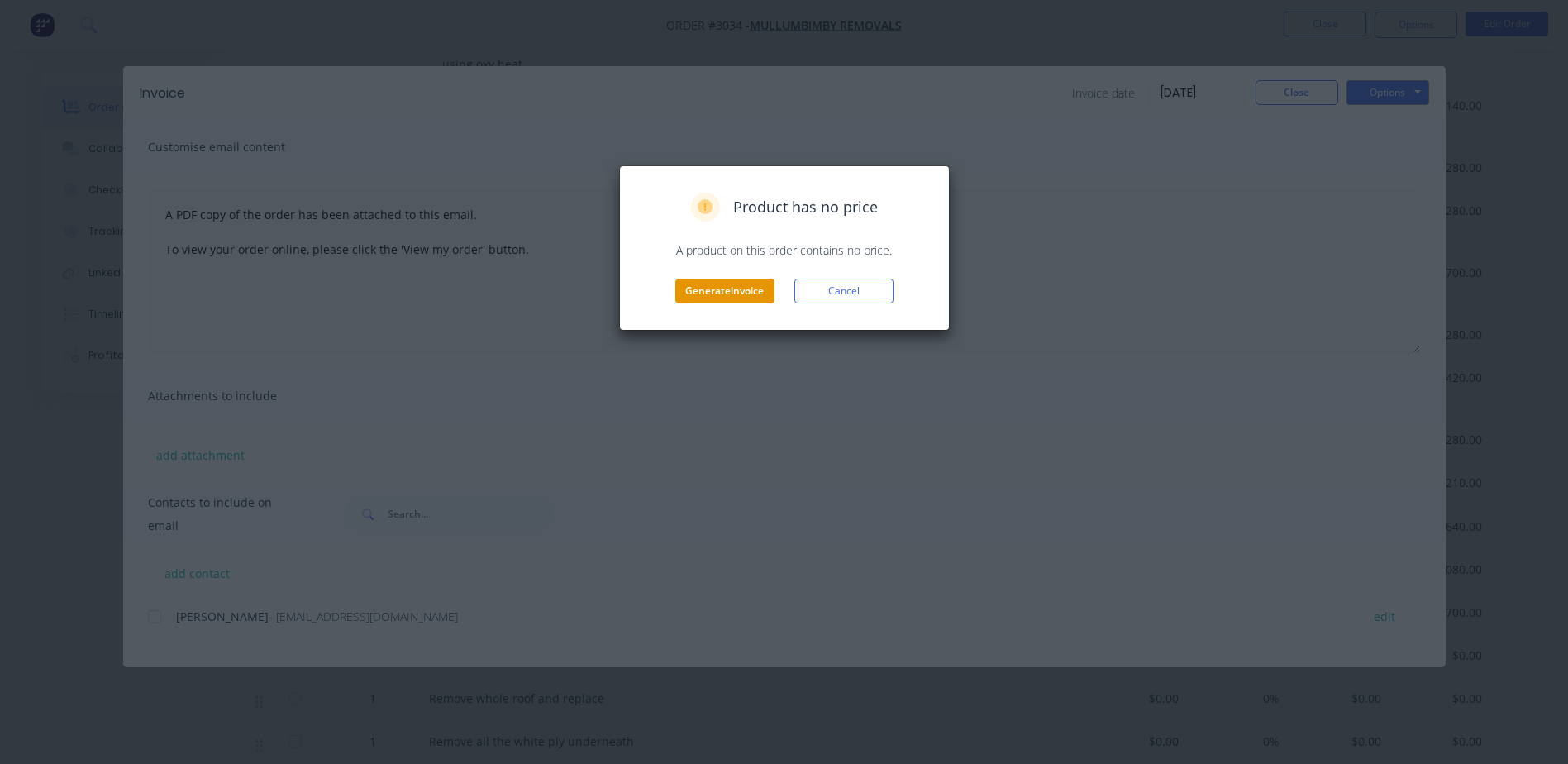
click at [712, 295] on button "Generate invoice" at bounding box center [725, 292] width 99 height 25
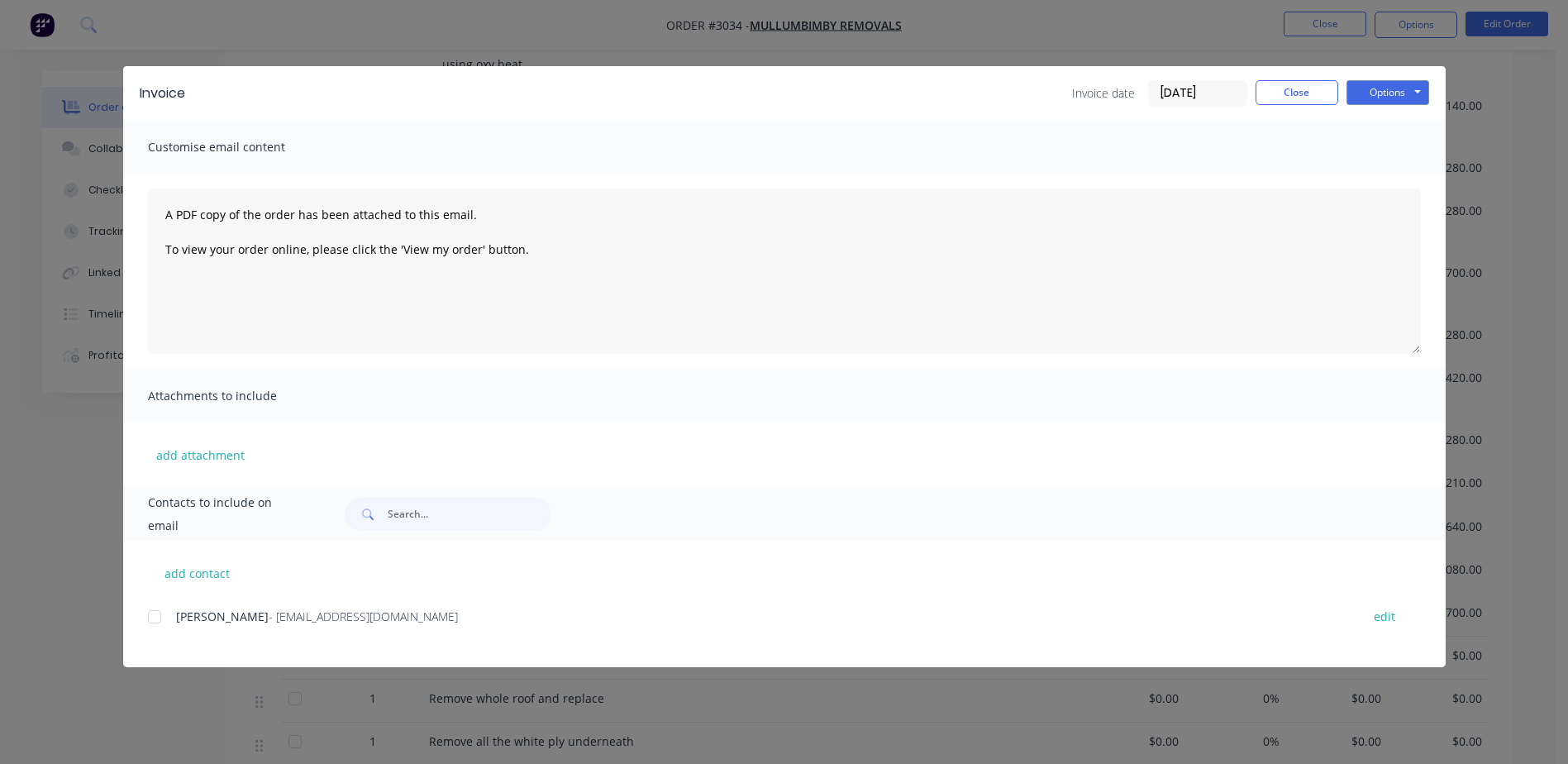
click at [1199, 38] on div "Invoice Invoice date [DATE] Close Options Preview Print Email Customise email c…" at bounding box center [784, 382] width 1568 height 764
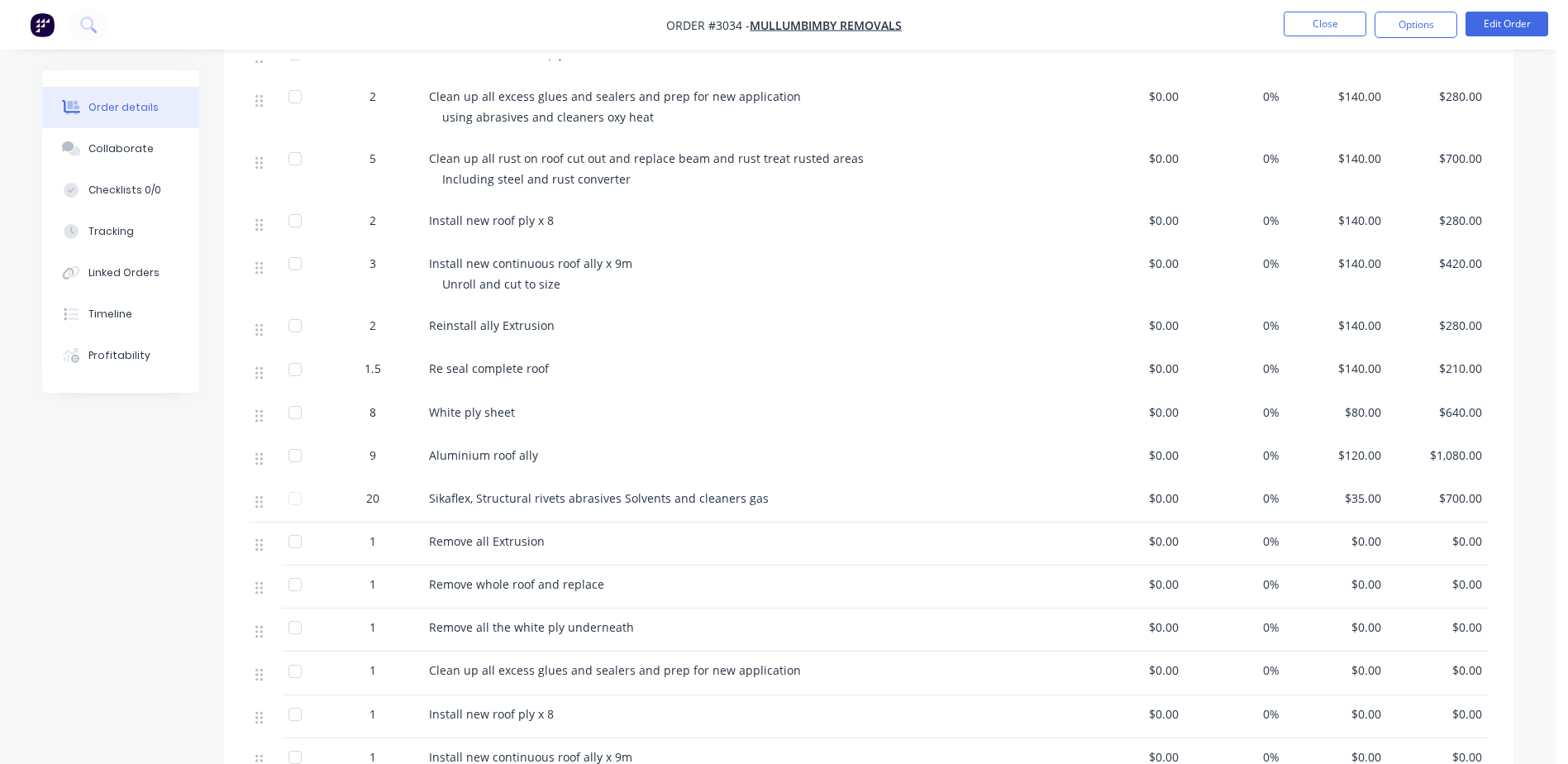
scroll to position [661, 0]
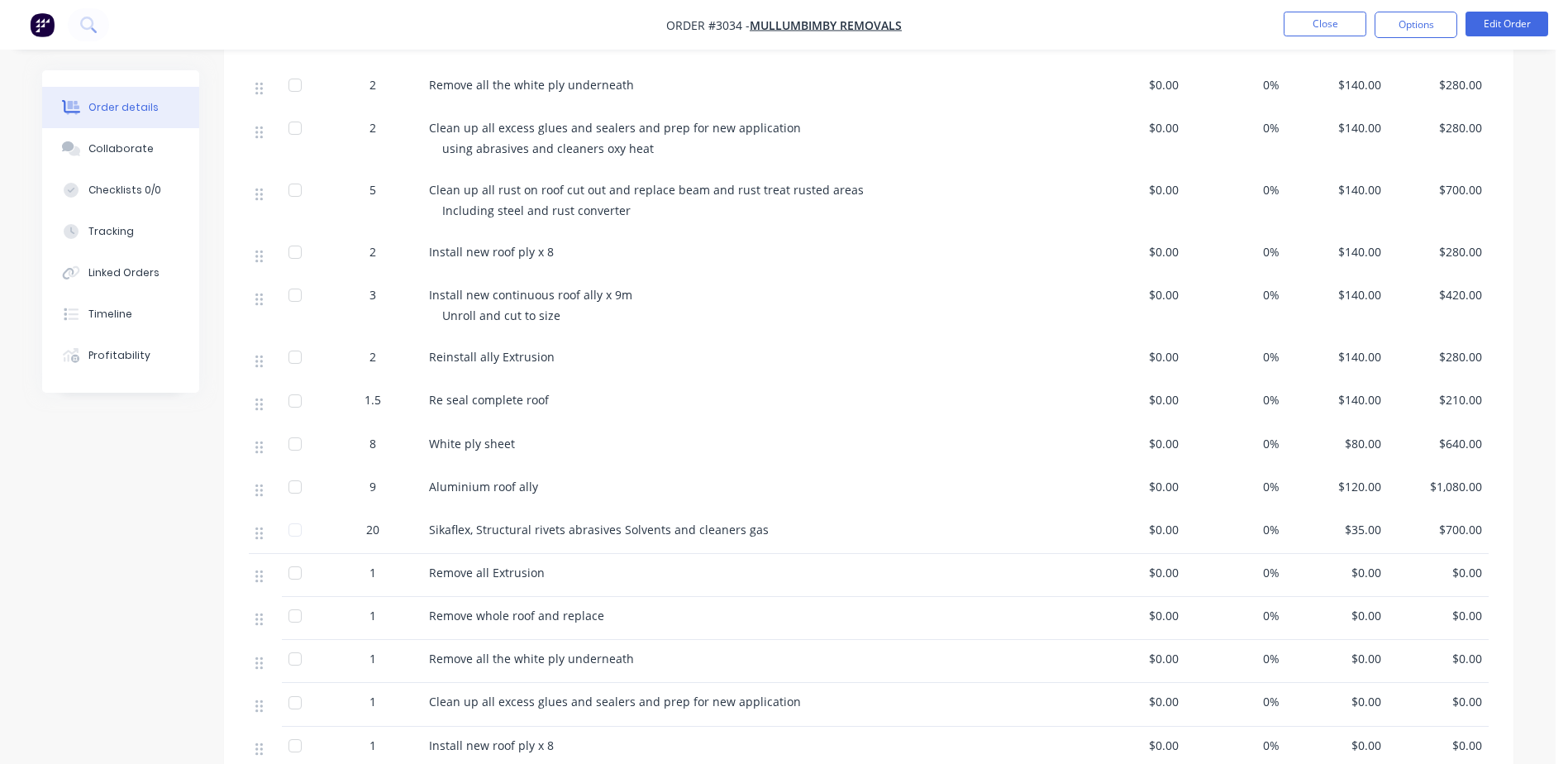
click at [632, 212] on div "Including steel and rust converter" at bounding box center [759, 211] width 635 height 17
click at [621, 208] on span "Including steel and rust converter" at bounding box center [537, 210] width 189 height 16
click at [1491, 14] on button "Edit Order" at bounding box center [1507, 24] width 83 height 25
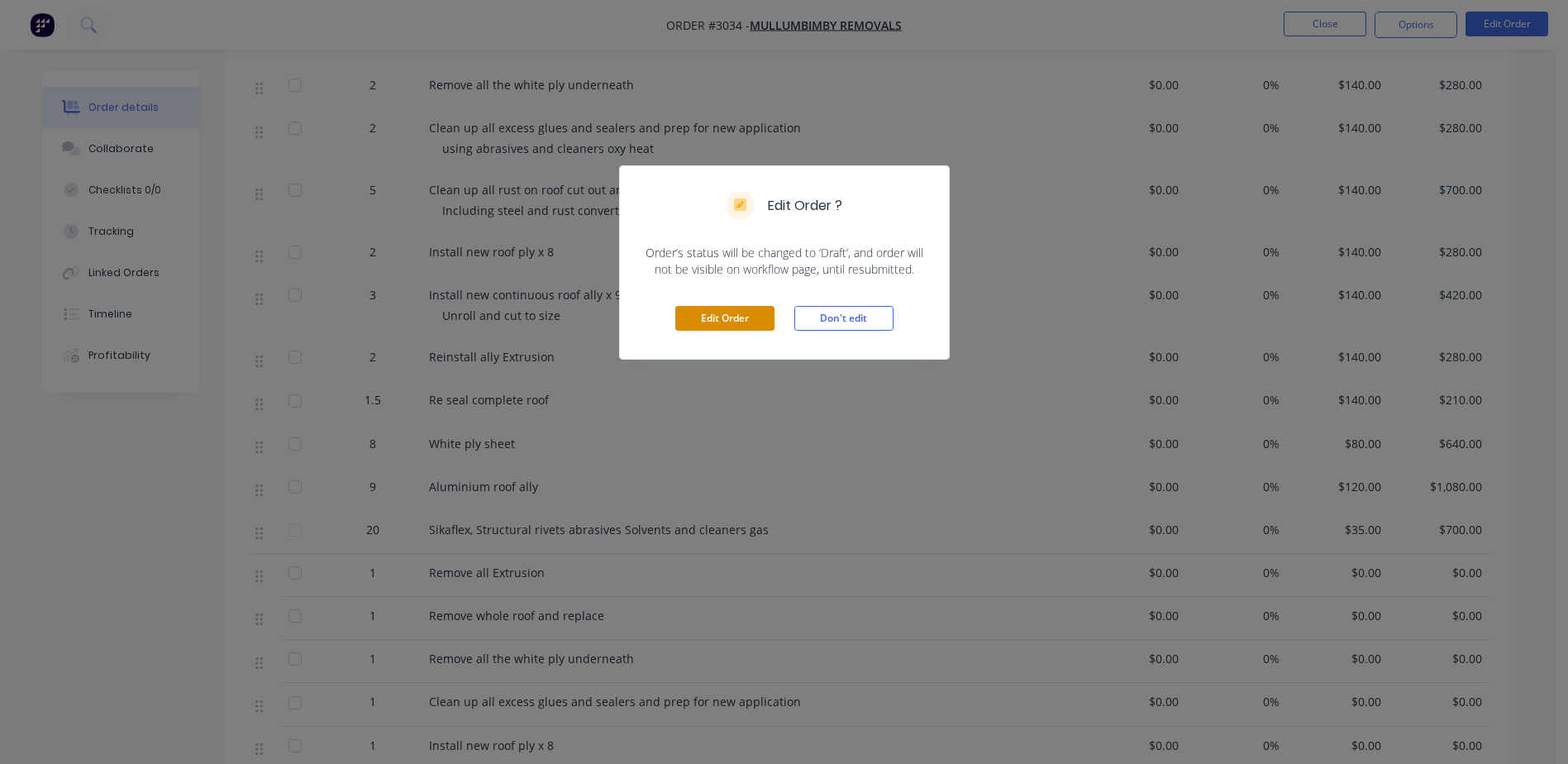
click at [717, 310] on button "Edit Order" at bounding box center [725, 319] width 99 height 25
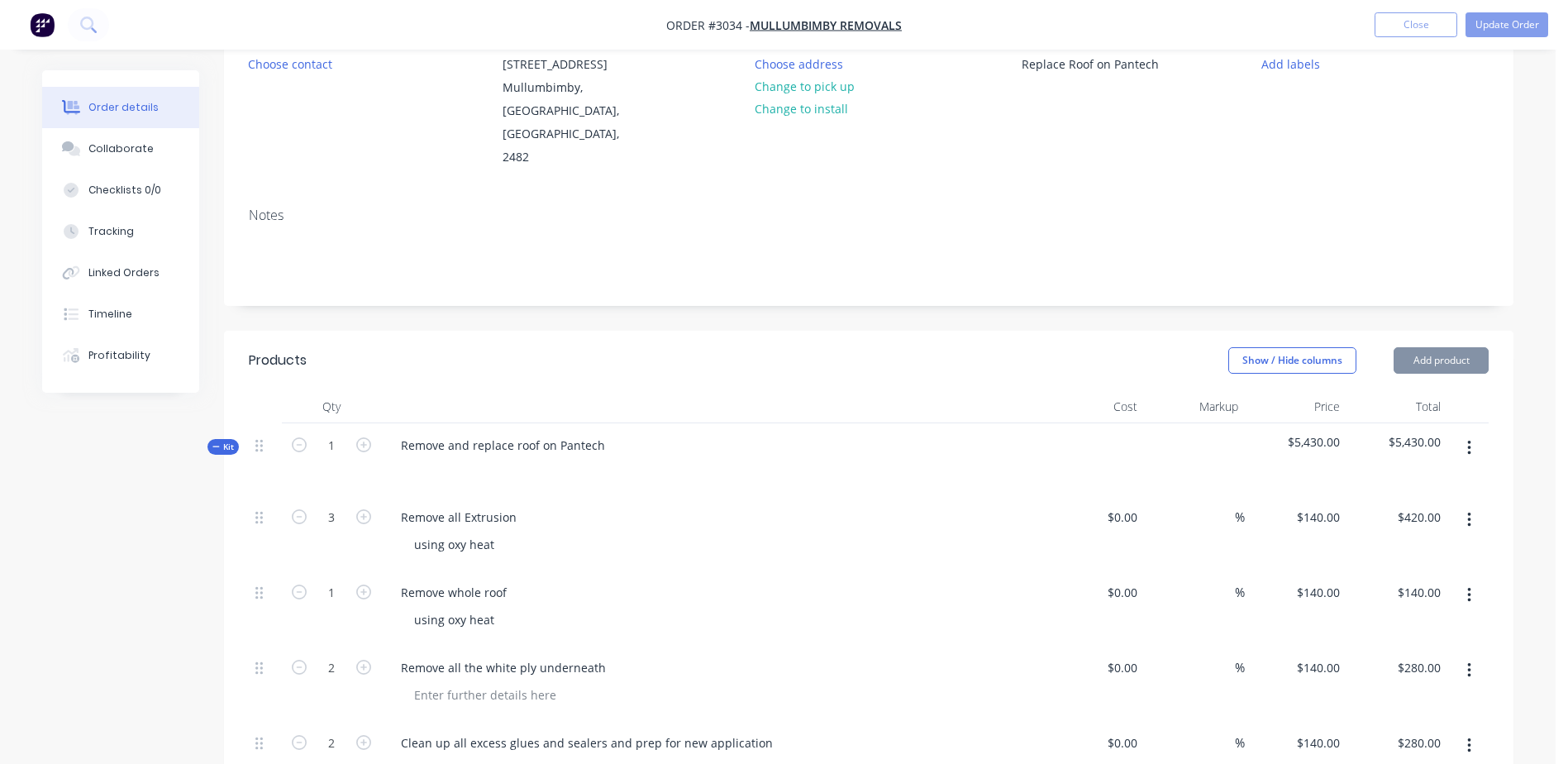
scroll to position [578, 0]
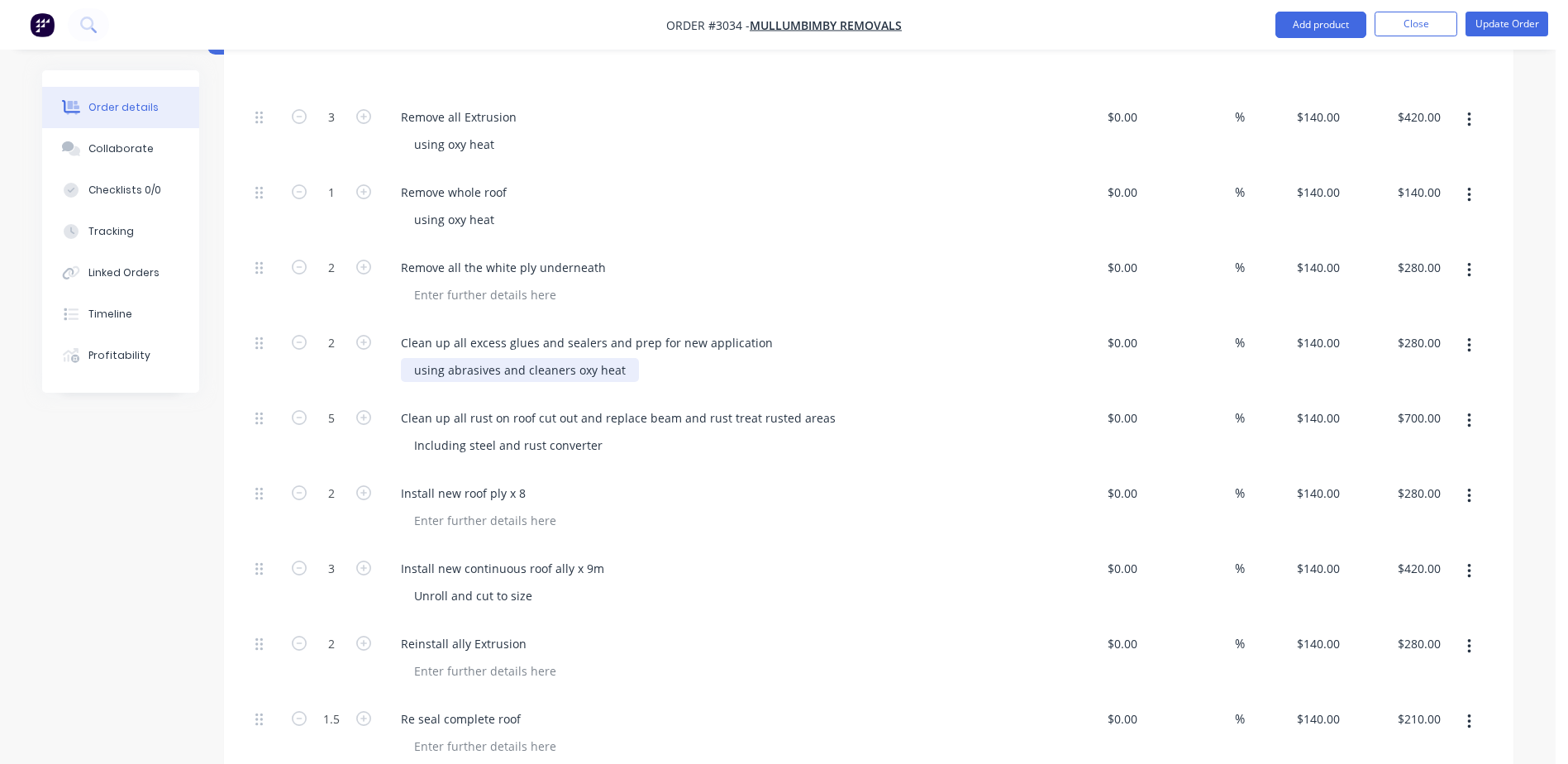
drag, startPoint x: 628, startPoint y: 347, endPoint x: 616, endPoint y: 346, distance: 12.0
click at [616, 358] on div "using abrasives and cleaners oxy heat" at bounding box center [519, 369] width 238 height 24
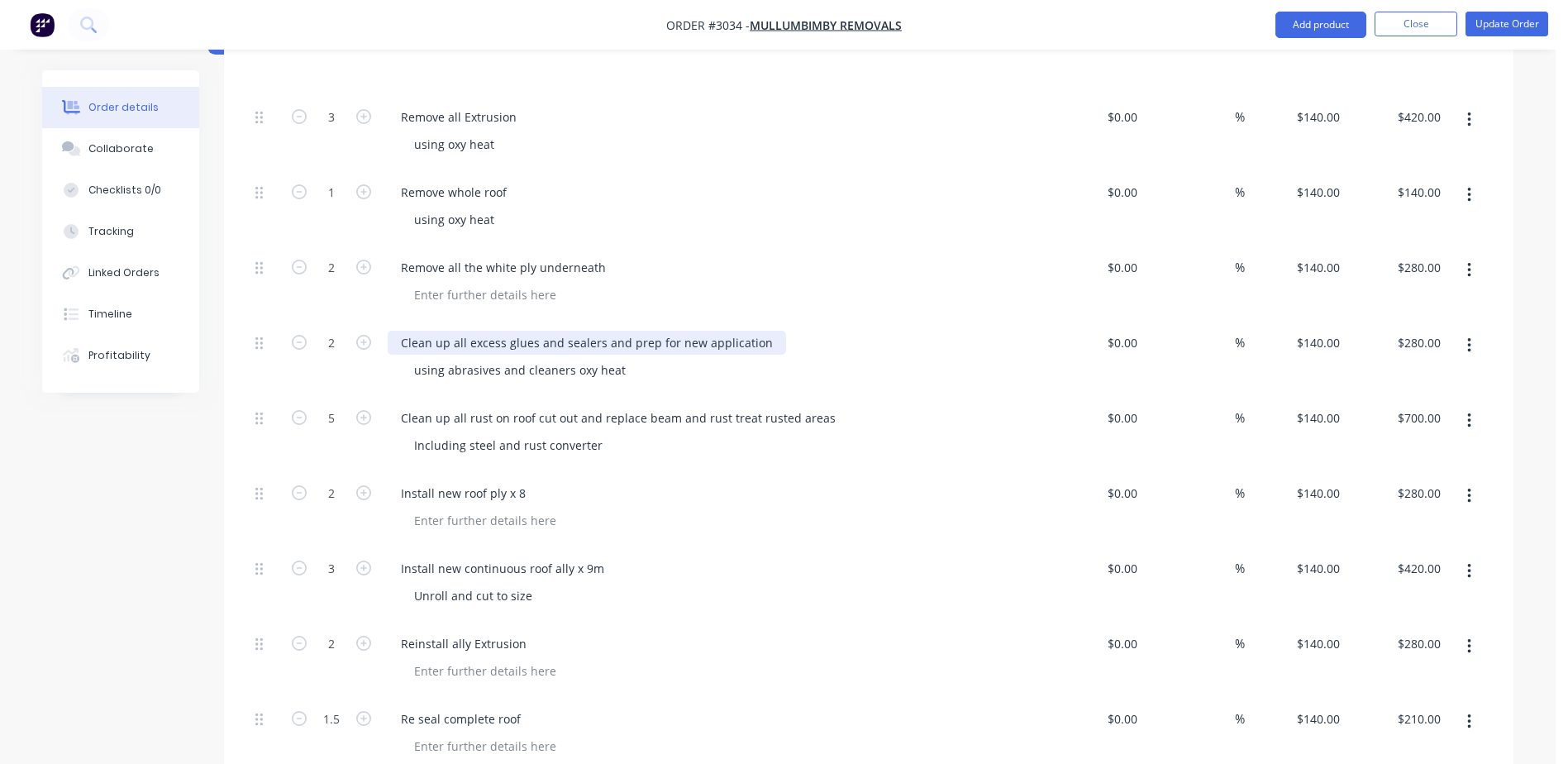
click at [748, 330] on div "Clean up all excess glues and sealers and prep for new application" at bounding box center [587, 342] width 399 height 24
drag, startPoint x: 754, startPoint y: 322, endPoint x: 402, endPoint y: 330, distance: 352.1
click at [402, 330] on div "Clean up all excess glues and sealers and prep for new application" at bounding box center [587, 342] width 399 height 24
click at [511, 406] on div "Clean up all rust on roof cut out and replace beam and rust treat rusted areas …" at bounding box center [712, 433] width 661 height 75
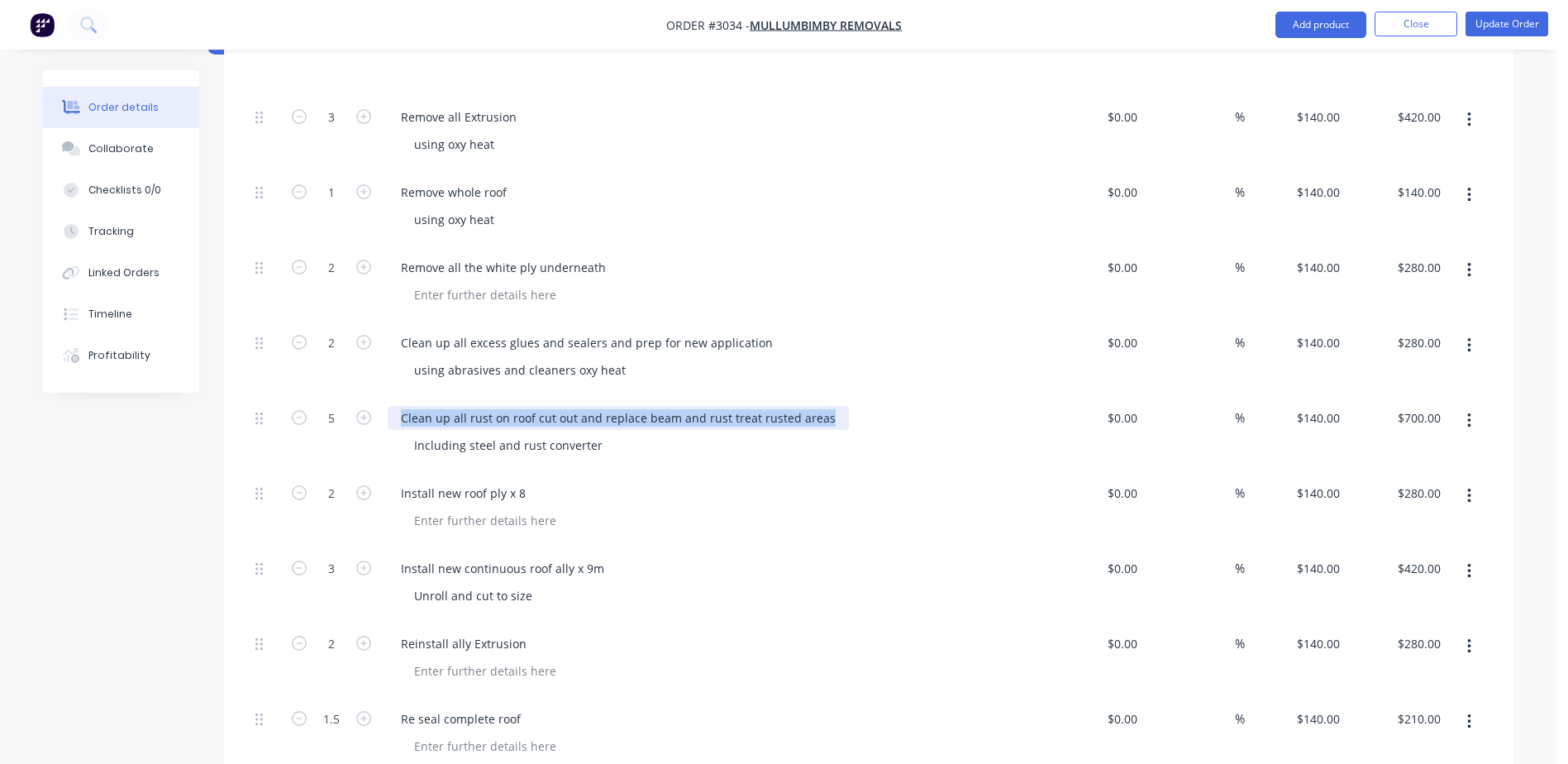
drag, startPoint x: 820, startPoint y: 392, endPoint x: 389, endPoint y: 359, distance: 432.3
click at [389, 359] on div "3 Remove all Extrusion using oxy heat $0.00 $0.00 % $140.00 $140.00 $420.00 $42…" at bounding box center [869, 546] width 1240 height 903
copy div "Clean up all rust on roof cut out and replace beam and rust treat rusted areas"
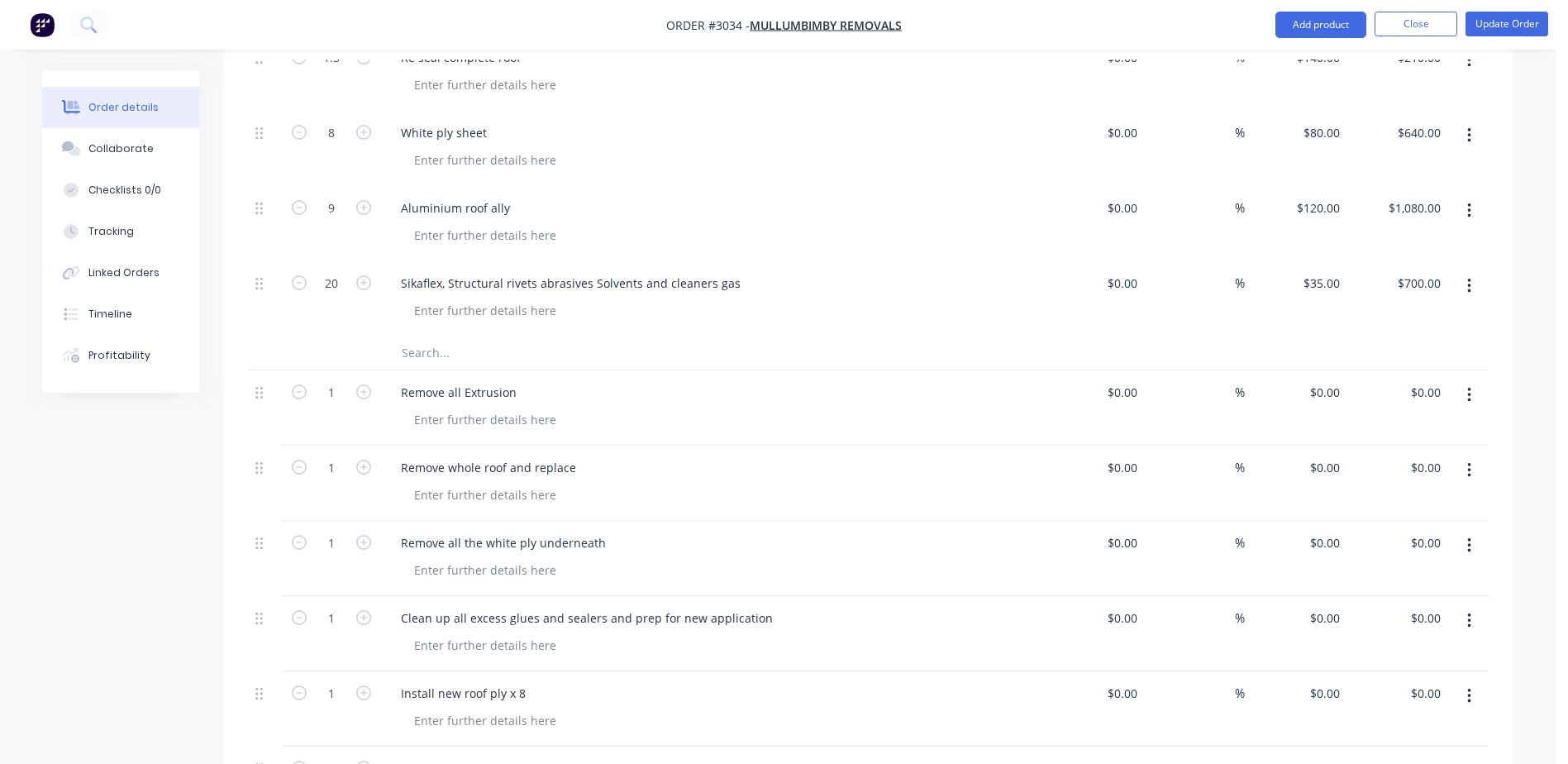
click at [649, 456] on div "Remove whole roof and replace" at bounding box center [712, 468] width 648 height 24
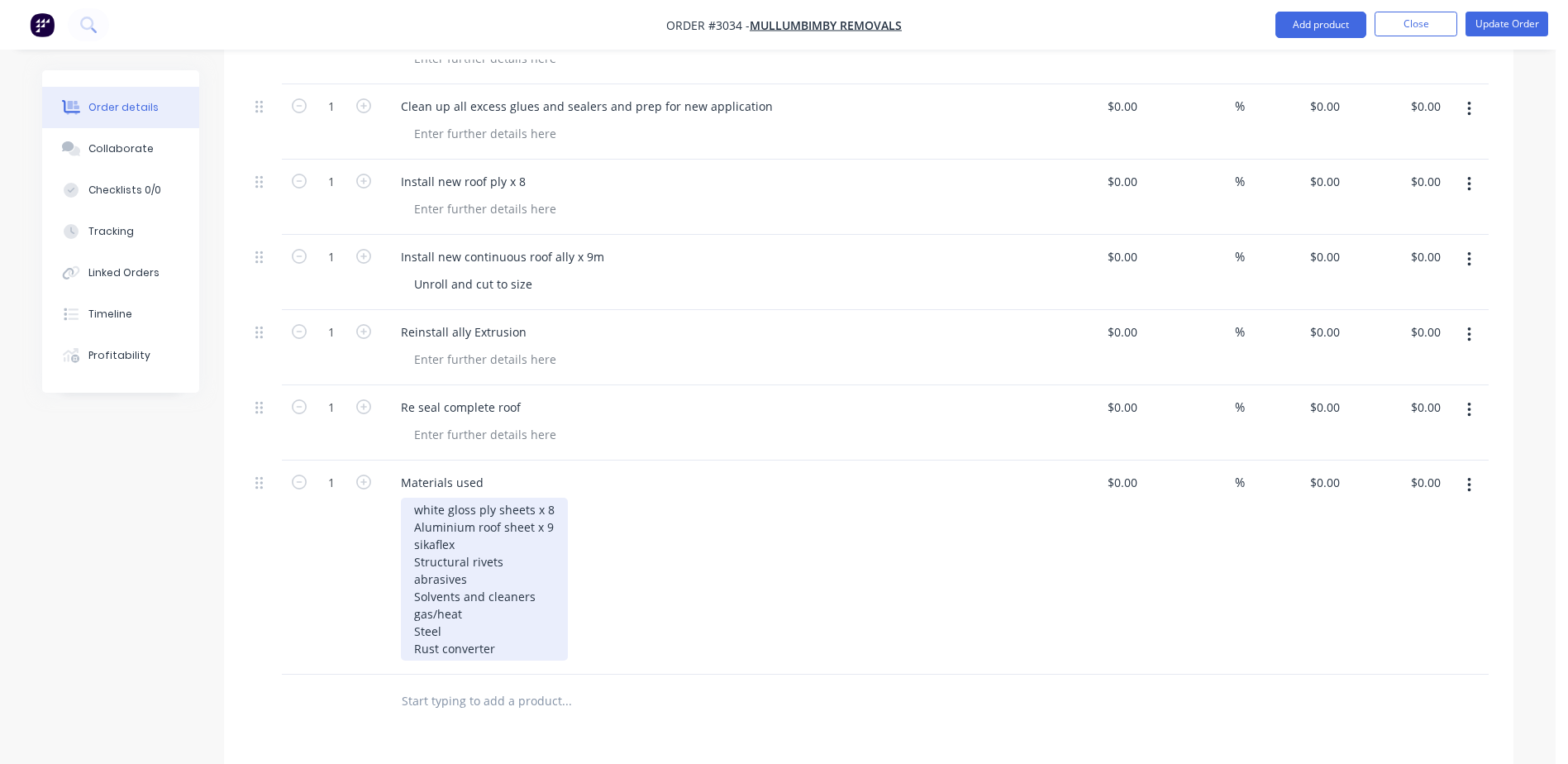
scroll to position [1653, 0]
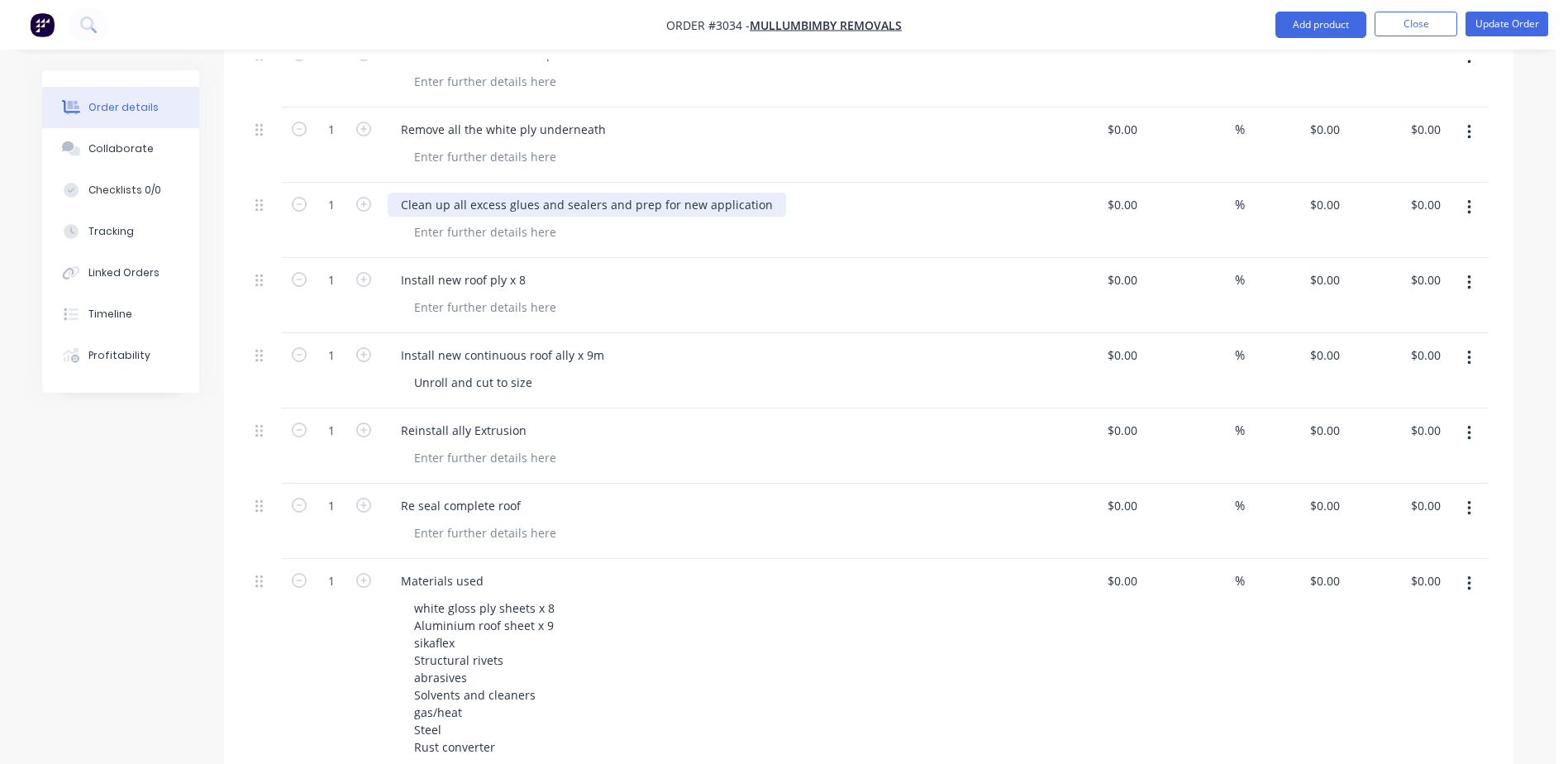
click at [757, 192] on div "Clean up all excess glues and sealers and prep for new application" at bounding box center [587, 204] width 399 height 24
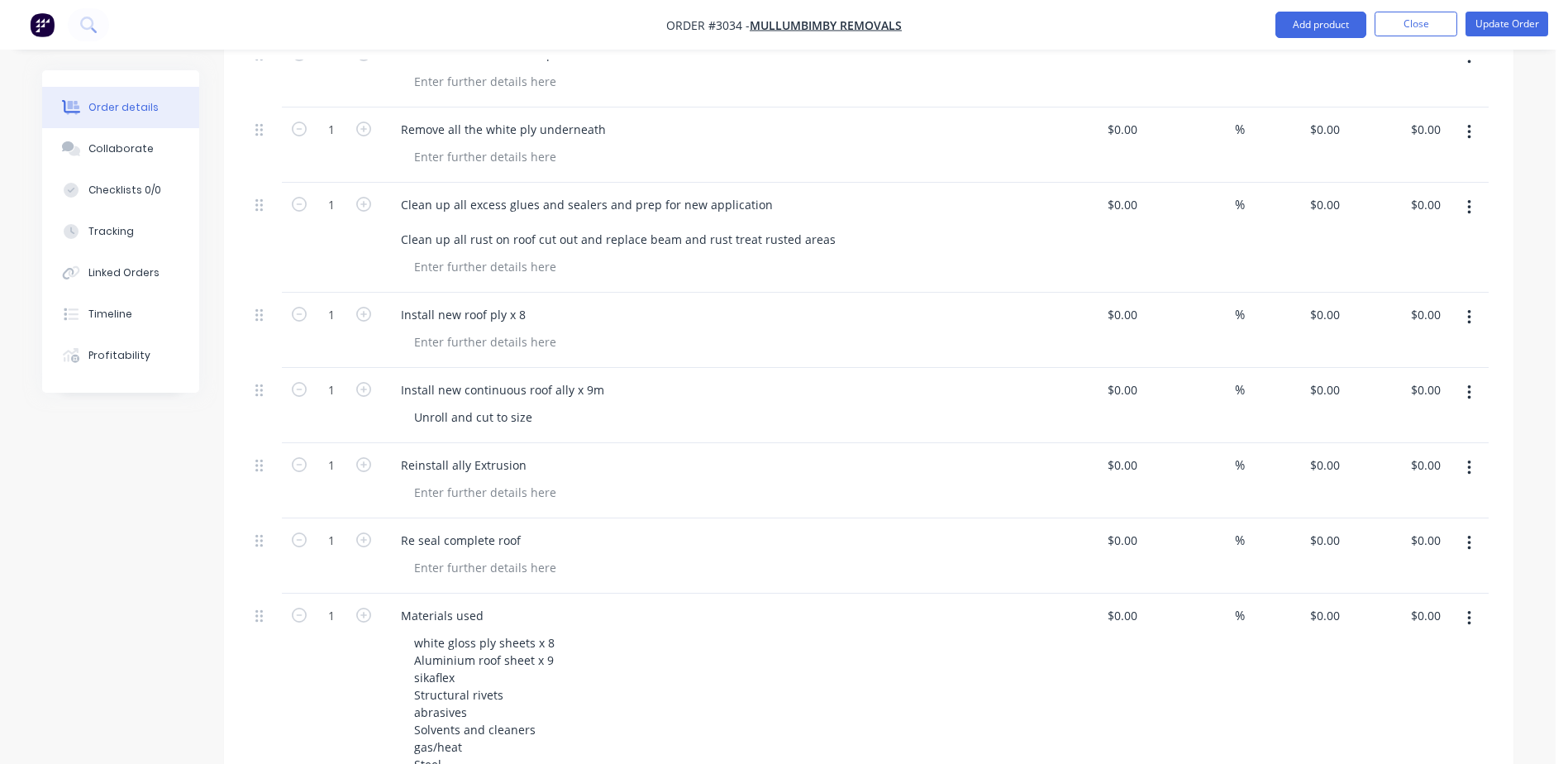
click at [846, 192] on div "Clean up all excess glues and sealers and prep for new application Clean up all…" at bounding box center [712, 222] width 648 height 58
click at [1490, 19] on button "Update Order" at bounding box center [1507, 24] width 83 height 25
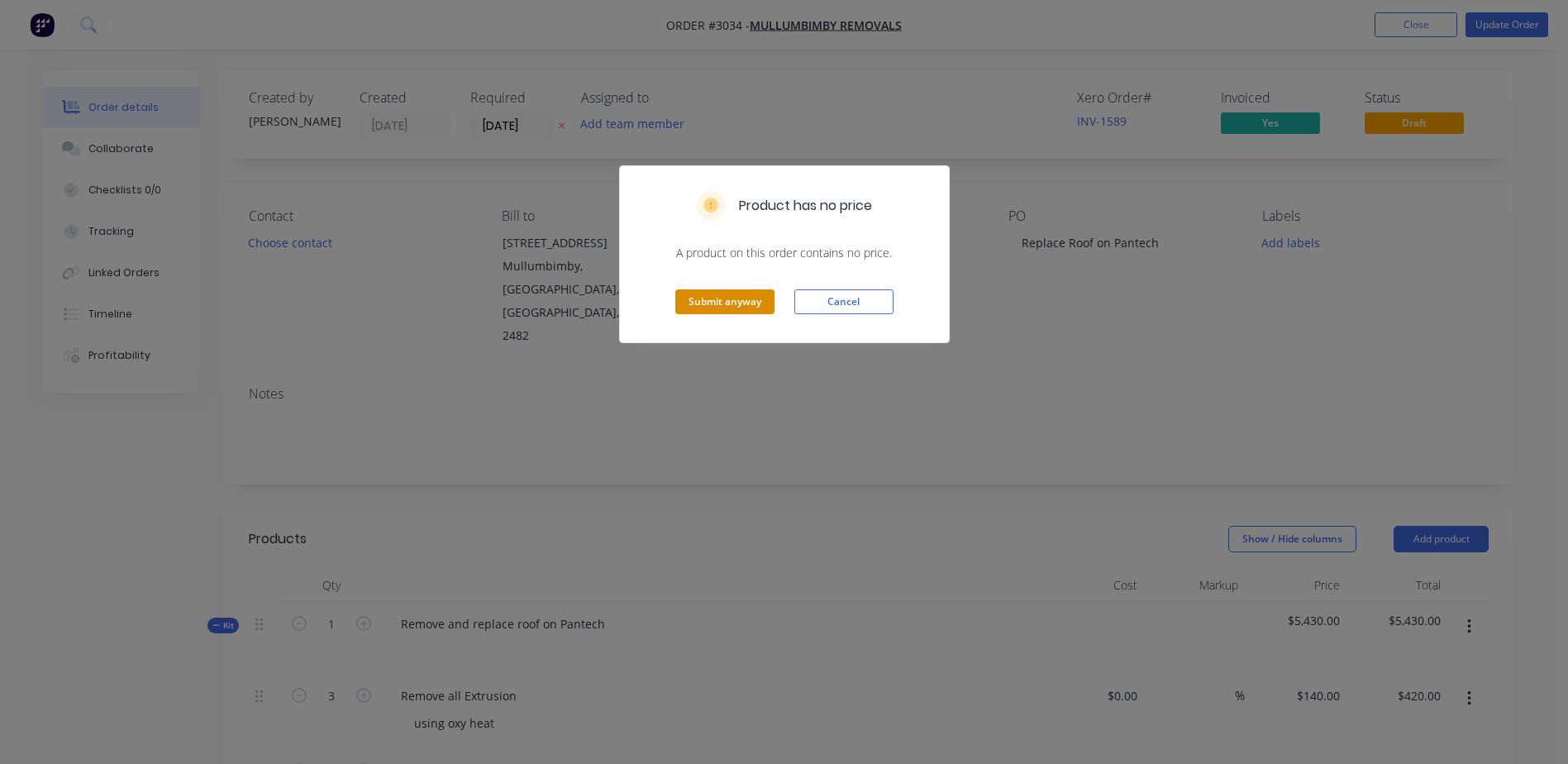
click at [756, 306] on button "Submit anyway" at bounding box center [725, 302] width 99 height 25
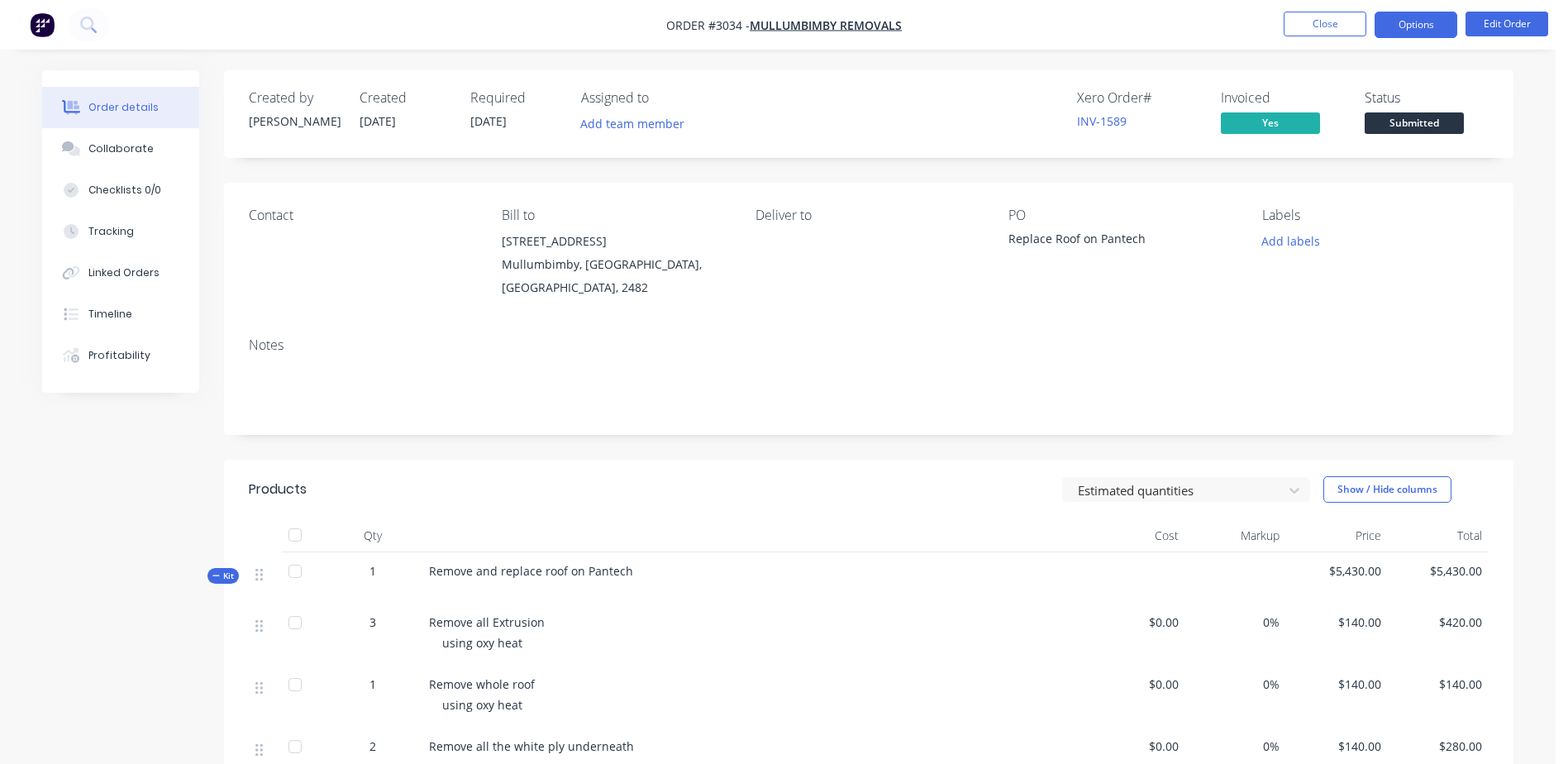
click at [1426, 19] on button "Options" at bounding box center [1415, 24] width 83 height 26
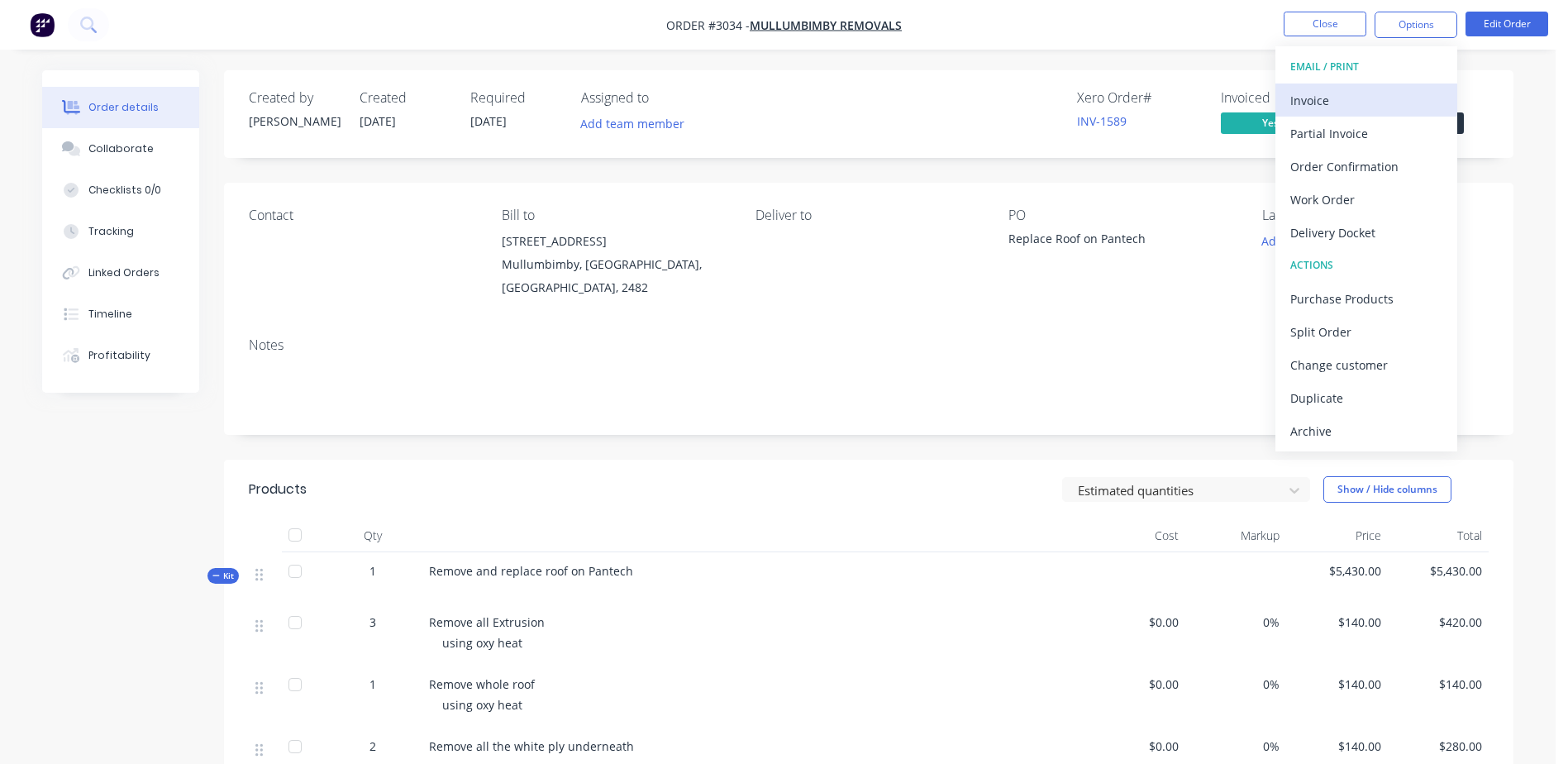
click at [1351, 90] on div "Invoice" at bounding box center [1367, 100] width 152 height 24
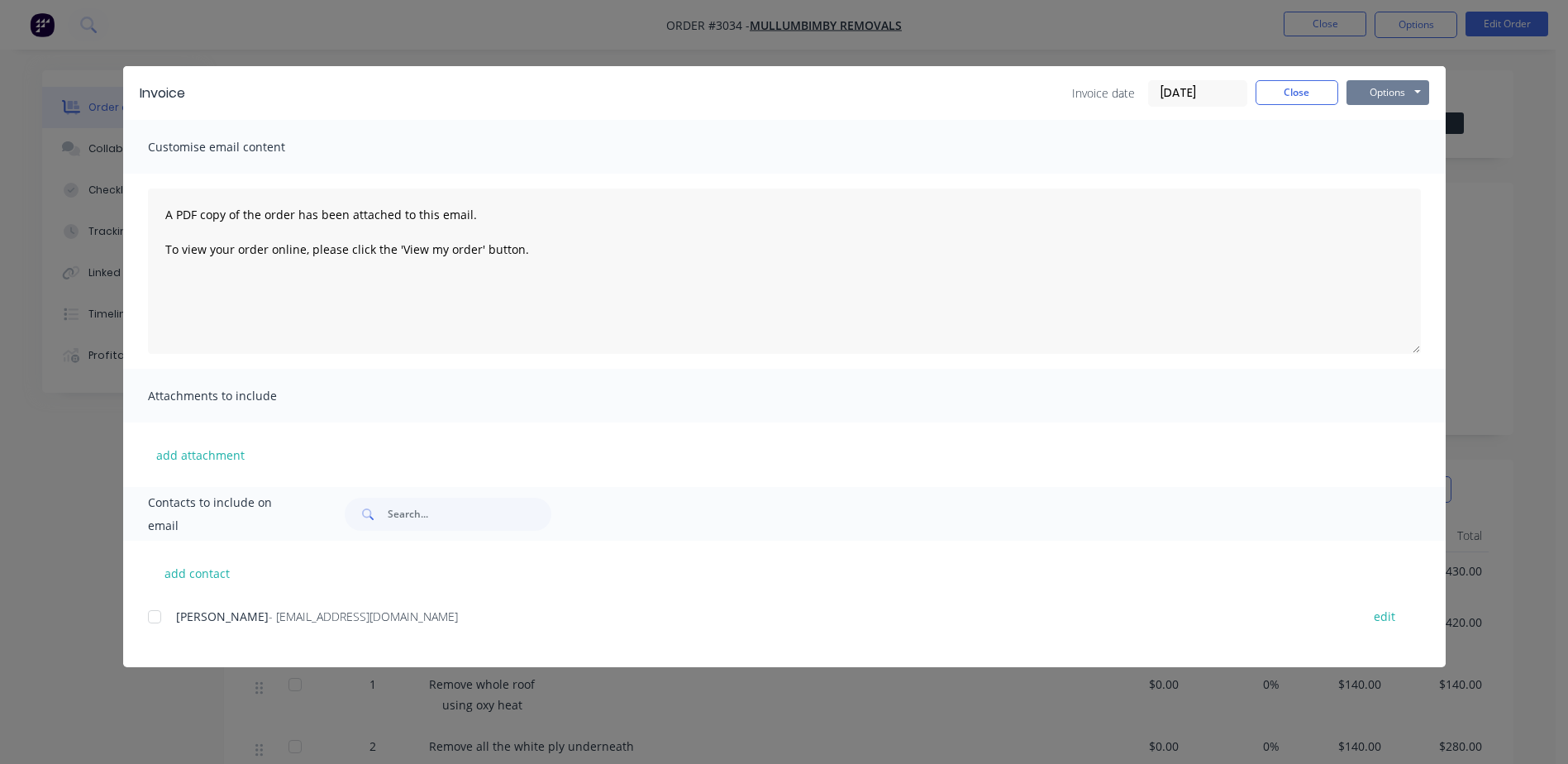
click at [1382, 82] on button "Options" at bounding box center [1387, 92] width 83 height 25
click at [1379, 121] on button "Preview" at bounding box center [1399, 122] width 106 height 27
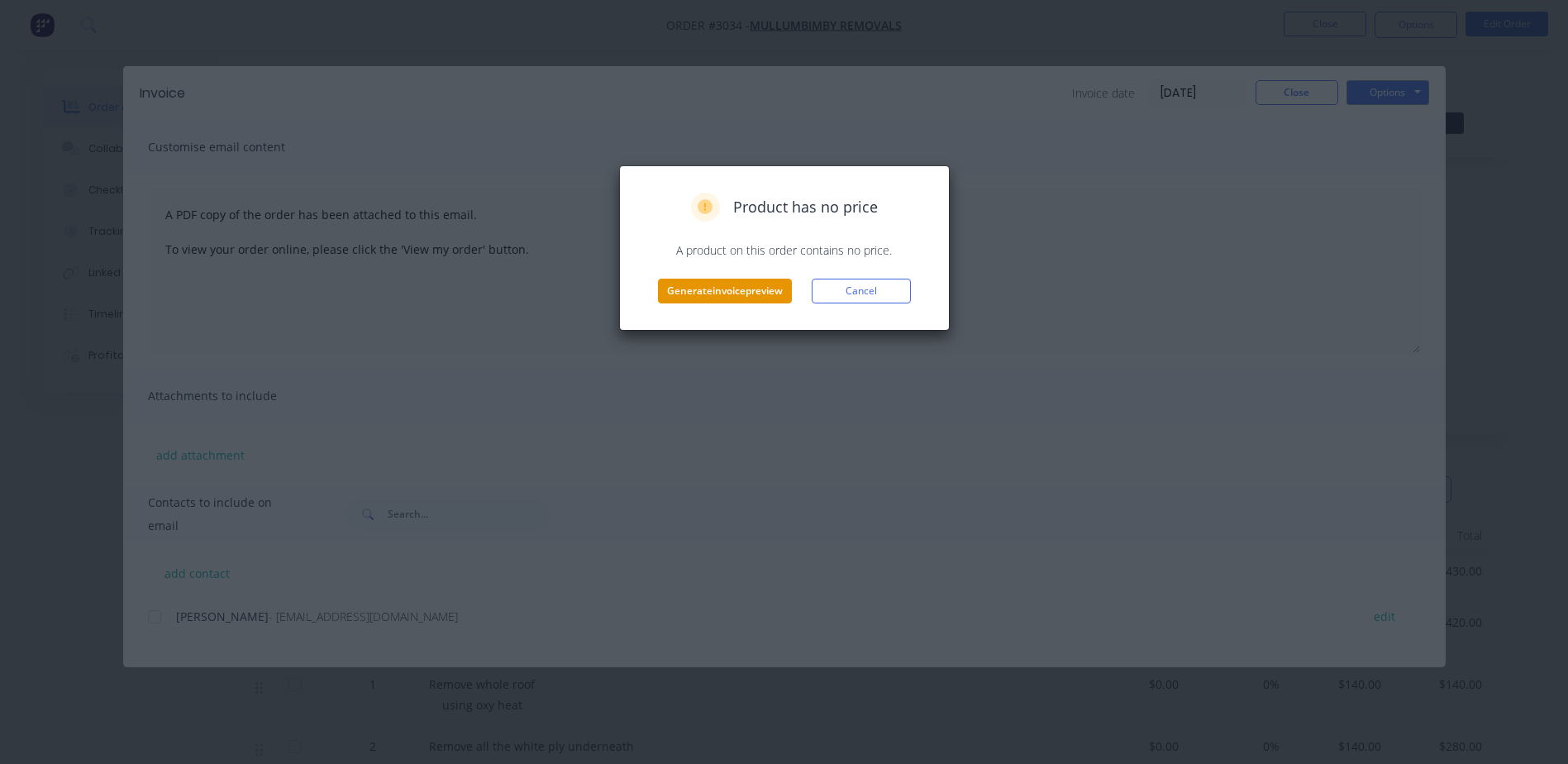
click at [764, 298] on button "Generate invoice preview" at bounding box center [725, 292] width 134 height 25
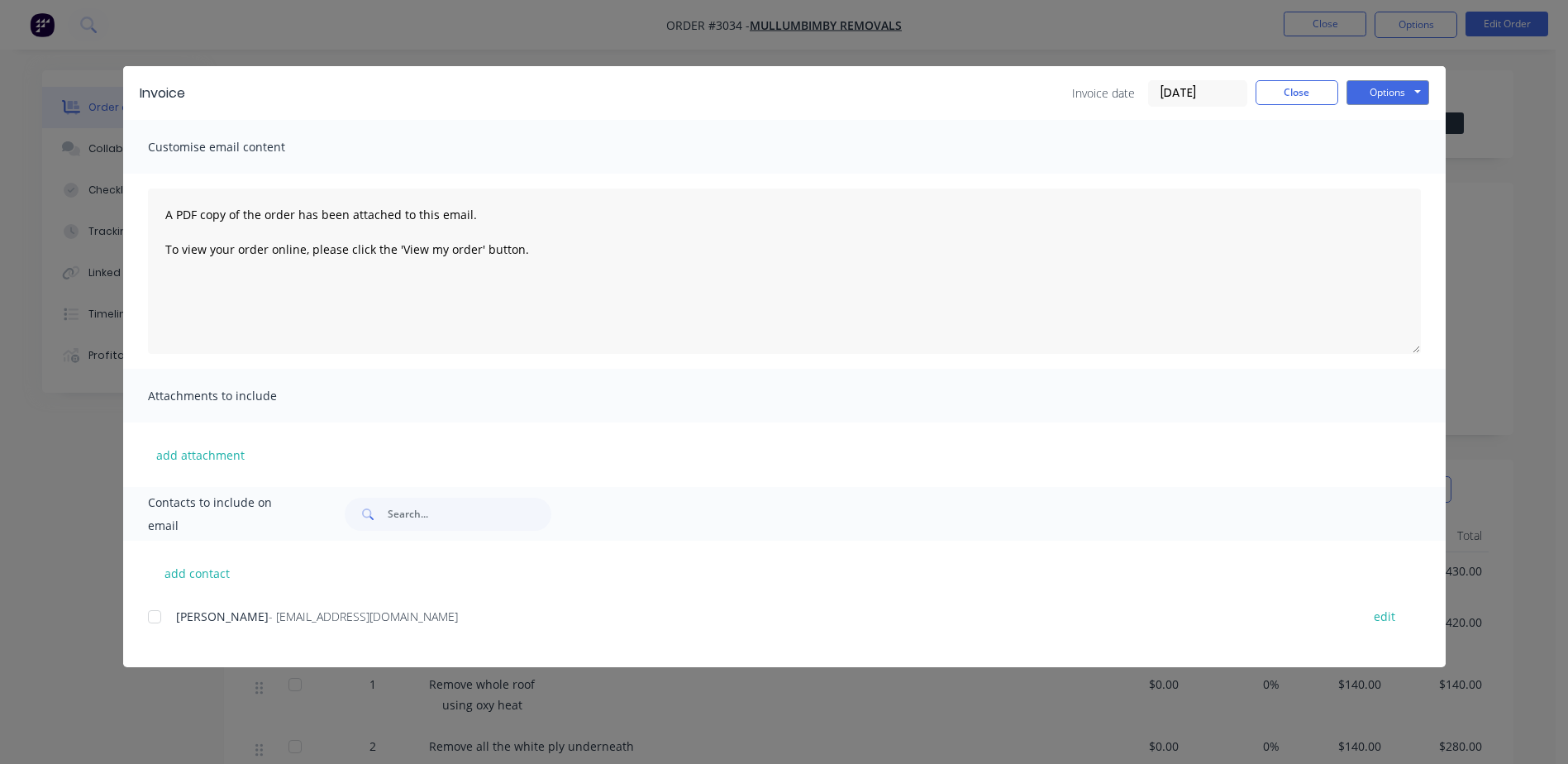
click at [1160, 52] on div "Invoice Invoice date [DATE] Close Options Preview Print Email Customise email c…" at bounding box center [784, 382] width 1568 height 764
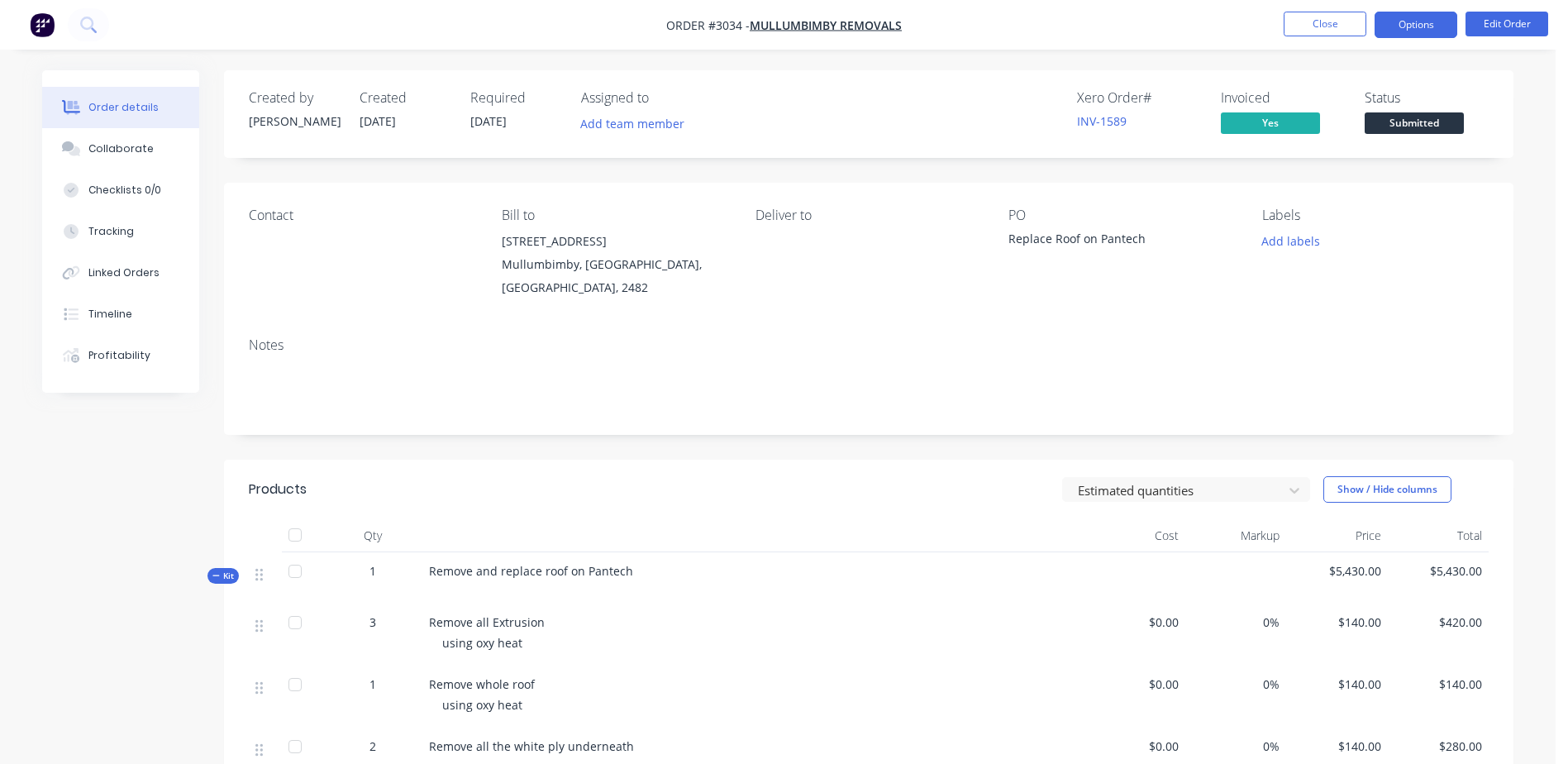
click at [1436, 34] on button "Options" at bounding box center [1415, 24] width 83 height 26
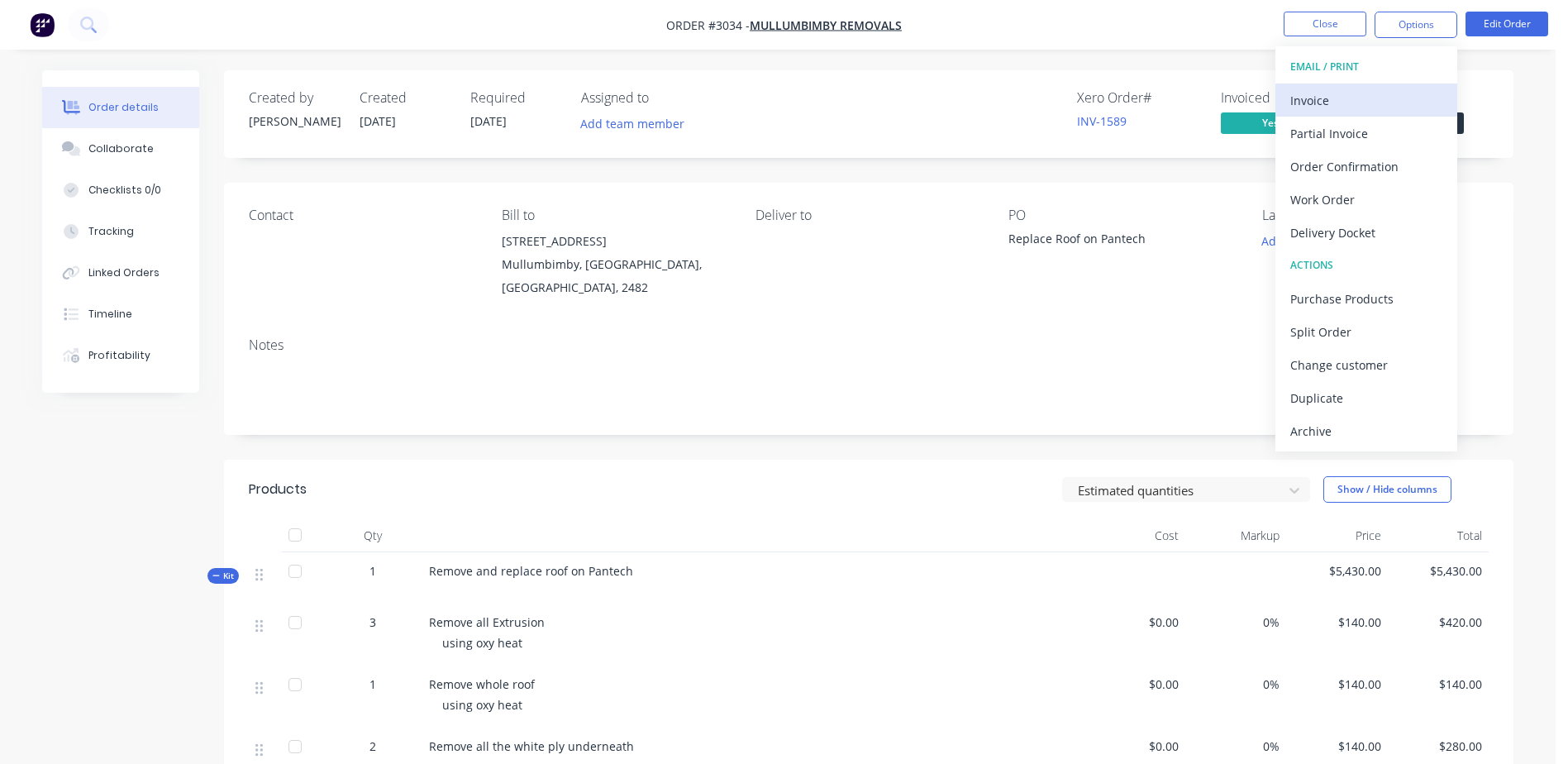
click at [1381, 102] on div "Invoice" at bounding box center [1367, 100] width 152 height 24
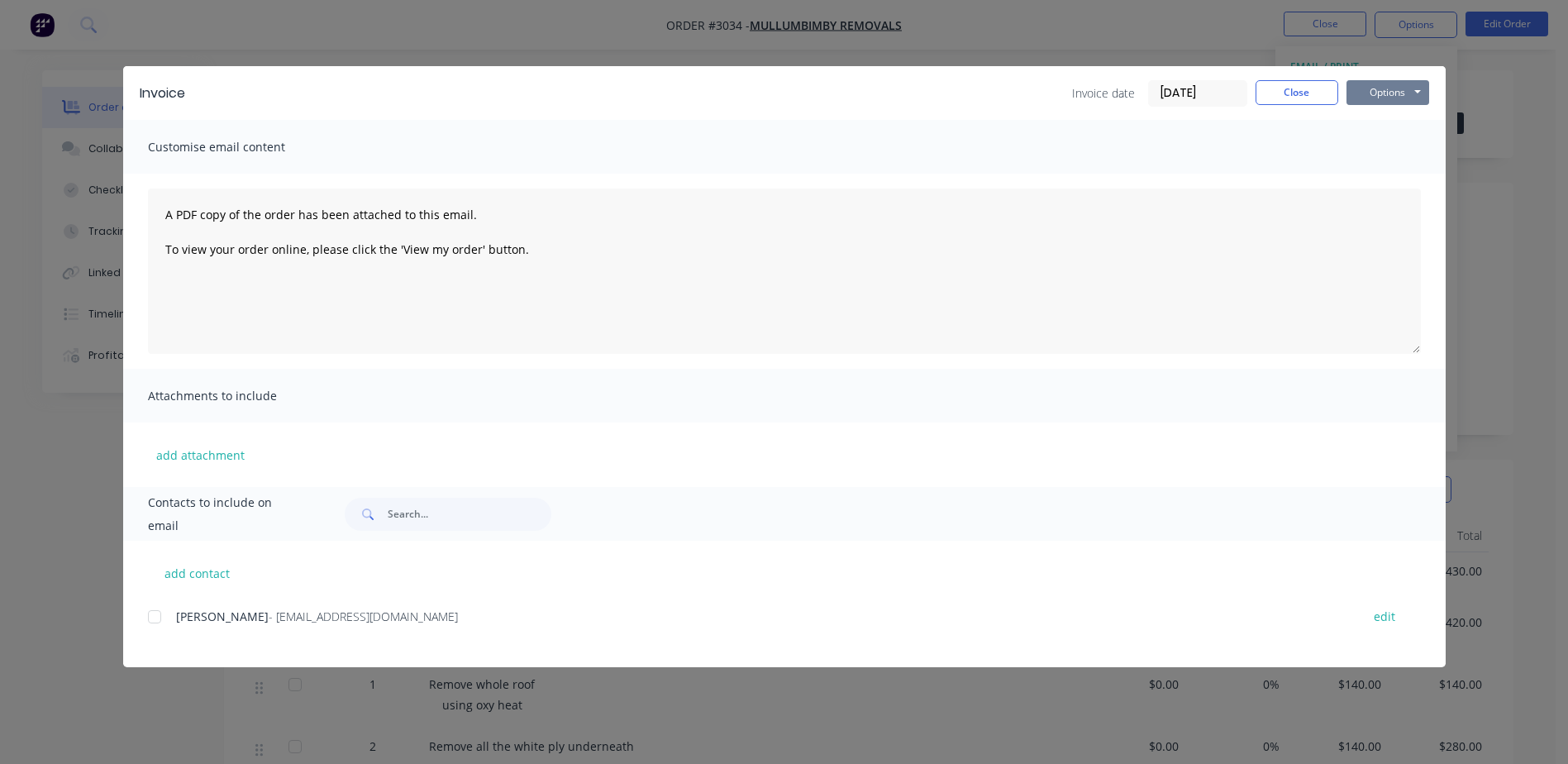
click at [1391, 88] on button "Options" at bounding box center [1387, 92] width 83 height 25
click at [1391, 145] on button "Print" at bounding box center [1399, 149] width 106 height 27
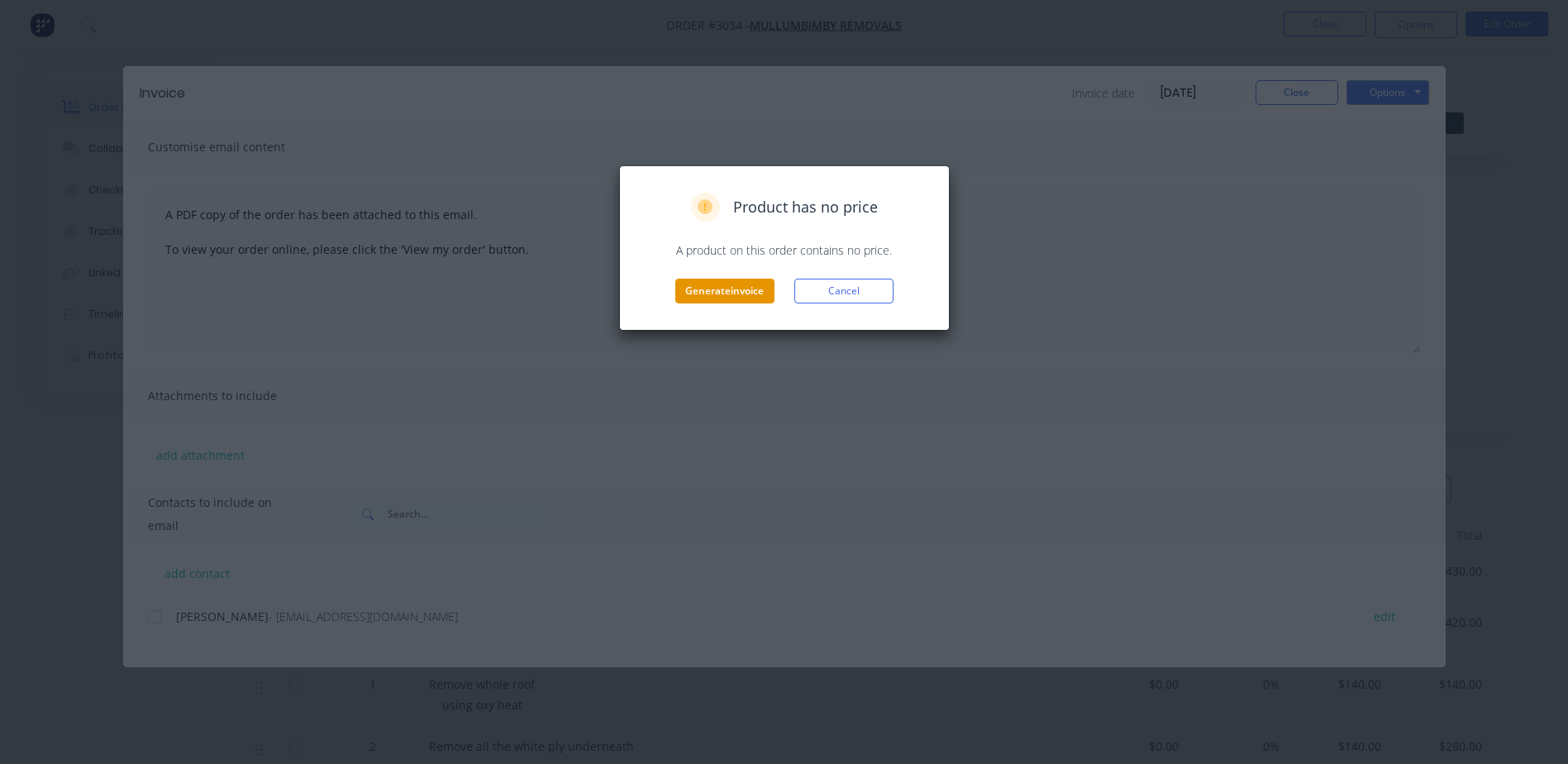
click at [755, 295] on button "Generate invoice" at bounding box center [725, 292] width 99 height 25
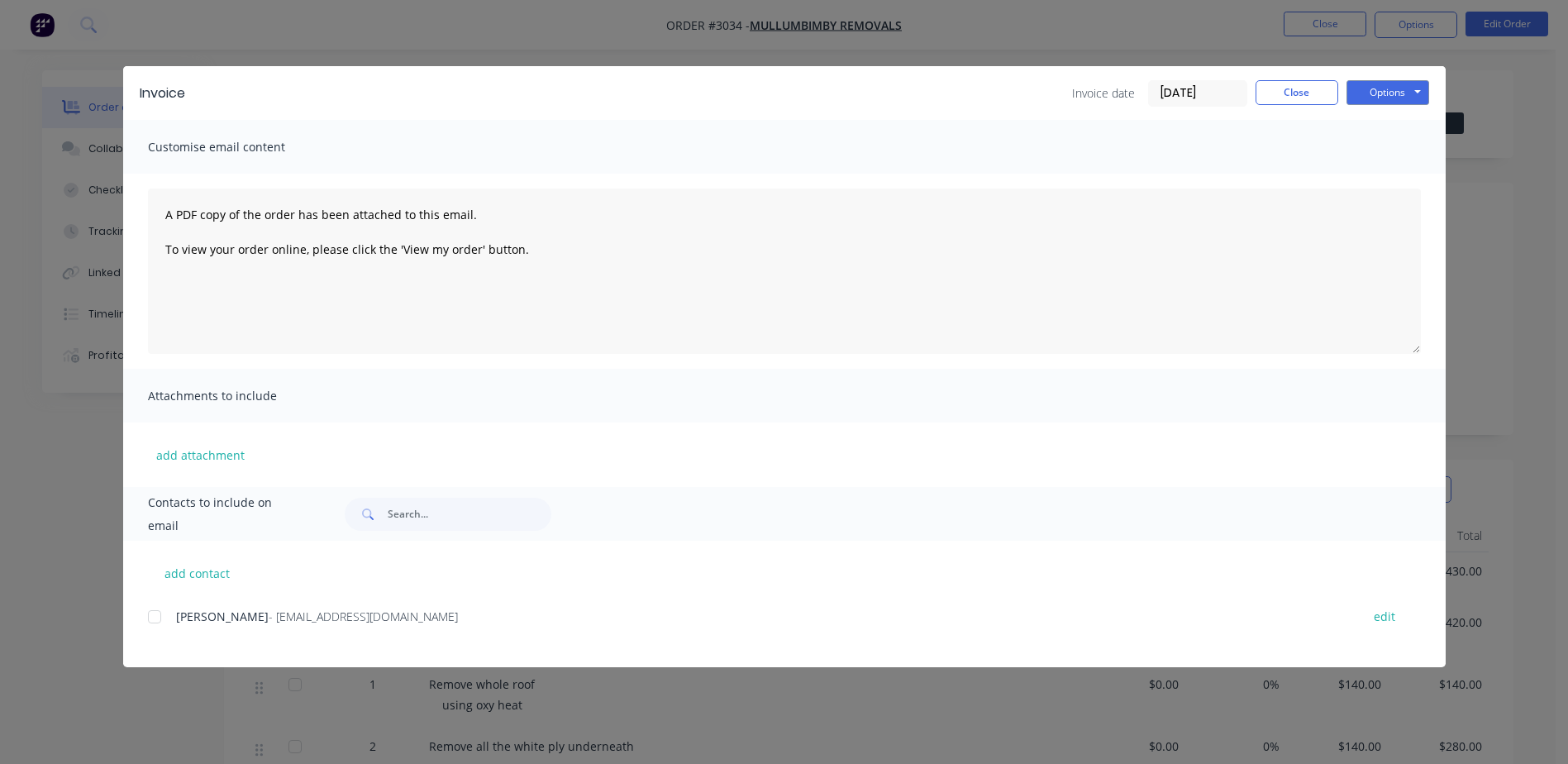
click at [1440, 120] on div "Customise email content" at bounding box center [784, 146] width 1323 height 53
click at [1466, 131] on div "Invoice Invoice date [DATE] Close Options Preview Print Email Customise email c…" at bounding box center [784, 382] width 1568 height 764
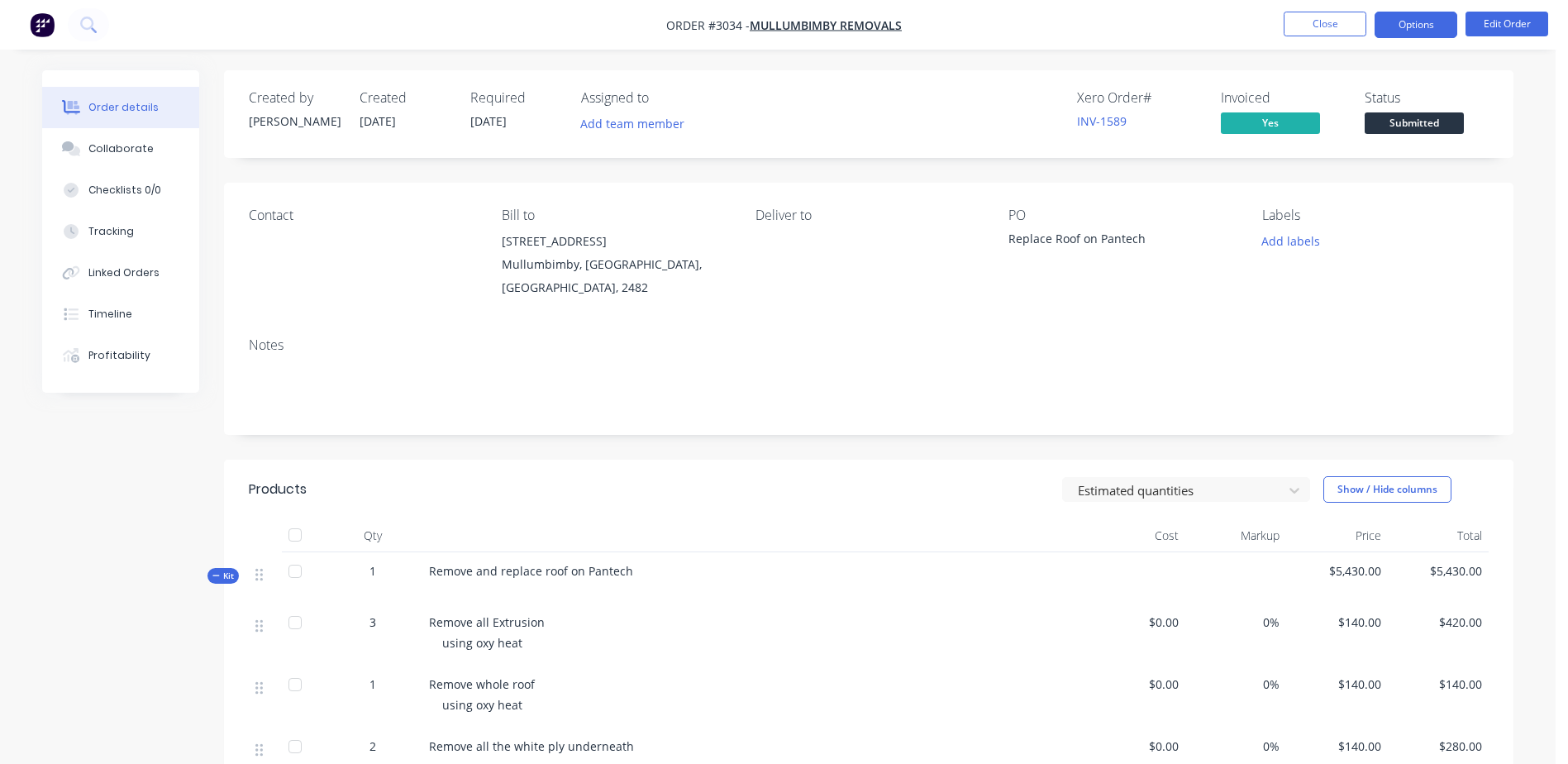
click at [1418, 27] on button "Options" at bounding box center [1415, 24] width 83 height 26
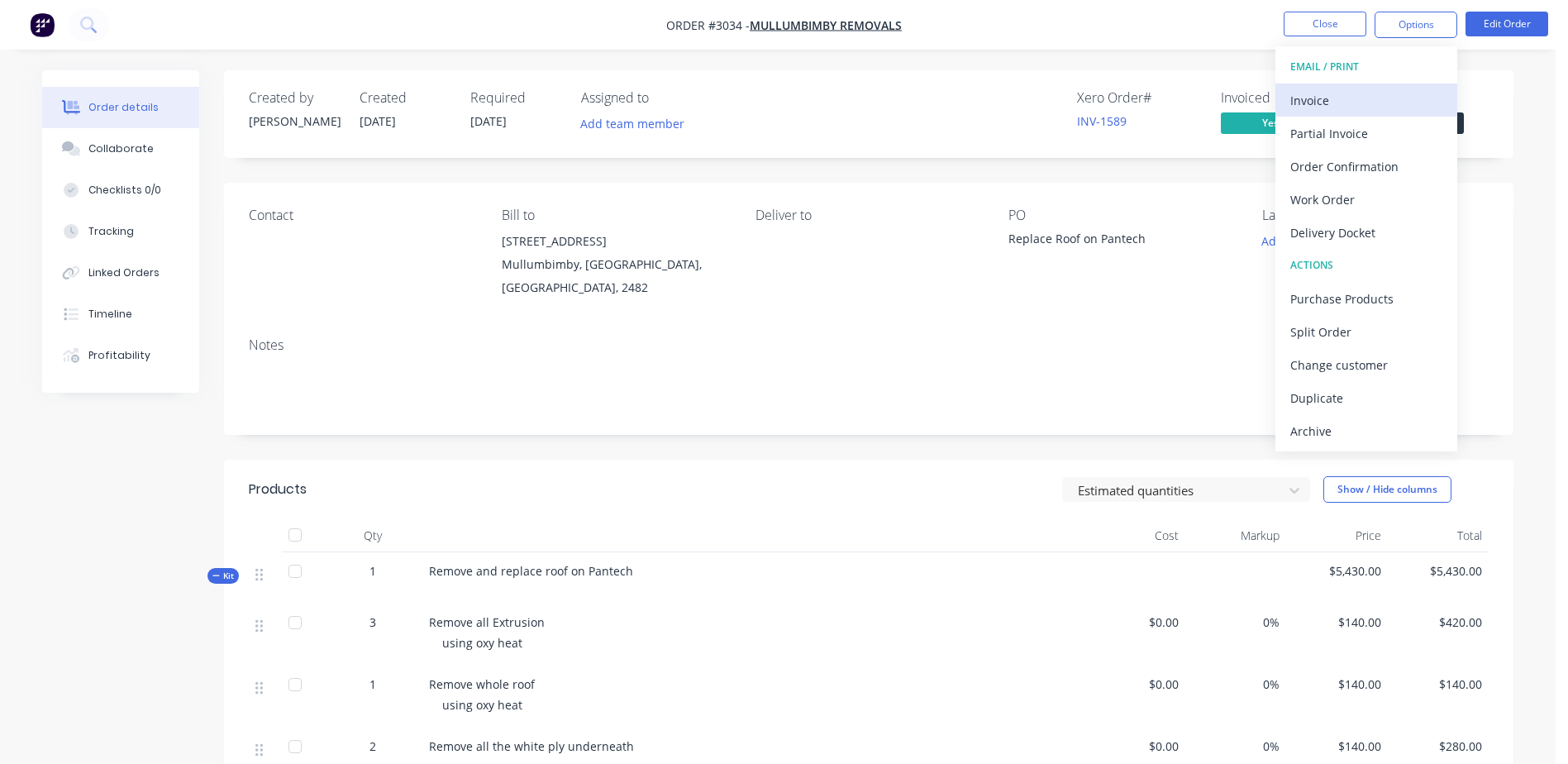
click at [1381, 106] on div "Invoice" at bounding box center [1367, 100] width 152 height 24
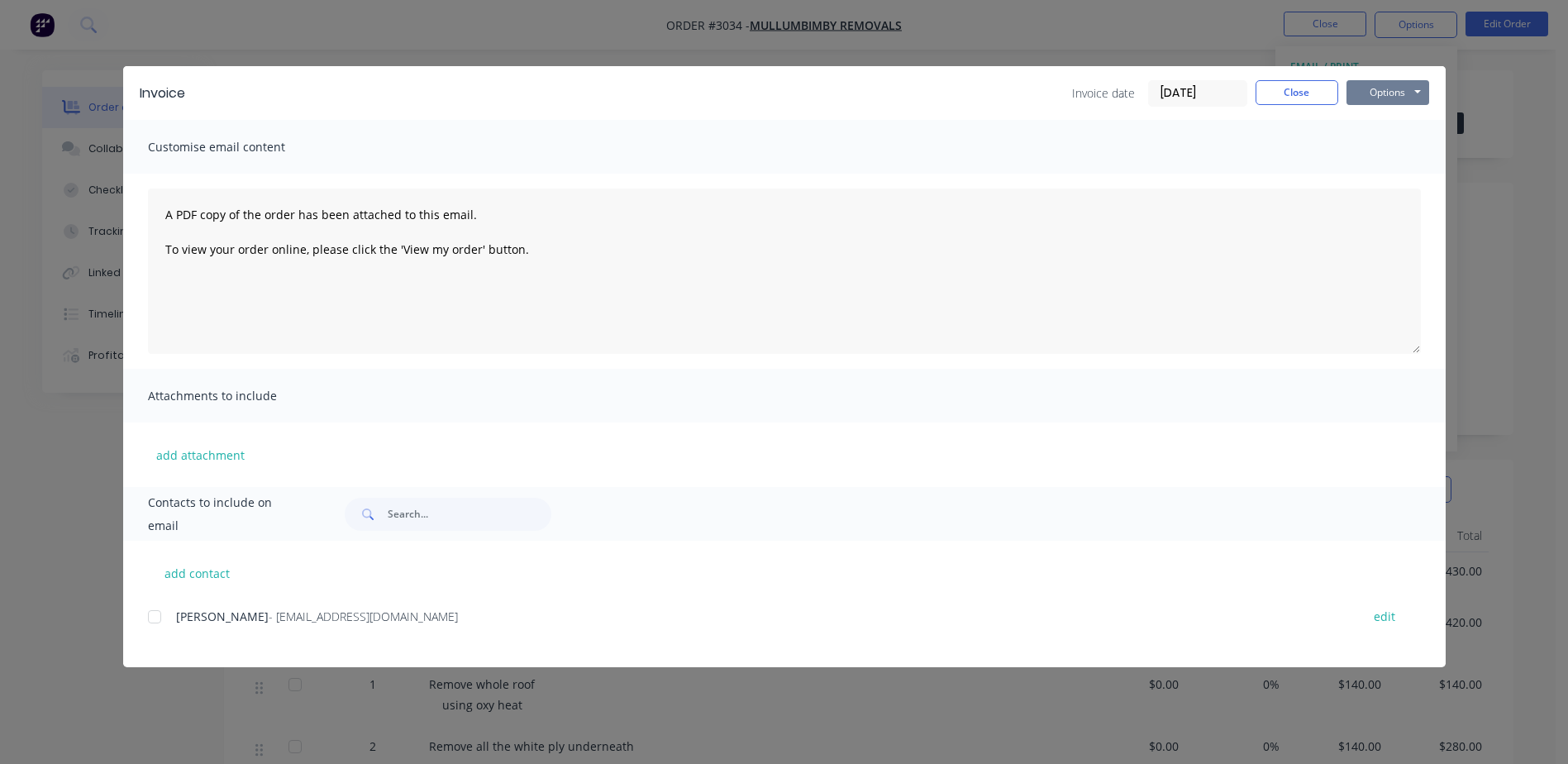
click at [1405, 95] on button "Options" at bounding box center [1387, 92] width 83 height 25
click at [1378, 144] on button "Print" at bounding box center [1399, 149] width 106 height 27
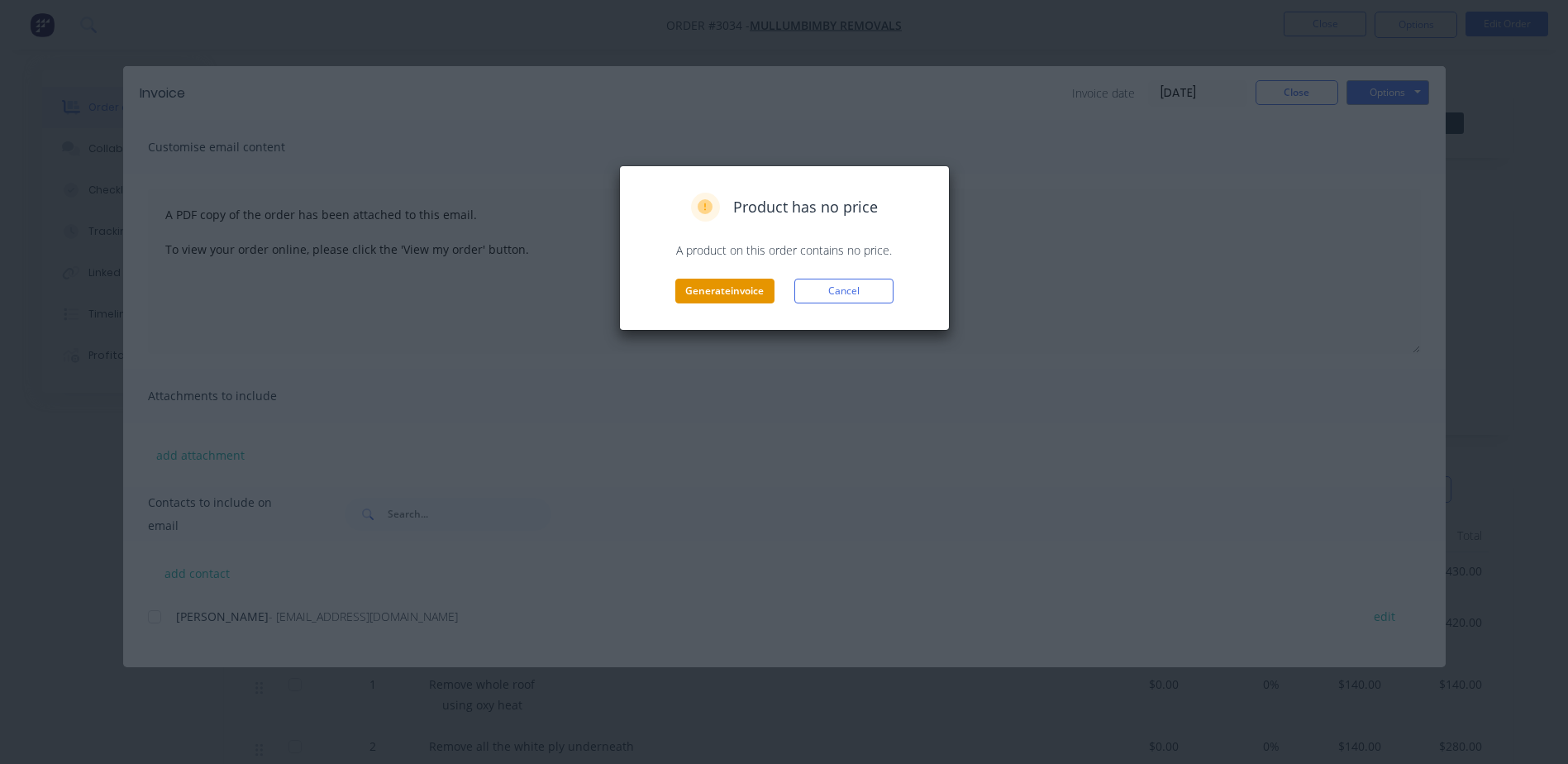
click at [739, 295] on button "Generate invoice" at bounding box center [725, 292] width 99 height 25
